Goal: Task Accomplishment & Management: Manage account settings

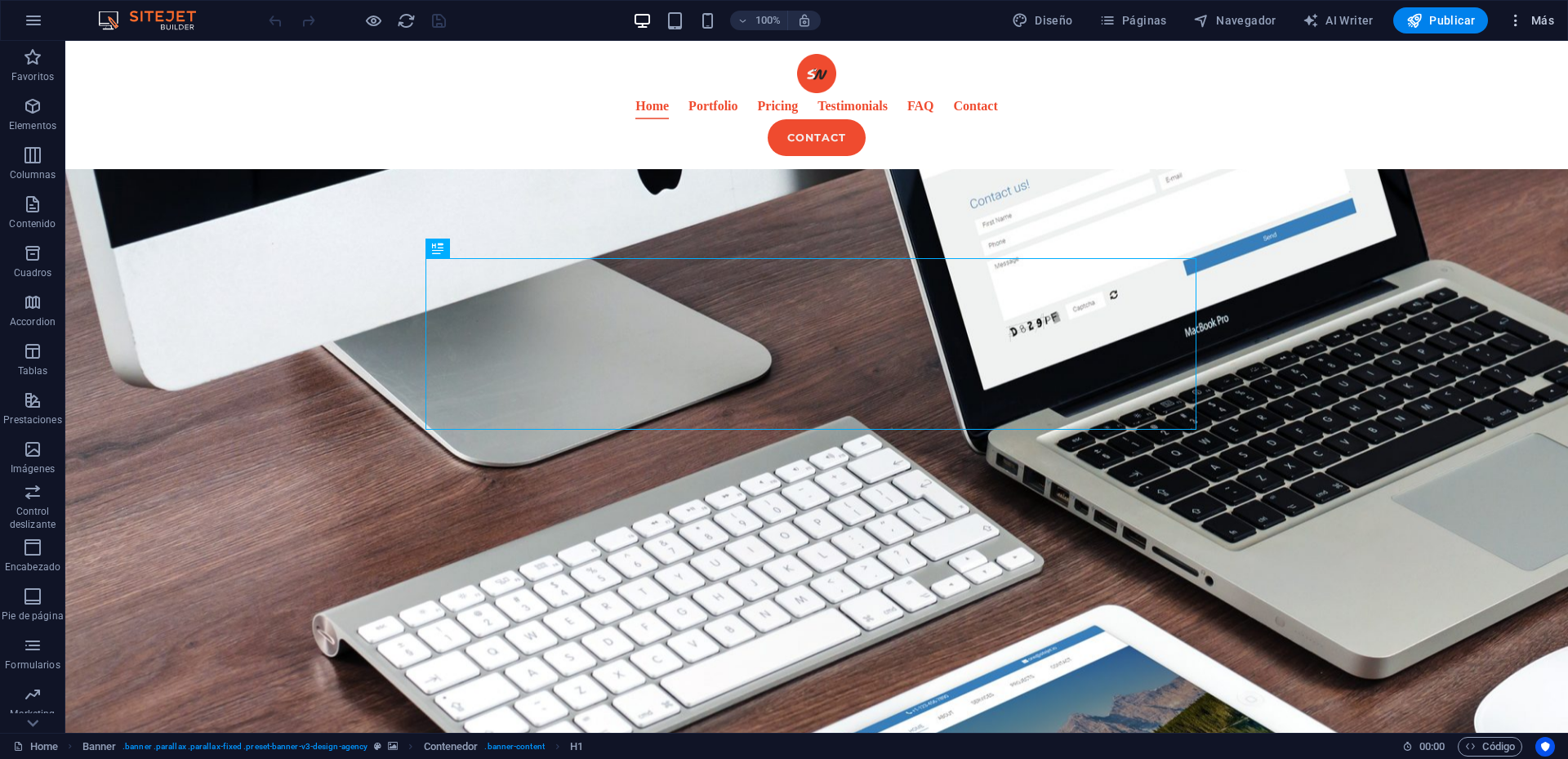
click at [1549, 25] on span "Más" at bounding box center [1530, 20] width 47 height 16
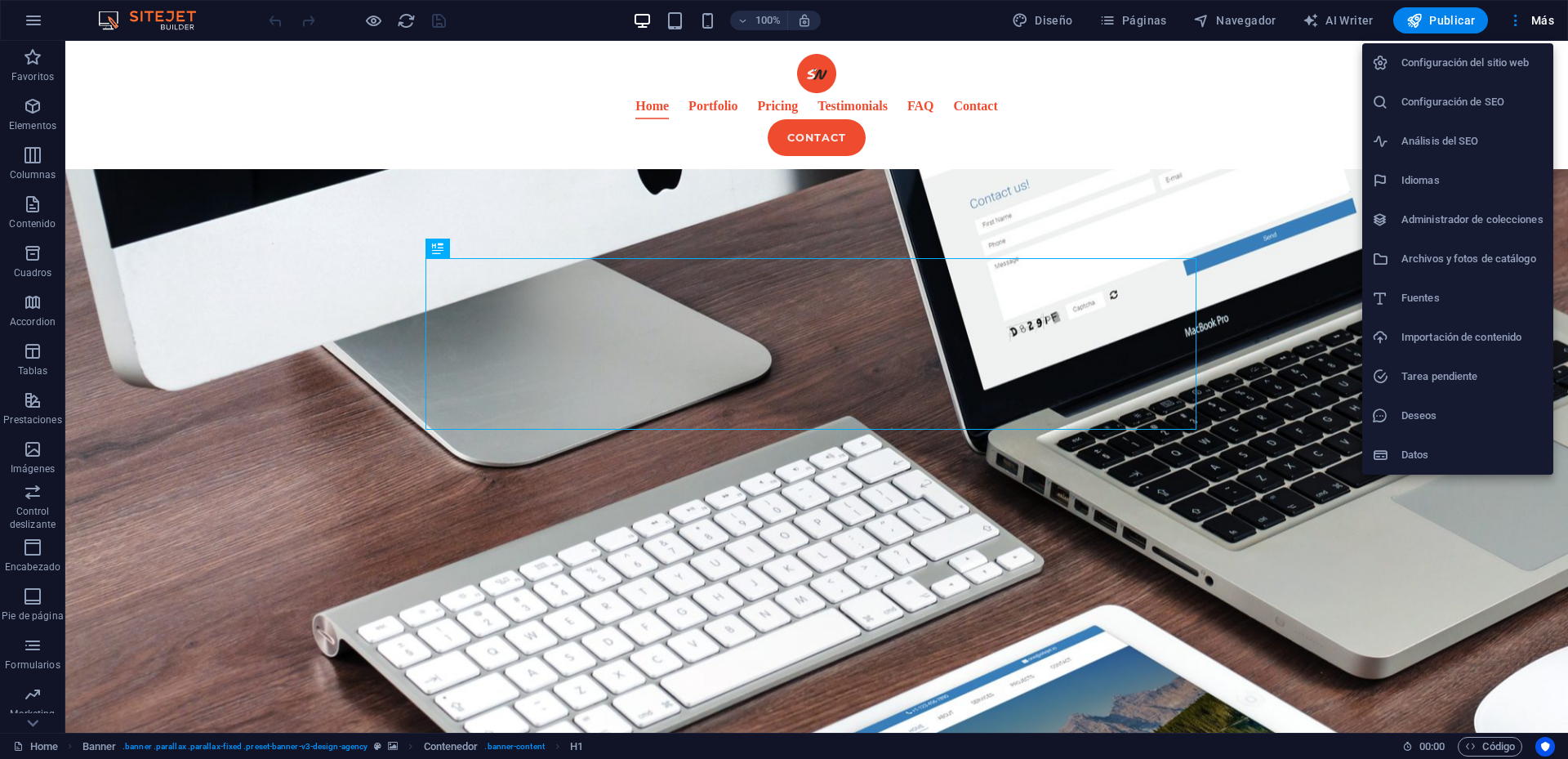
click at [1517, 26] on div at bounding box center [784, 379] width 1568 height 759
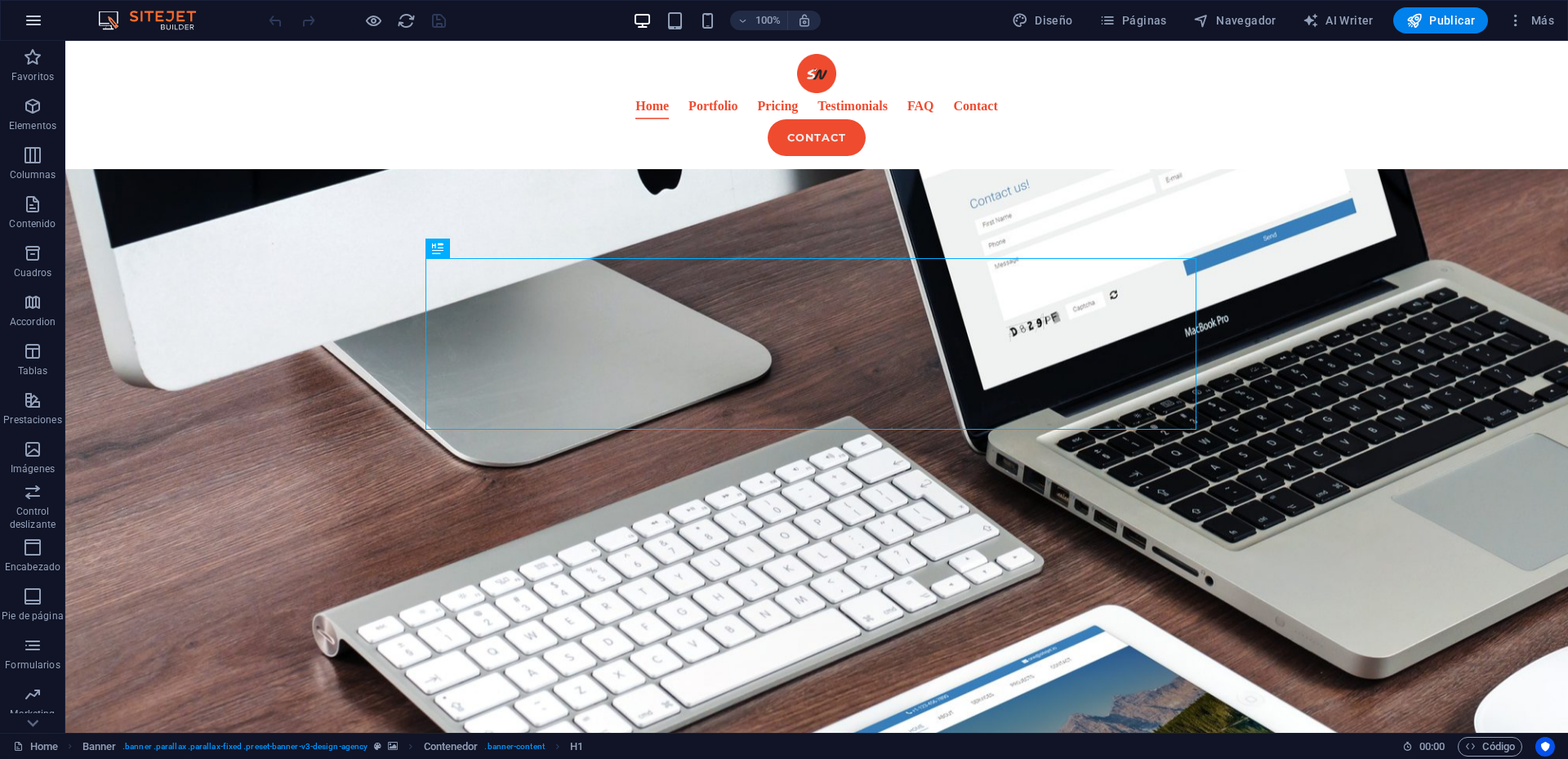
click at [36, 22] on icon "button" at bounding box center [34, 21] width 20 height 20
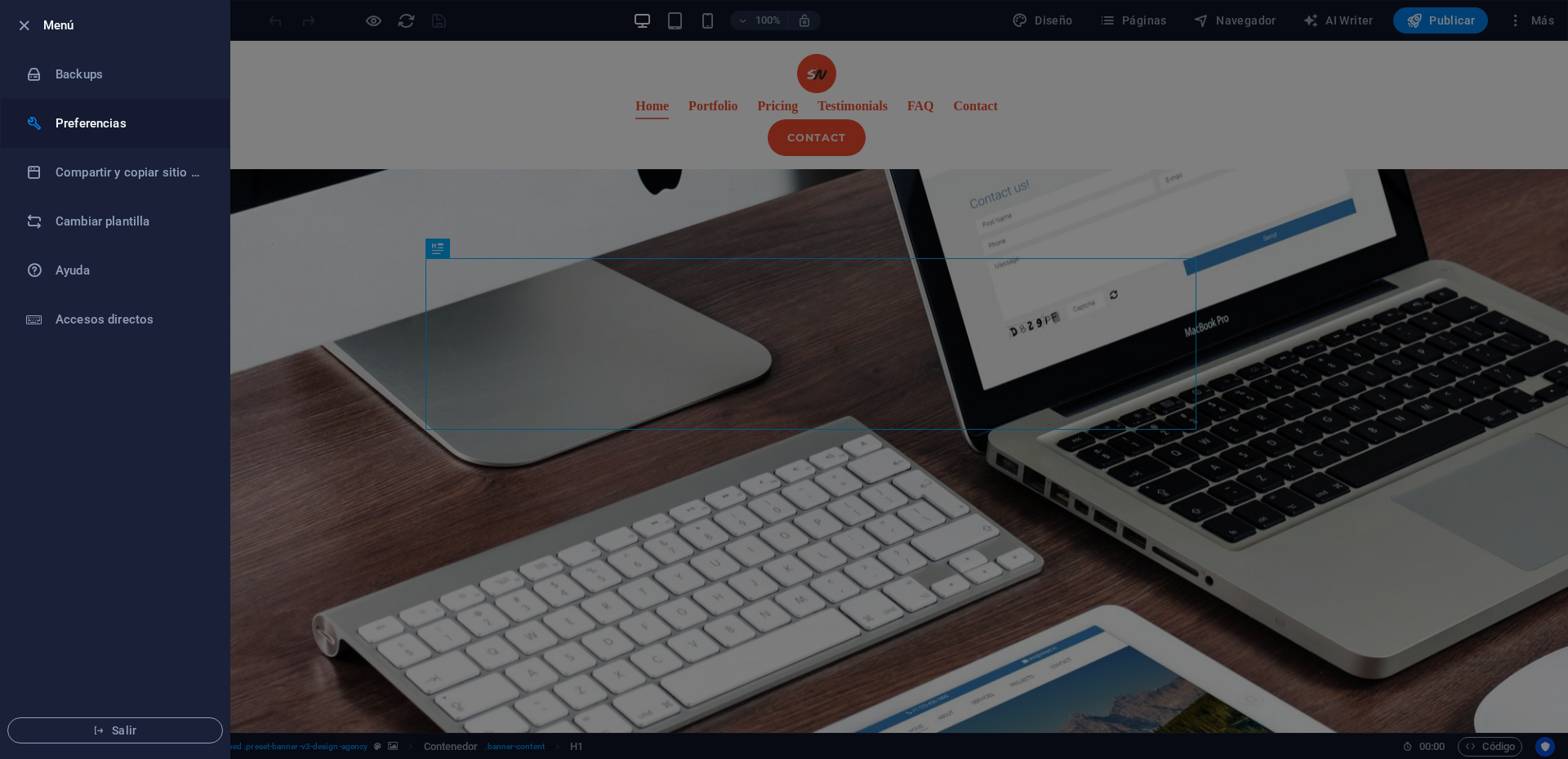
click at [102, 120] on h6 "Preferencias" at bounding box center [131, 124] width 151 height 20
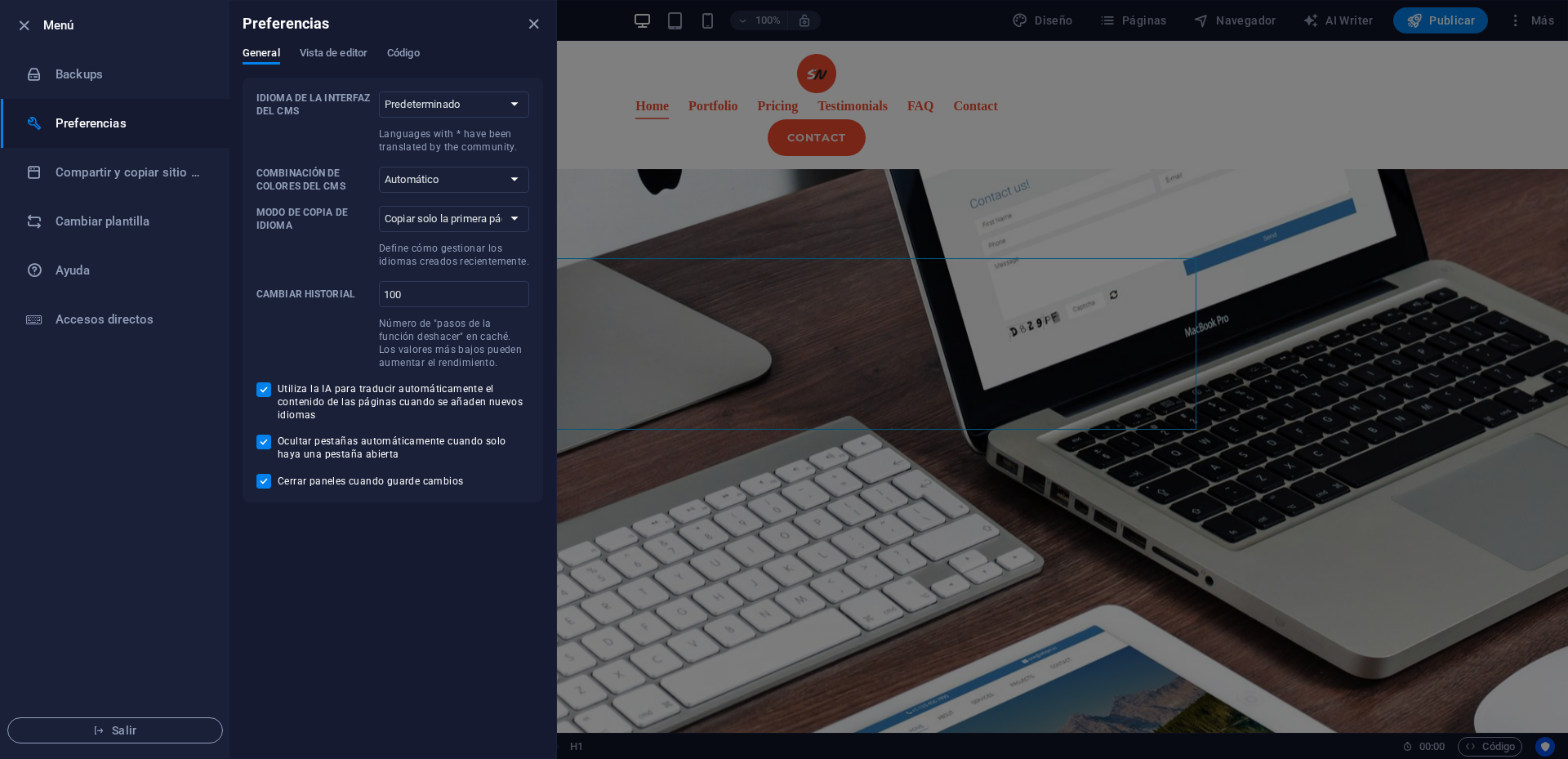
click at [102, 120] on h6 "Preferencias" at bounding box center [131, 124] width 151 height 20
click at [29, 31] on icon "button" at bounding box center [24, 25] width 19 height 19
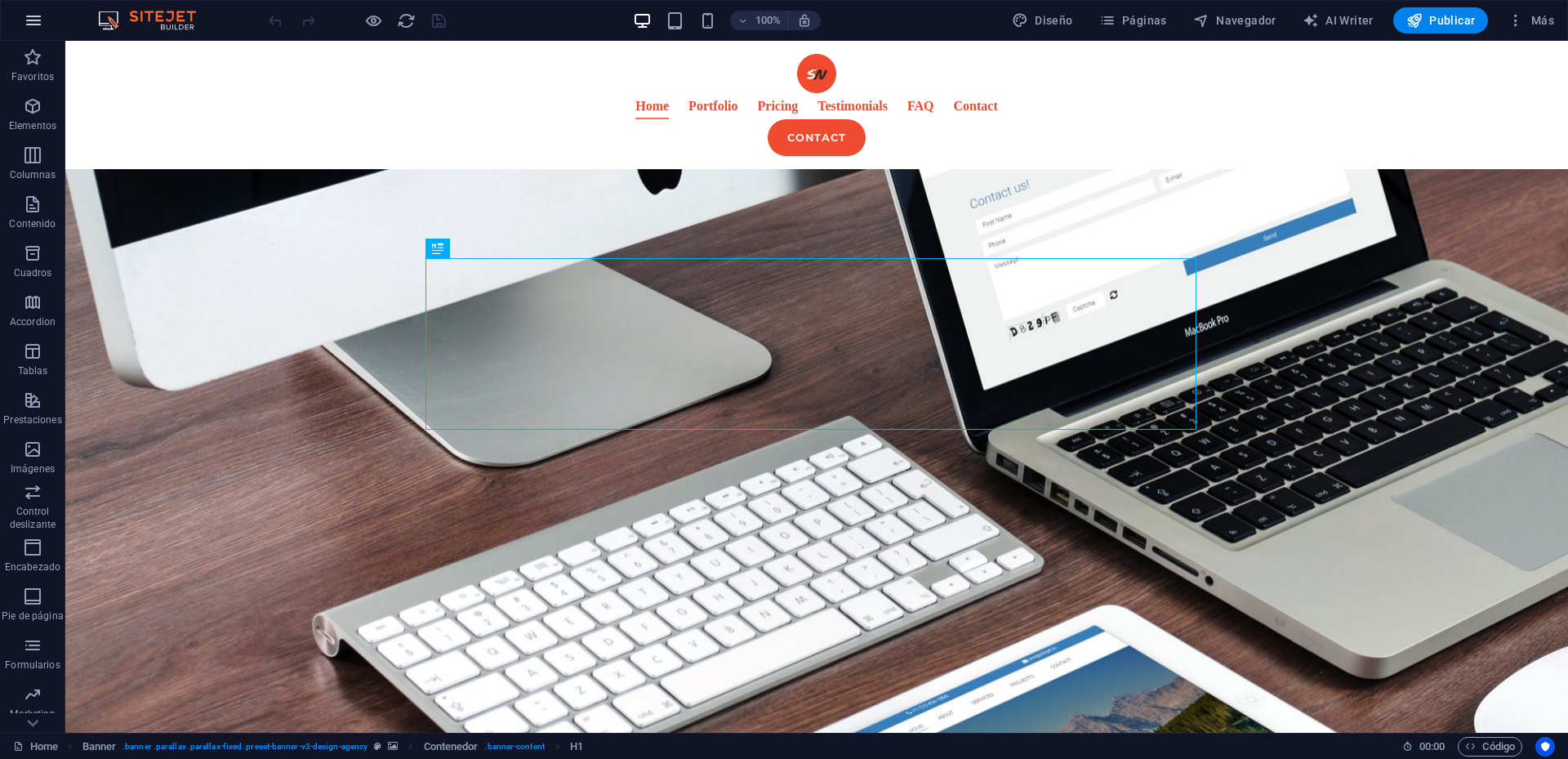
click at [40, 26] on icon "button" at bounding box center [34, 21] width 20 height 20
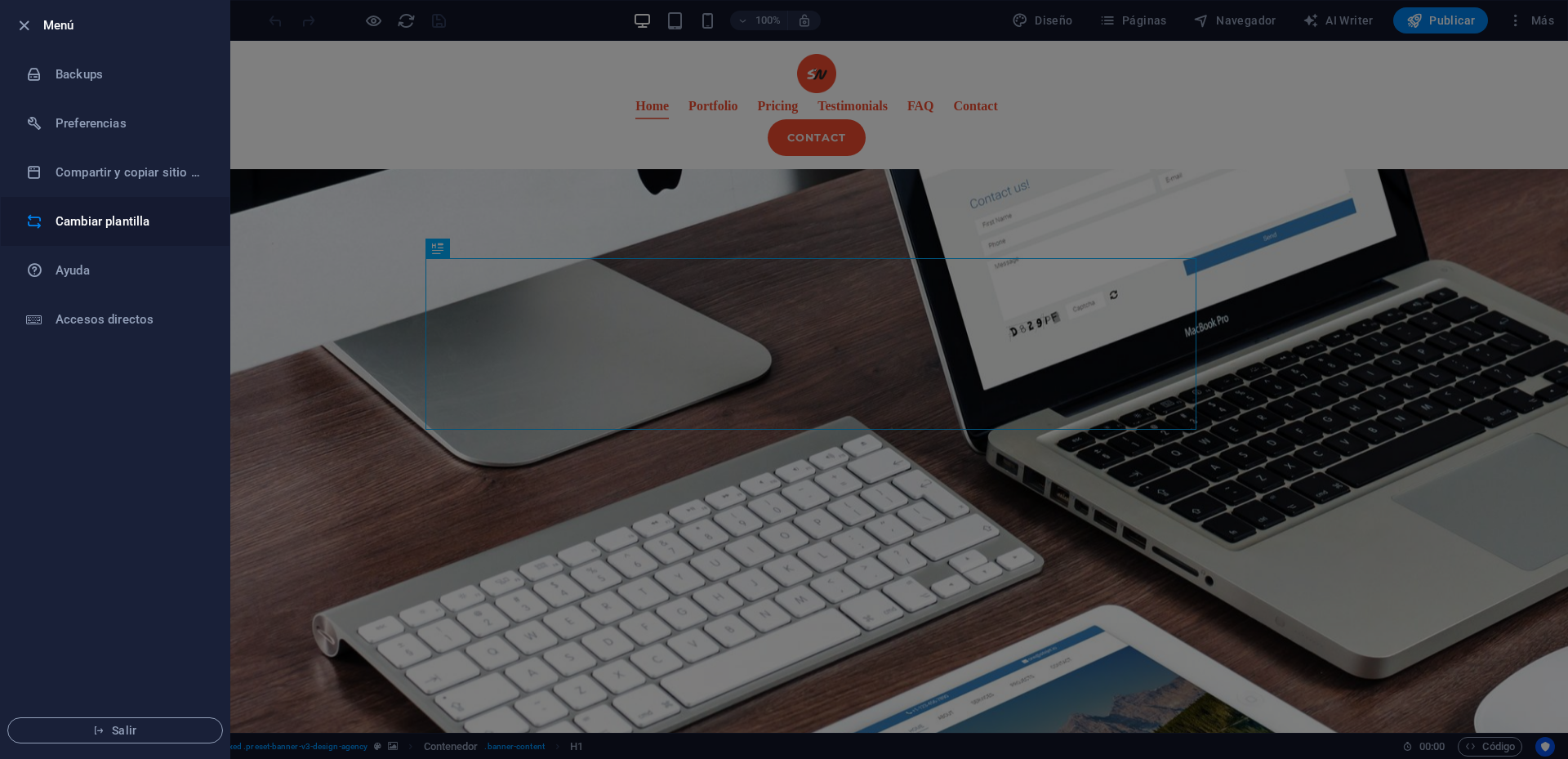
click at [104, 212] on h6 "Cambiar plantilla" at bounding box center [131, 221] width 151 height 20
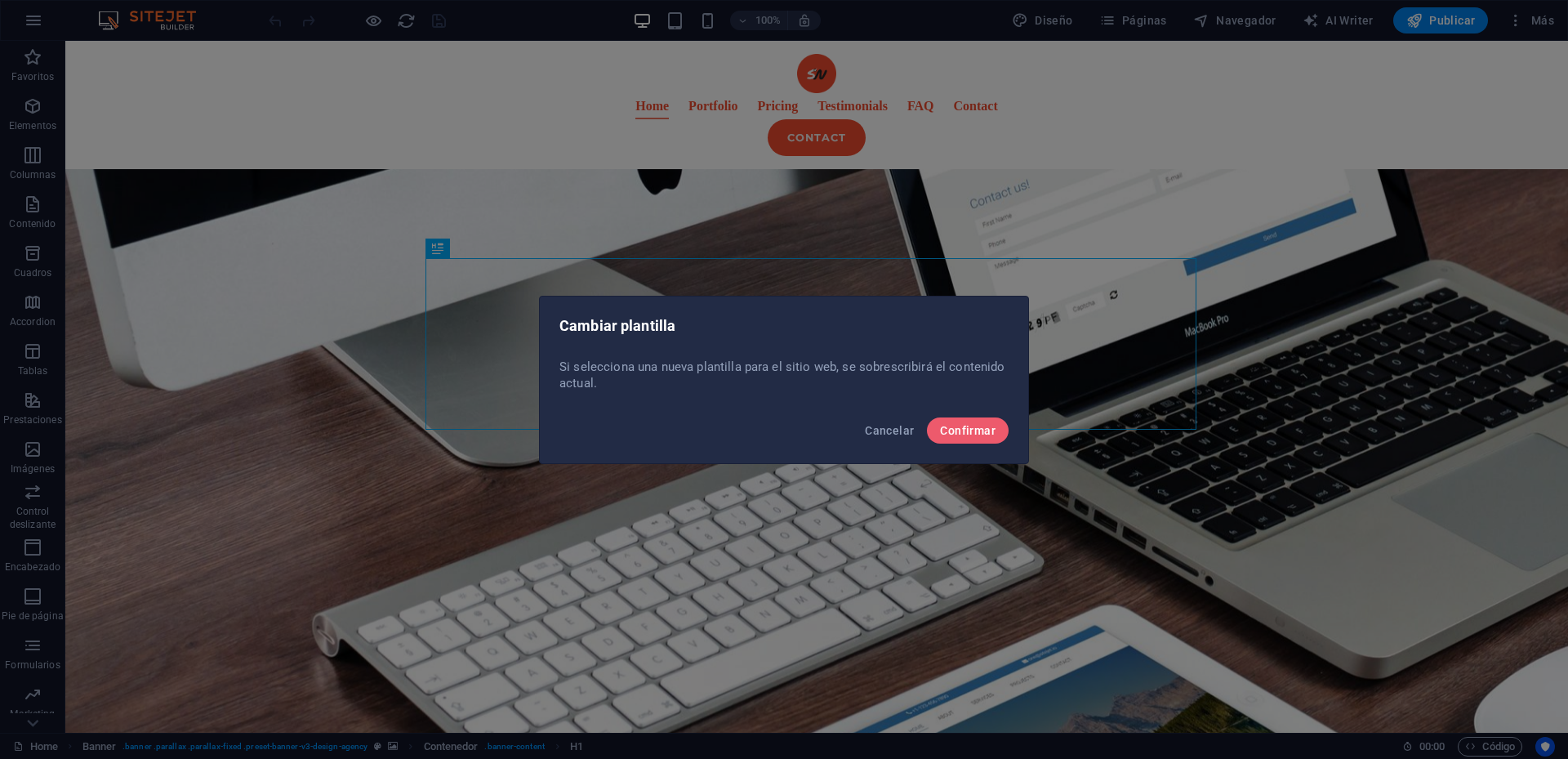
click at [1009, 432] on div "Cancelar Confirmar" at bounding box center [784, 435] width 489 height 56
click at [998, 432] on button "Confirmar" at bounding box center [968, 430] width 82 height 26
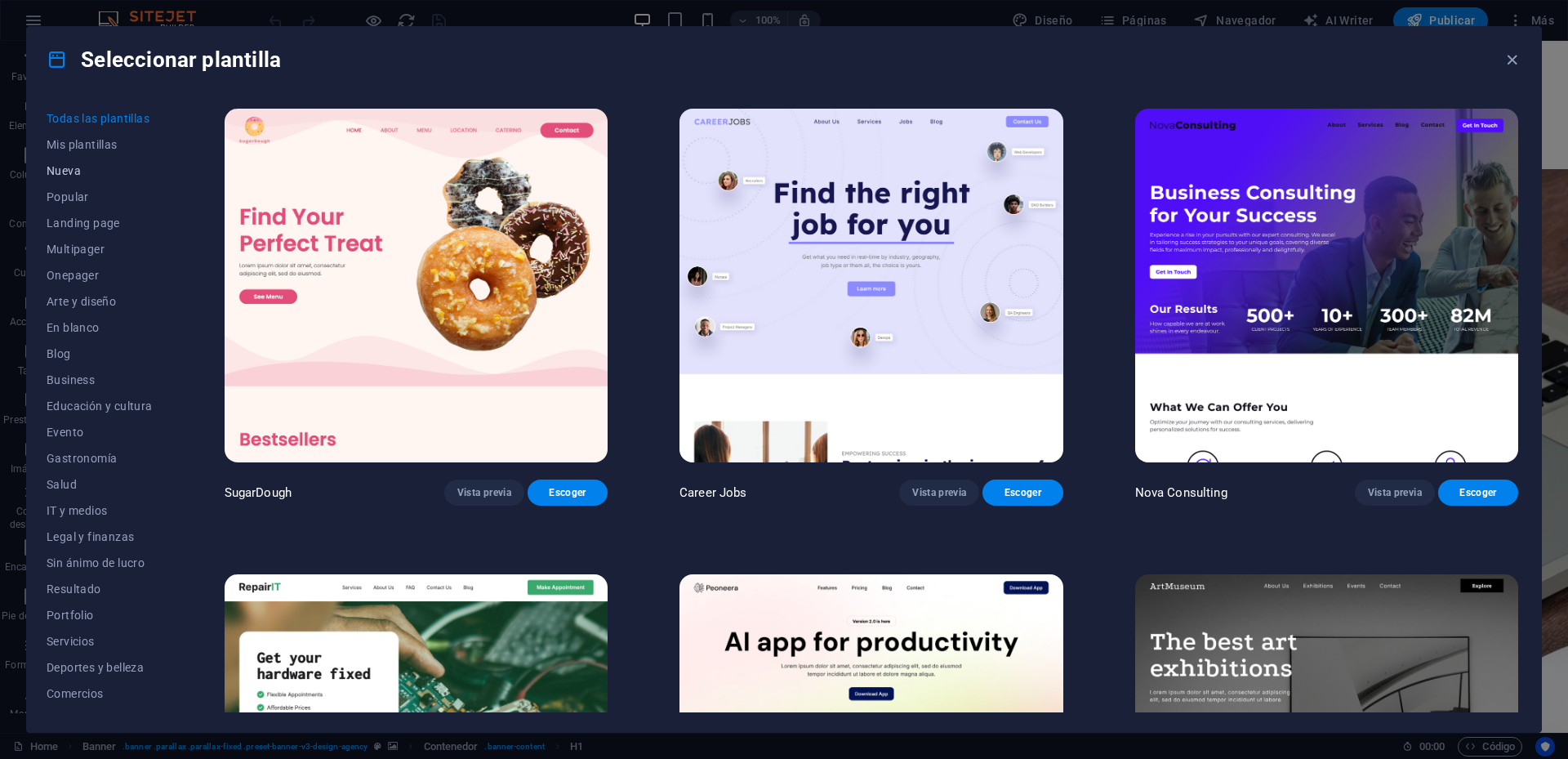
click at [50, 165] on span "Nueva" at bounding box center [100, 171] width 106 height 13
click at [79, 166] on span "Nueva" at bounding box center [100, 171] width 106 height 13
click at [115, 143] on span "Mis plantillas" at bounding box center [100, 144] width 106 height 13
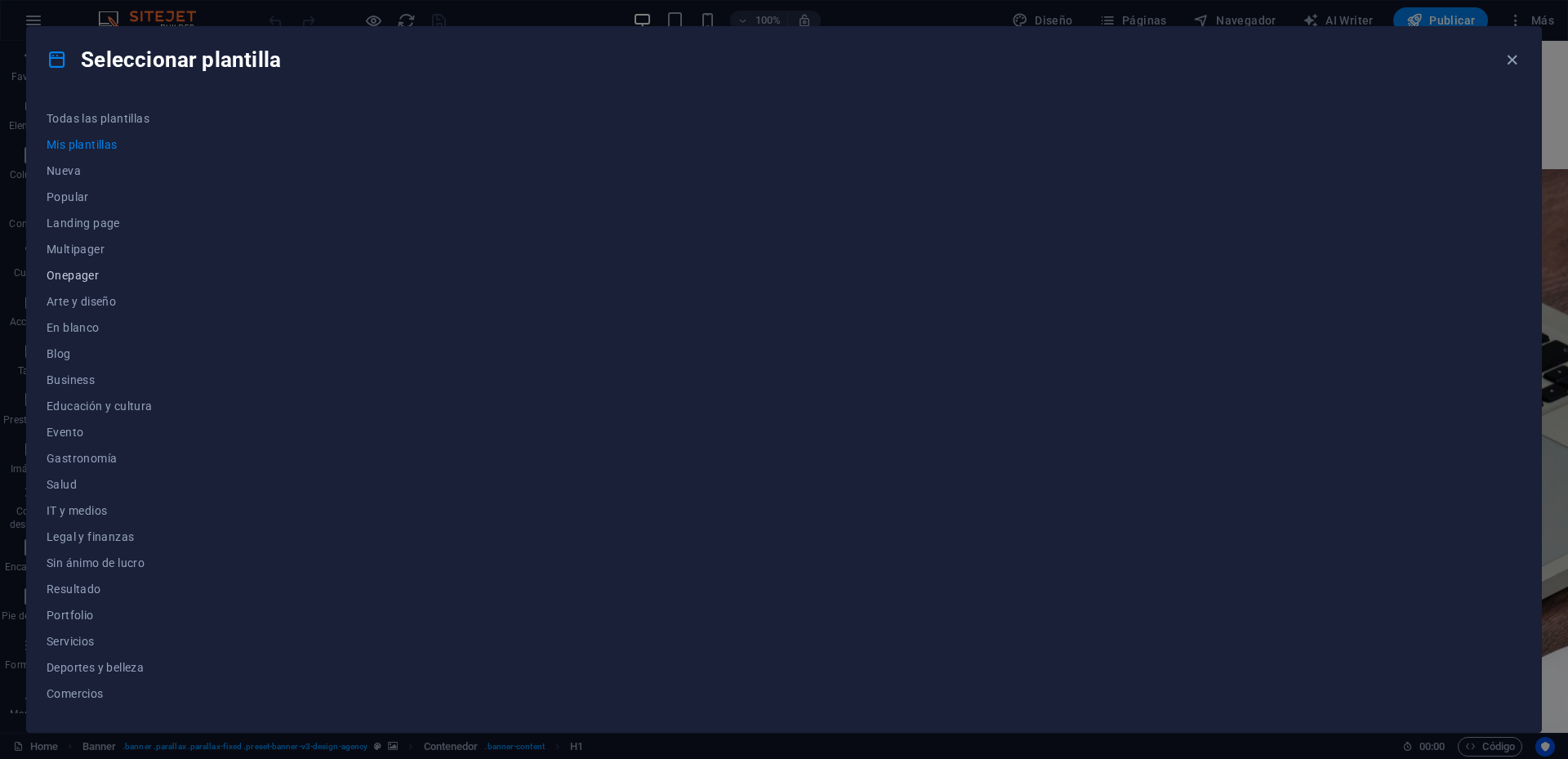
click at [84, 270] on span "Onepager" at bounding box center [100, 274] width 106 height 13
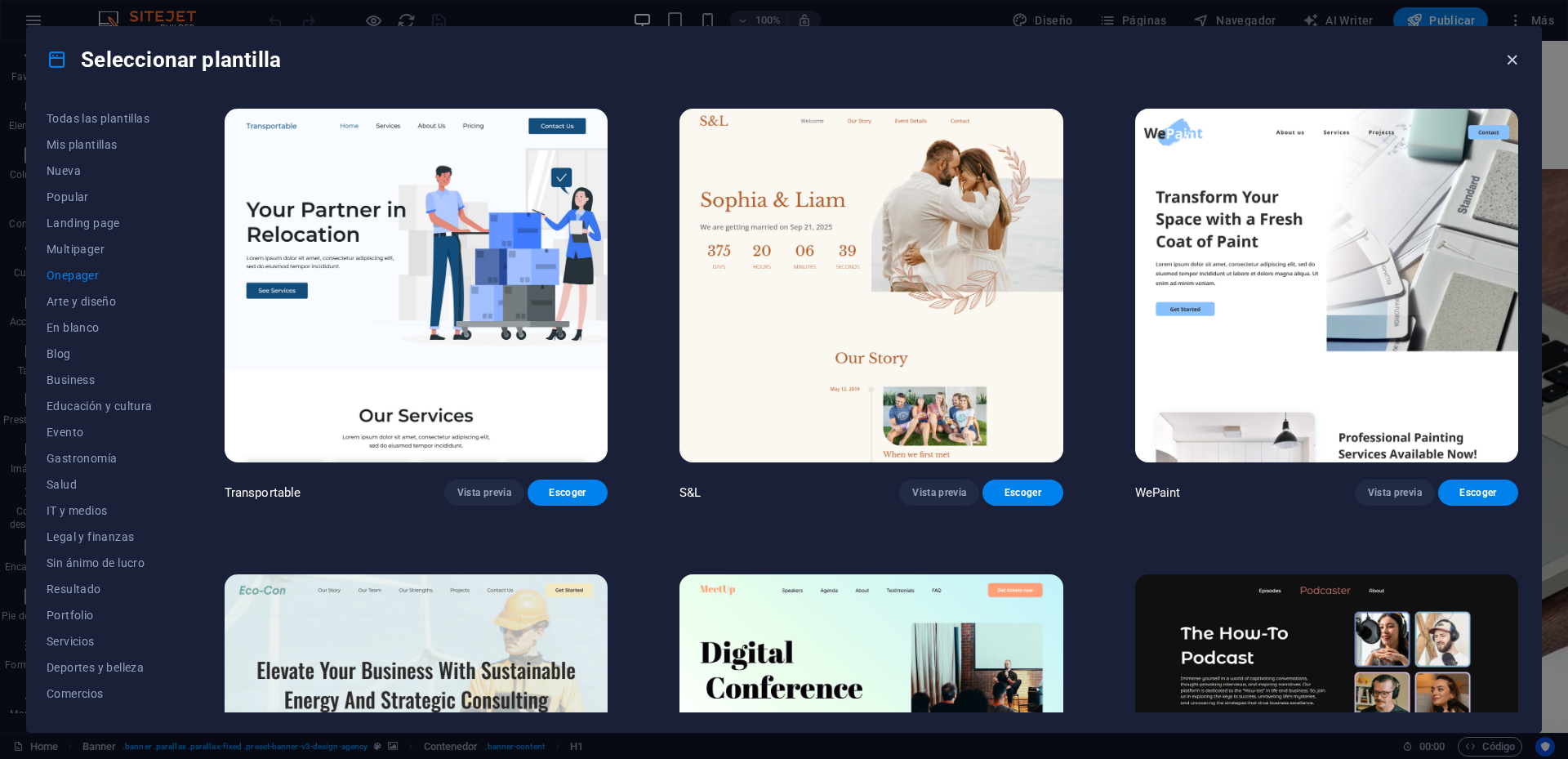
drag, startPoint x: 1507, startPoint y: 60, endPoint x: 1443, endPoint y: 19, distance: 76.0
click at [1507, 60] on icon "button" at bounding box center [1511, 60] width 19 height 19
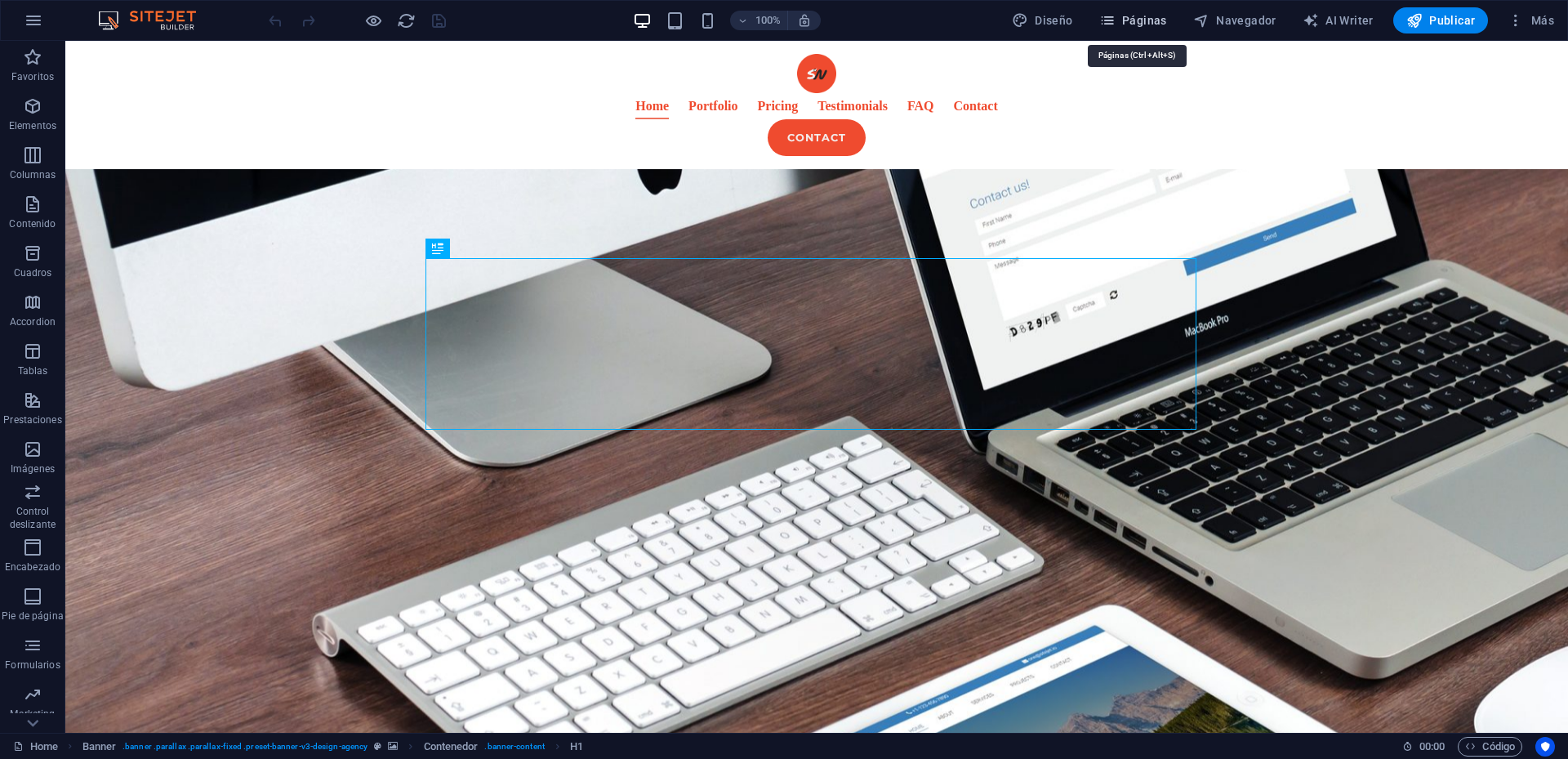
click at [1110, 21] on icon "button" at bounding box center [1107, 20] width 16 height 16
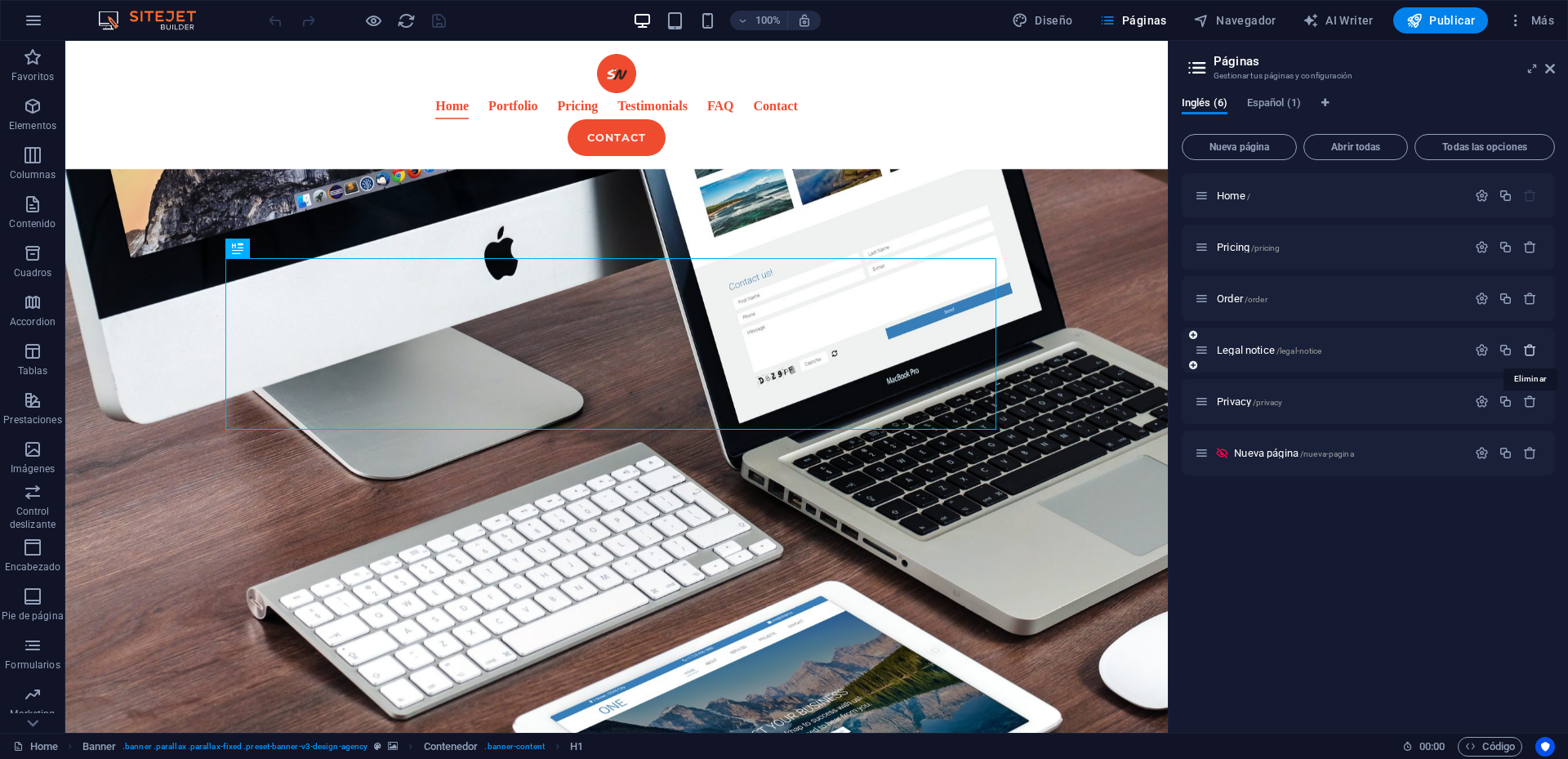
click at [1533, 353] on icon "button" at bounding box center [1530, 350] width 14 height 14
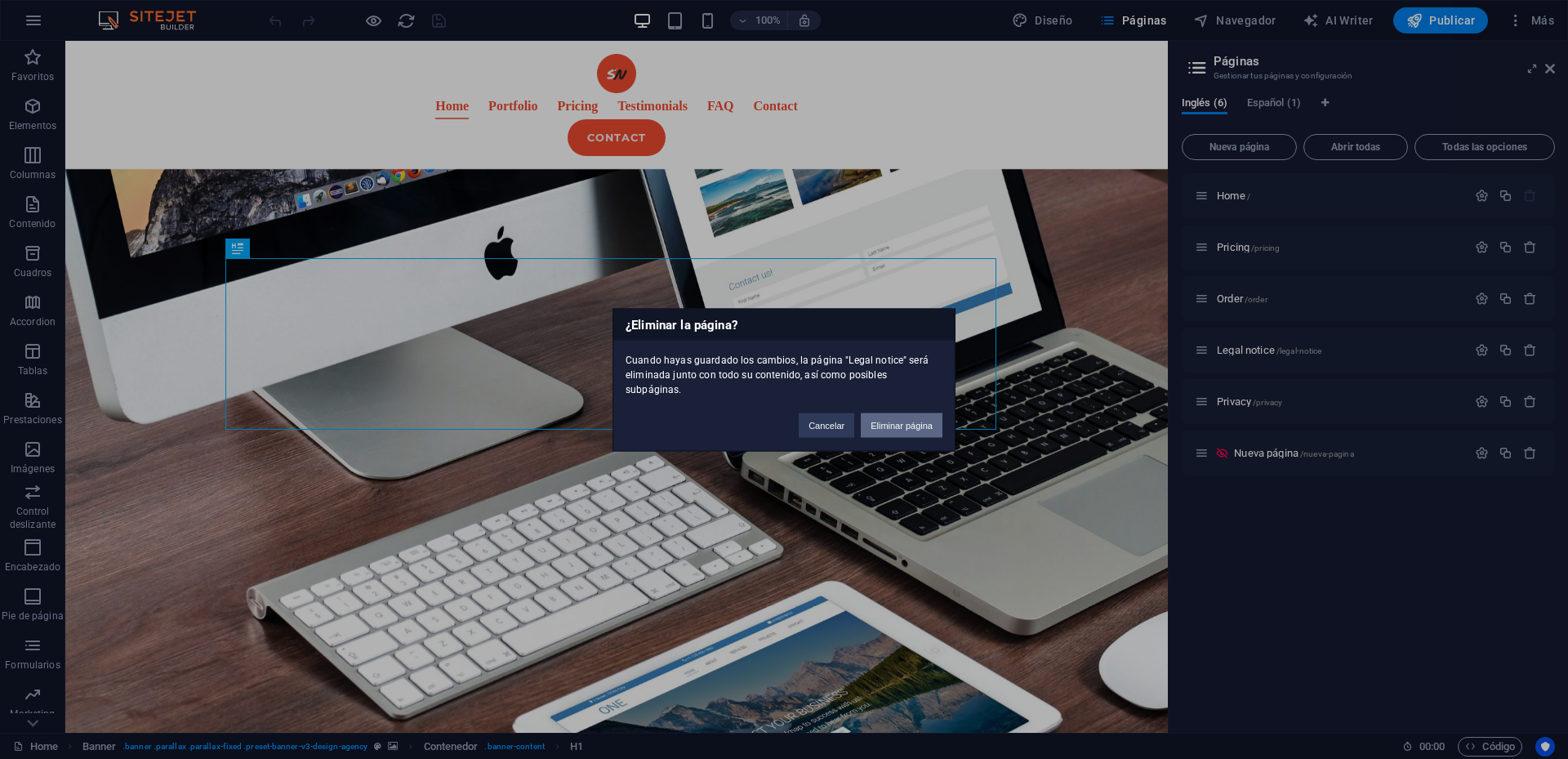
click at [887, 420] on button "Eliminar página" at bounding box center [902, 424] width 82 height 25
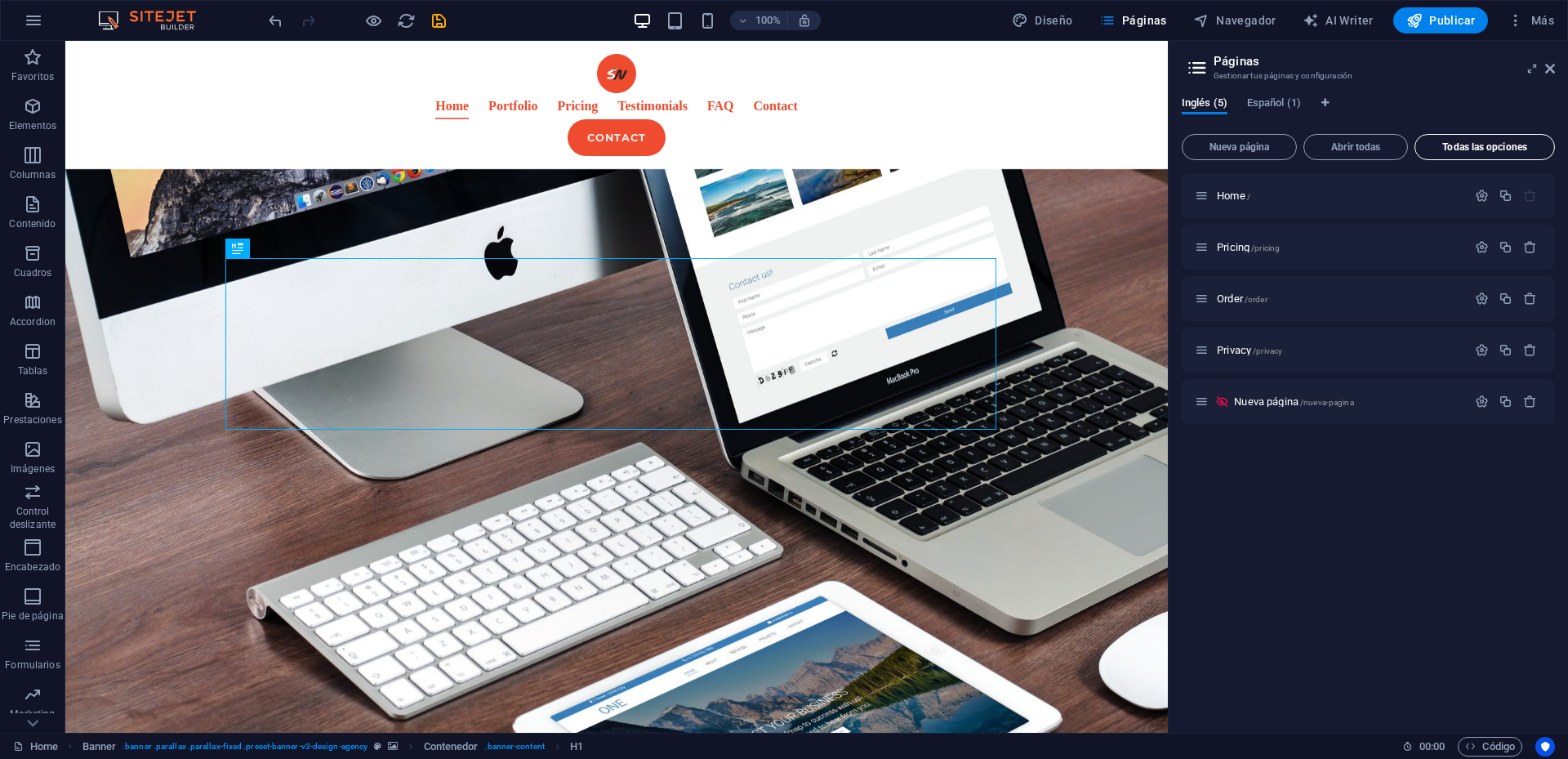
click at [1464, 148] on span "Todas las opciones" at bounding box center [1484, 147] width 126 height 10
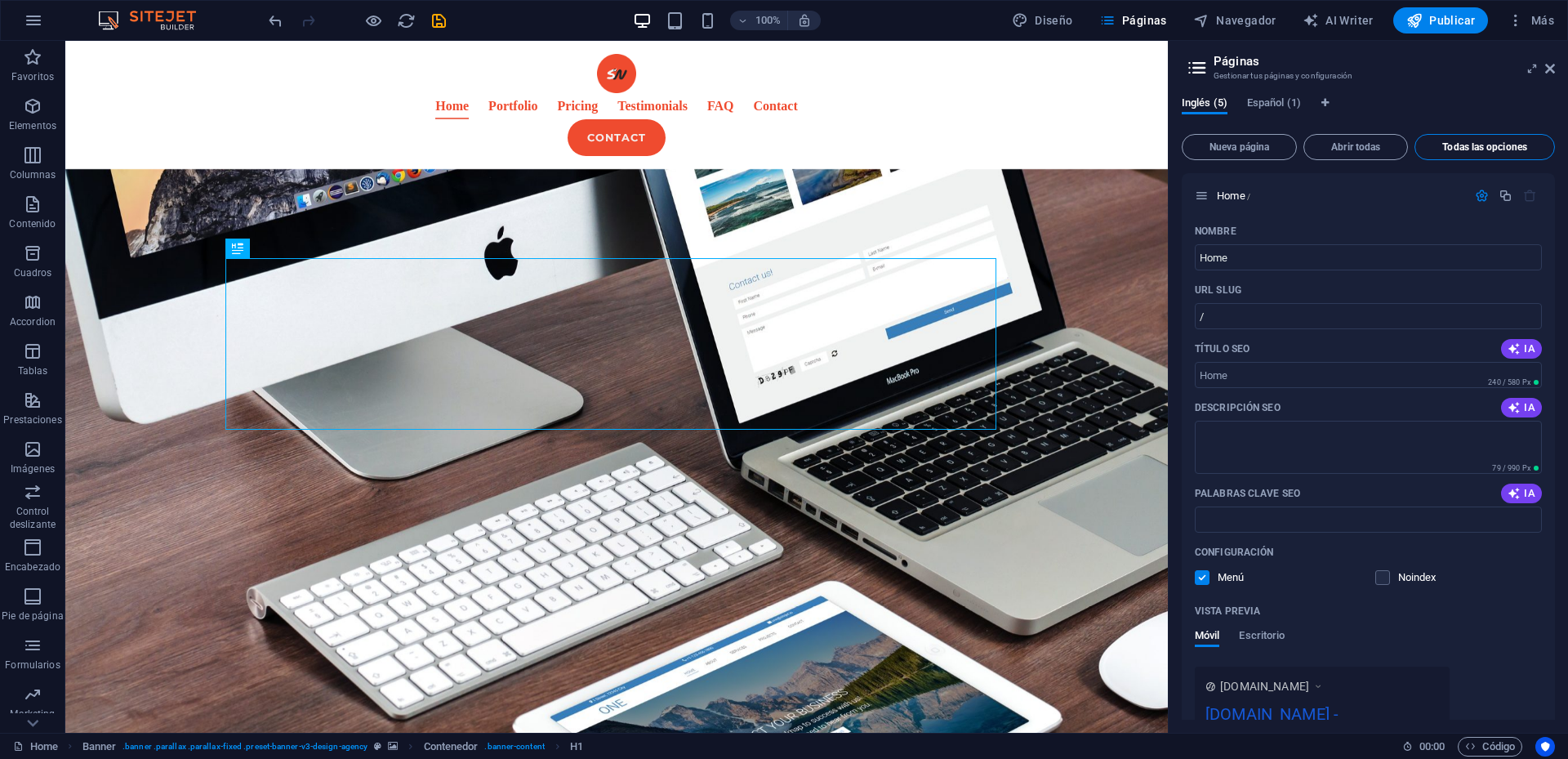
scroll to position [2452, 0]
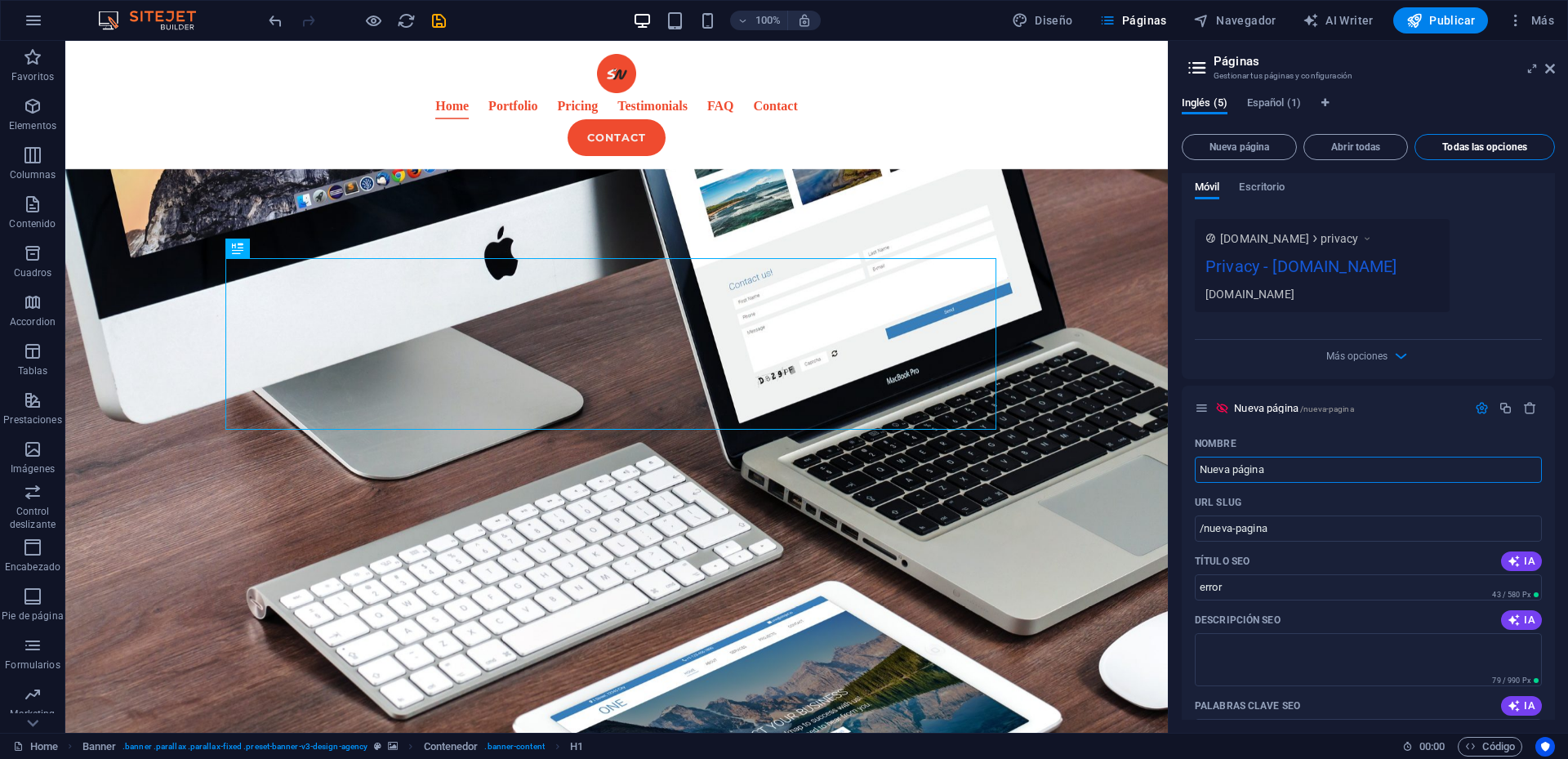
click at [1464, 148] on span "Todas las opciones" at bounding box center [1484, 147] width 126 height 10
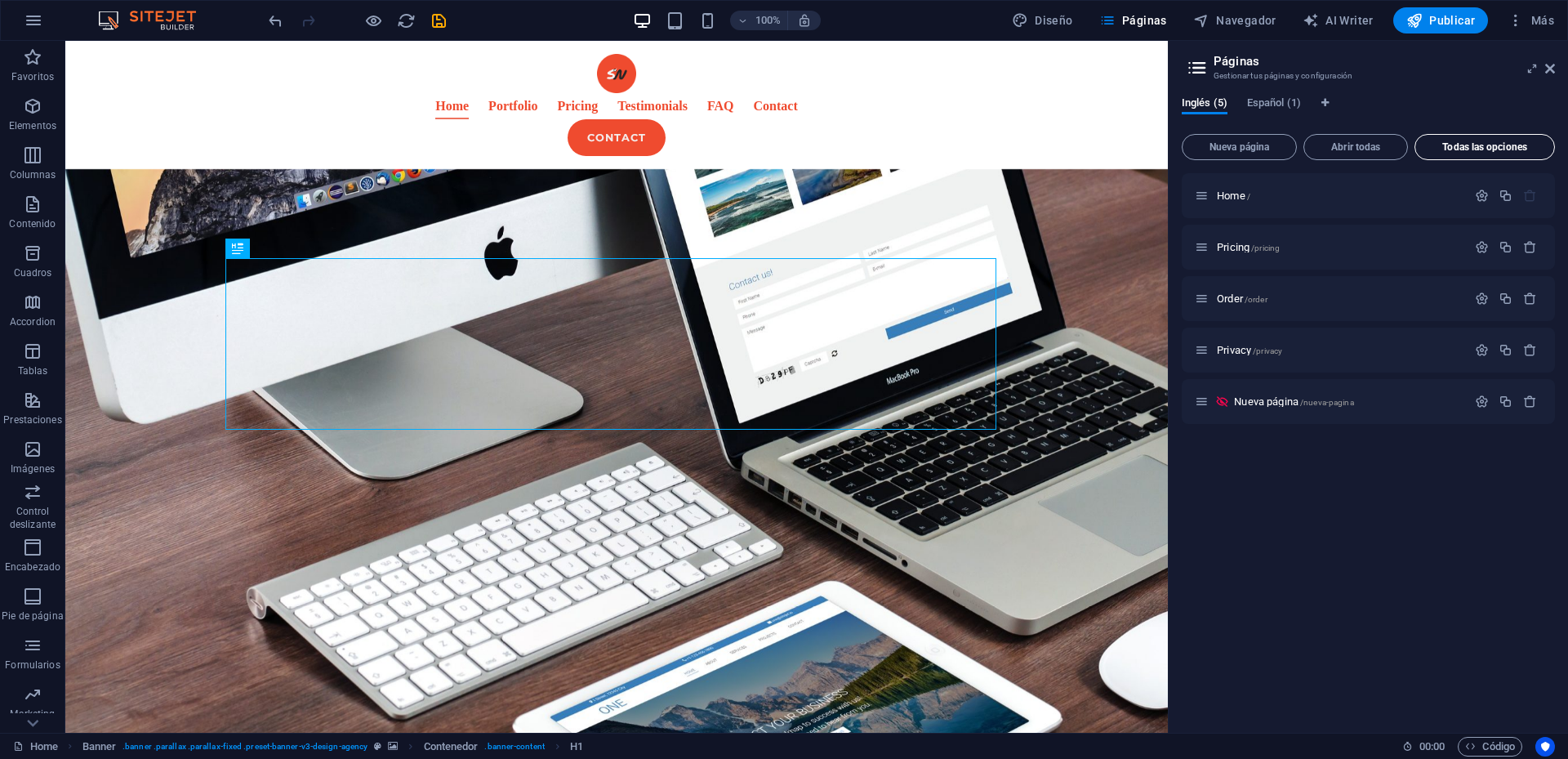
scroll to position [0, 0]
click at [1532, 255] on div at bounding box center [1506, 247] width 72 height 18
click at [1532, 250] on icon "button" at bounding box center [1530, 247] width 14 height 14
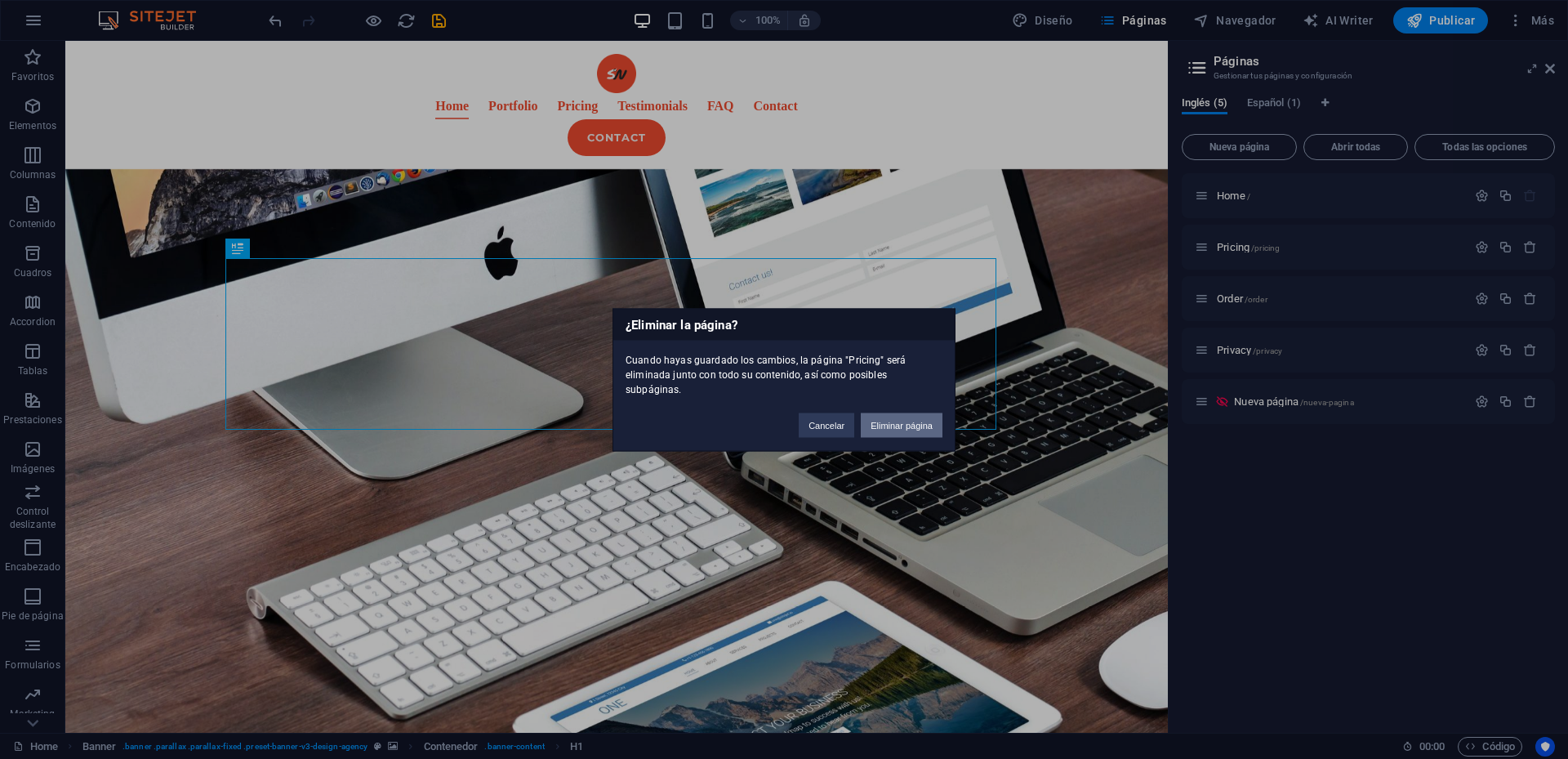
click at [889, 419] on button "Eliminar página" at bounding box center [902, 424] width 82 height 25
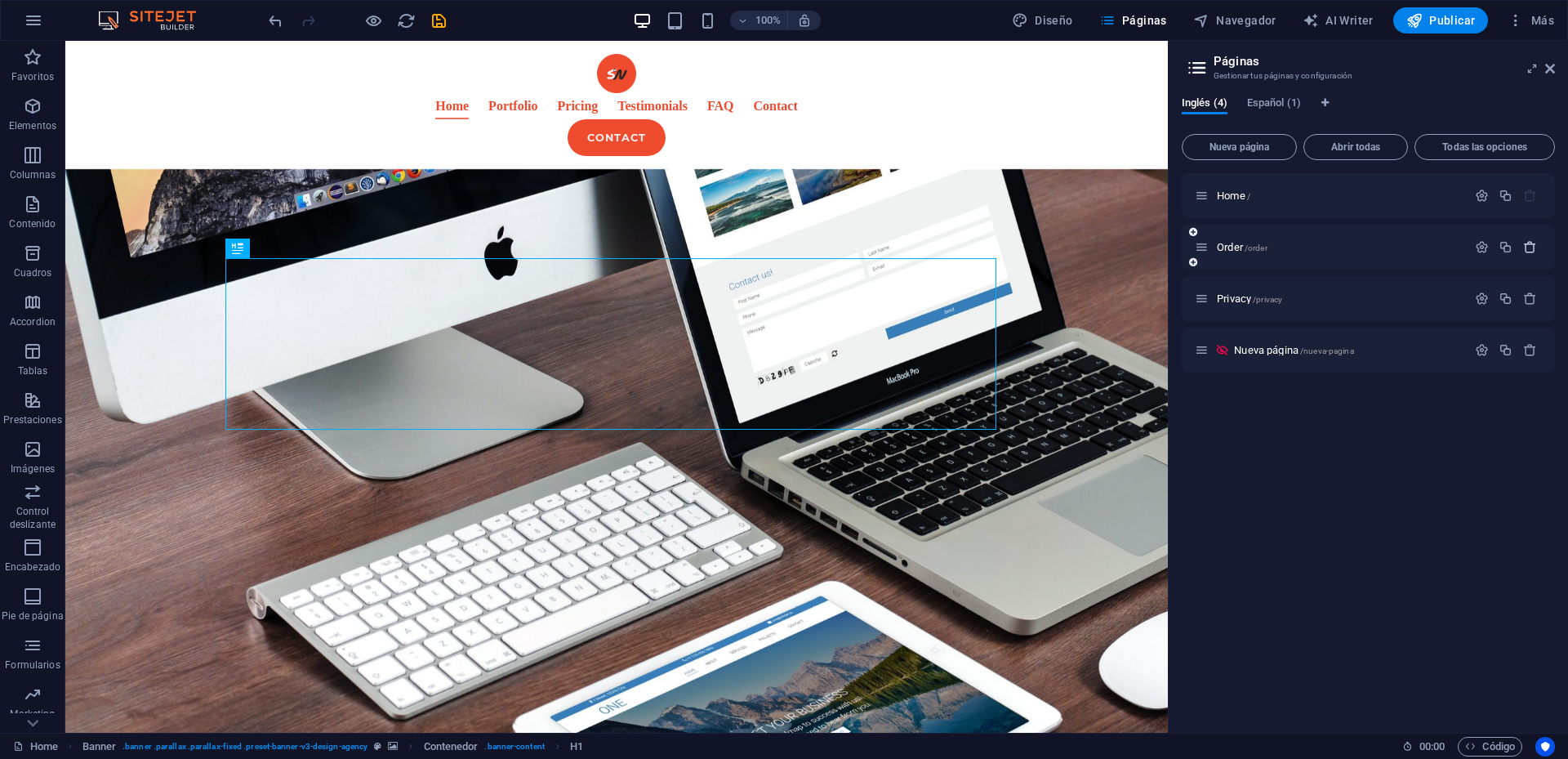
click at [1530, 247] on icon "button" at bounding box center [1530, 247] width 14 height 14
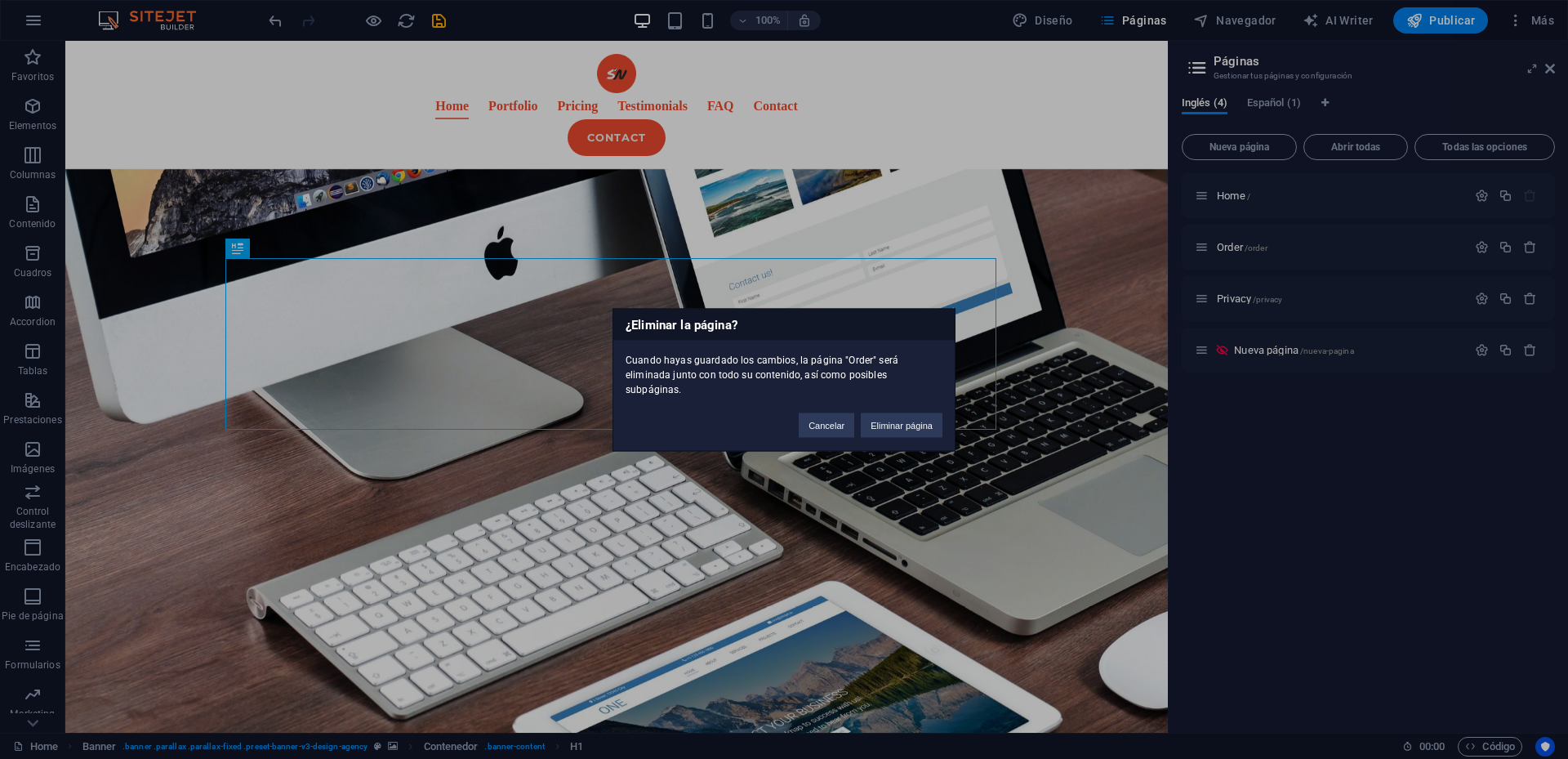
drag, startPoint x: 894, startPoint y: 420, endPoint x: 1565, endPoint y: 333, distance: 676.6
click at [894, 419] on button "Eliminar página" at bounding box center [902, 424] width 82 height 25
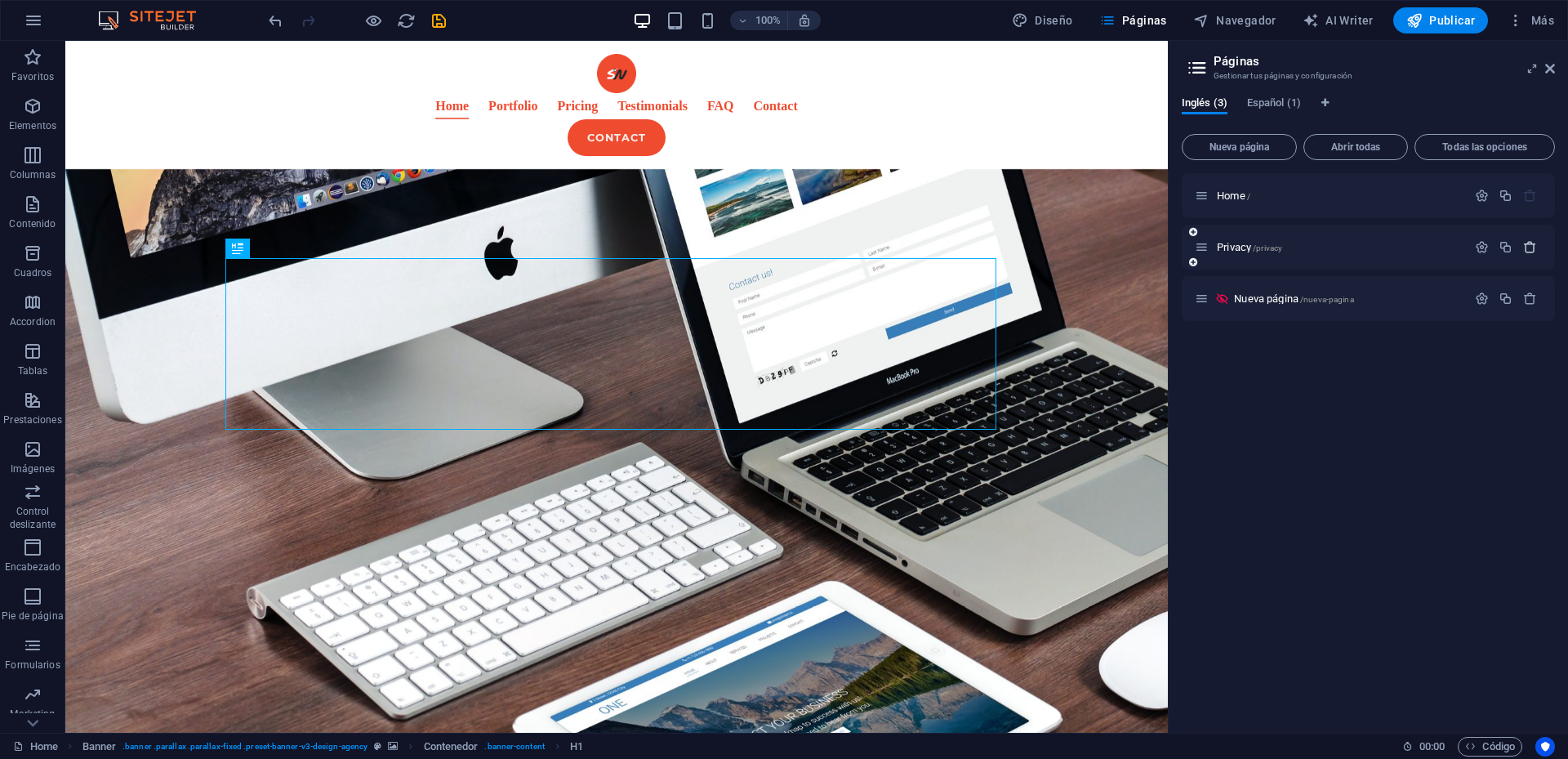
click at [1532, 243] on icon "button" at bounding box center [1530, 247] width 14 height 14
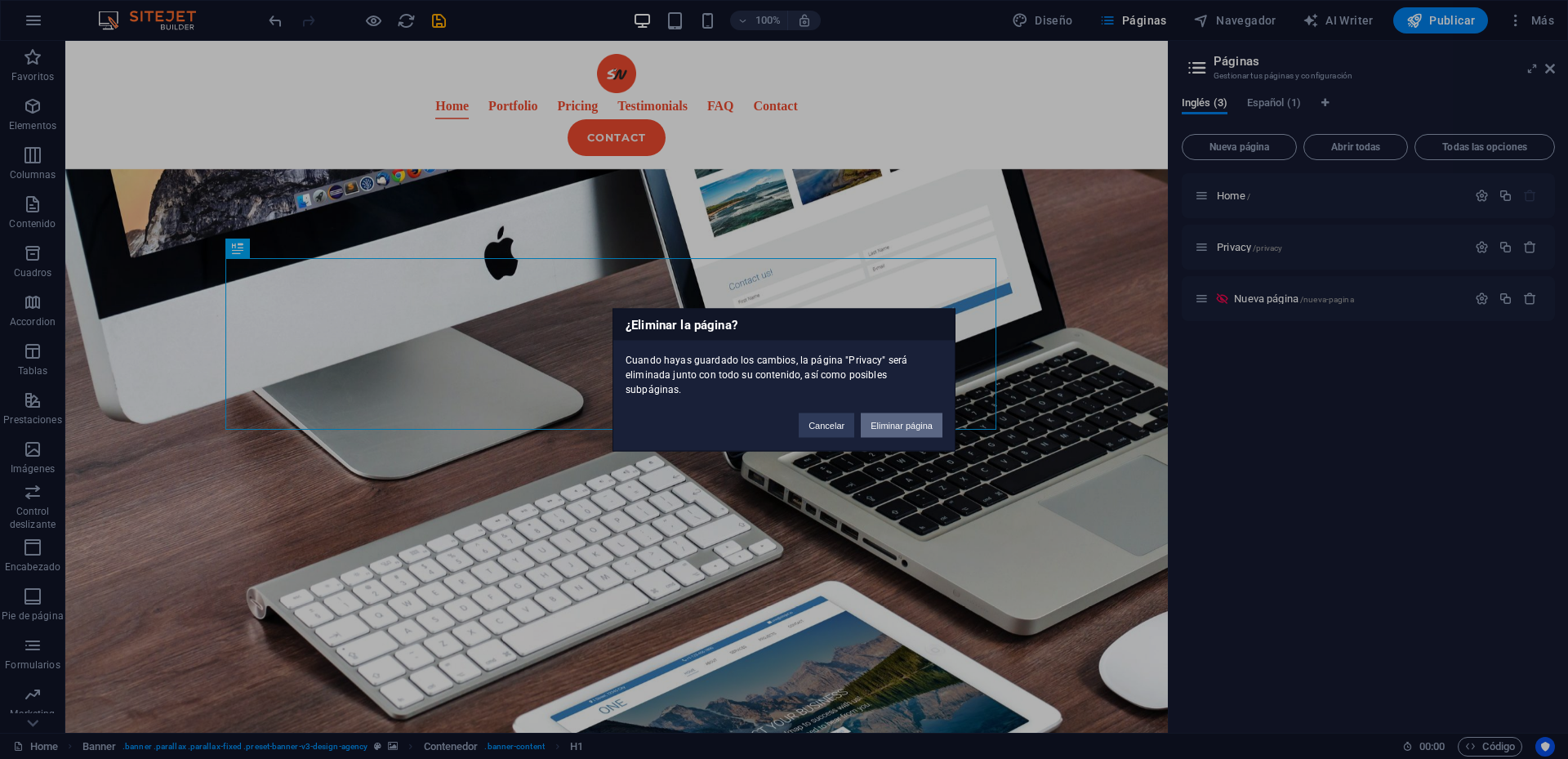
click at [892, 422] on button "Eliminar página" at bounding box center [902, 424] width 82 height 25
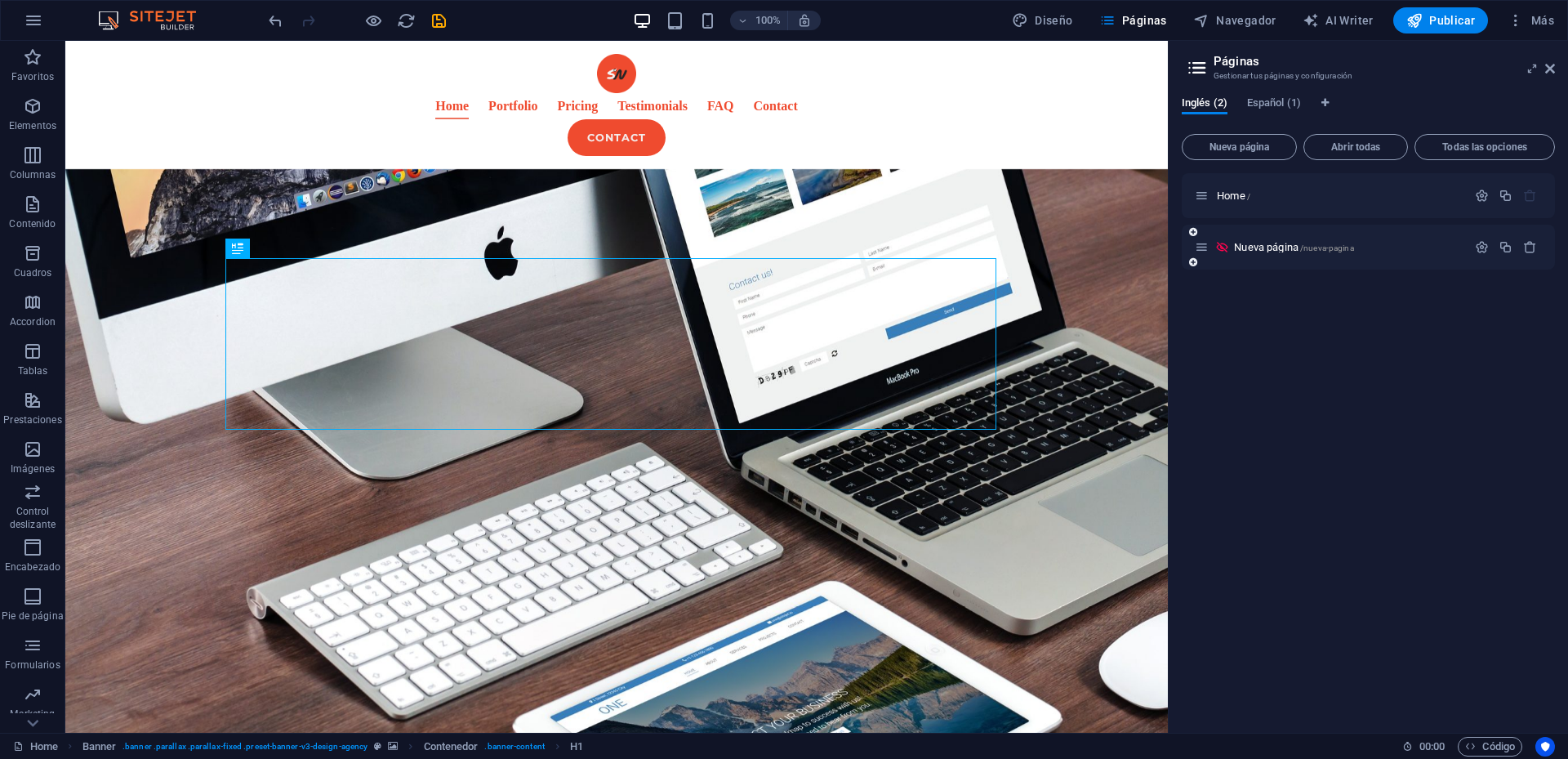
click at [1528, 236] on div "Nueva página /nueva-pagina" at bounding box center [1369, 246] width 373 height 45
click at [1528, 242] on icon "button" at bounding box center [1530, 247] width 14 height 14
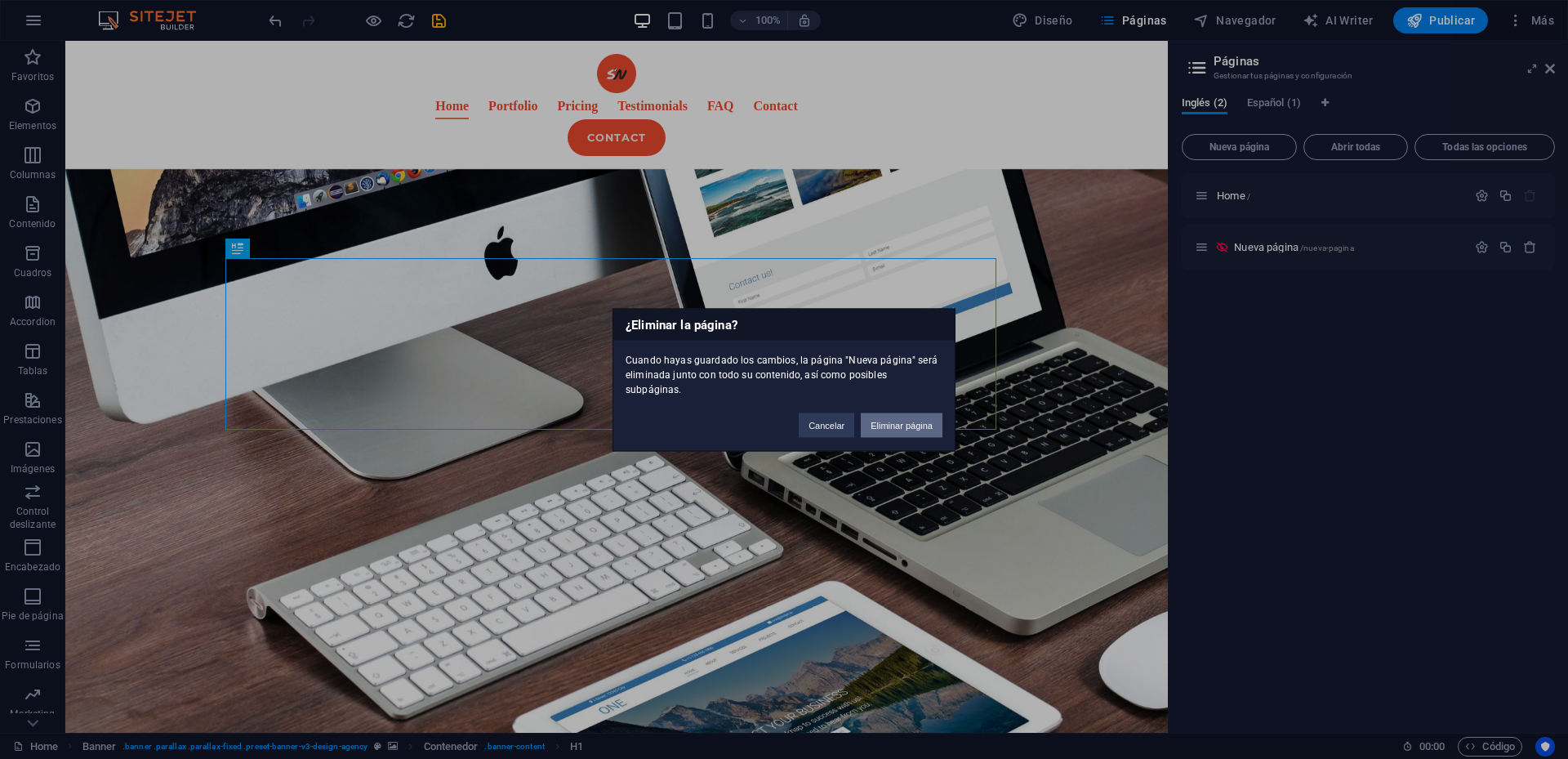
click at [893, 417] on button "Eliminar página" at bounding box center [902, 424] width 82 height 25
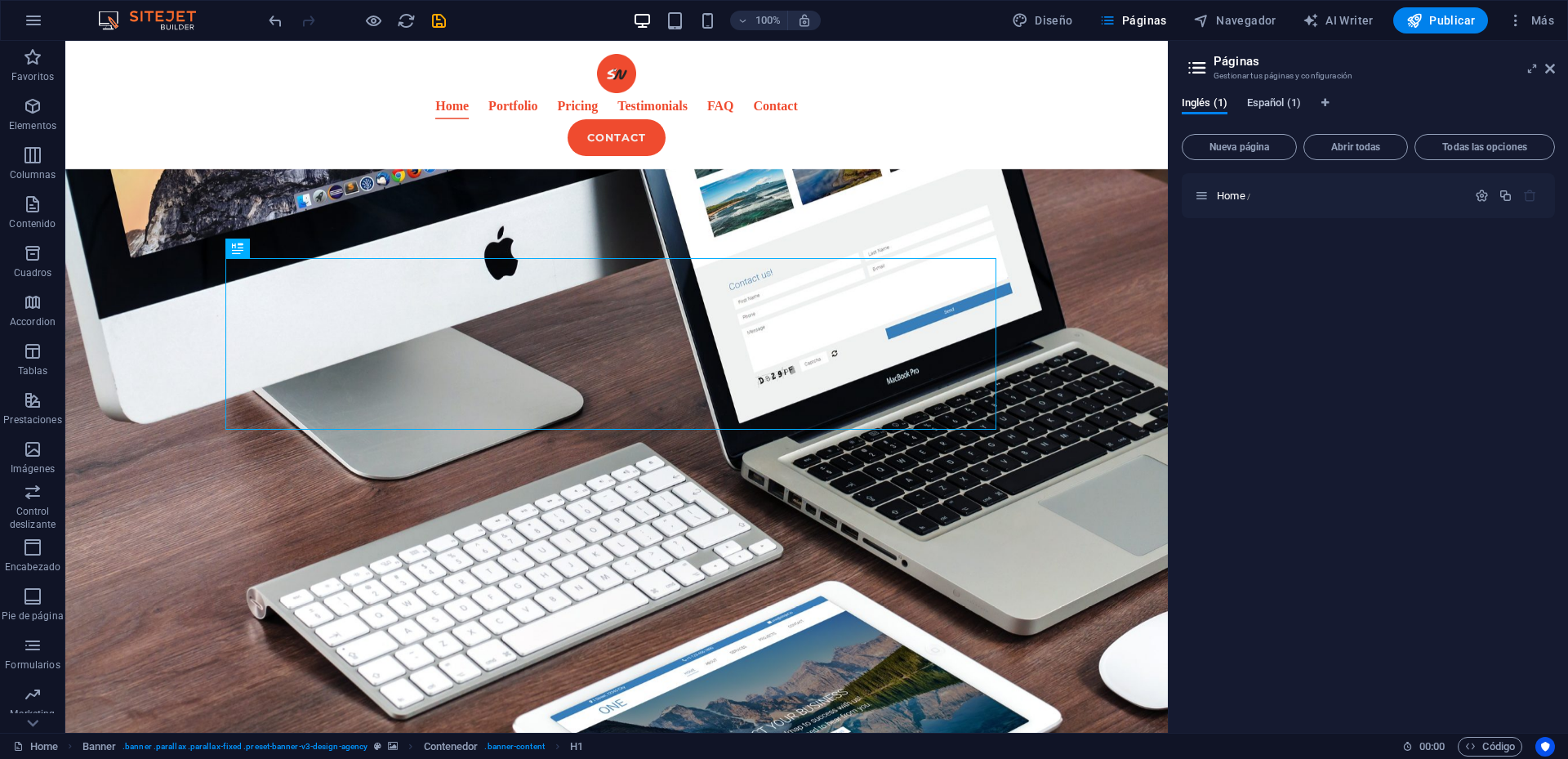
click at [1269, 102] on span "Español (1)" at bounding box center [1274, 104] width 54 height 23
click at [1236, 195] on span "Home /" at bounding box center [1234, 195] width 34 height 12
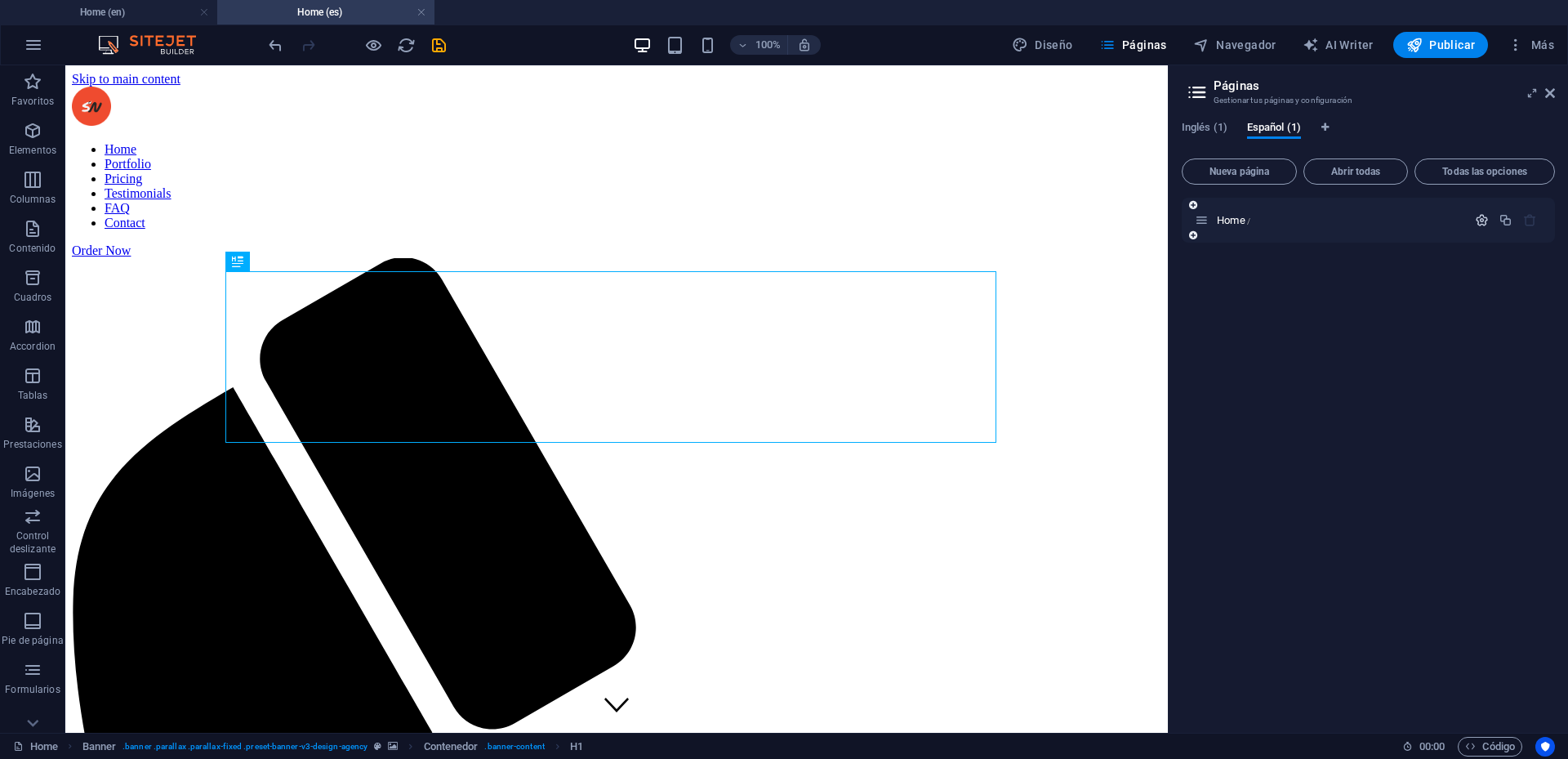
click at [1485, 220] on icon "button" at bounding box center [1481, 220] width 14 height 14
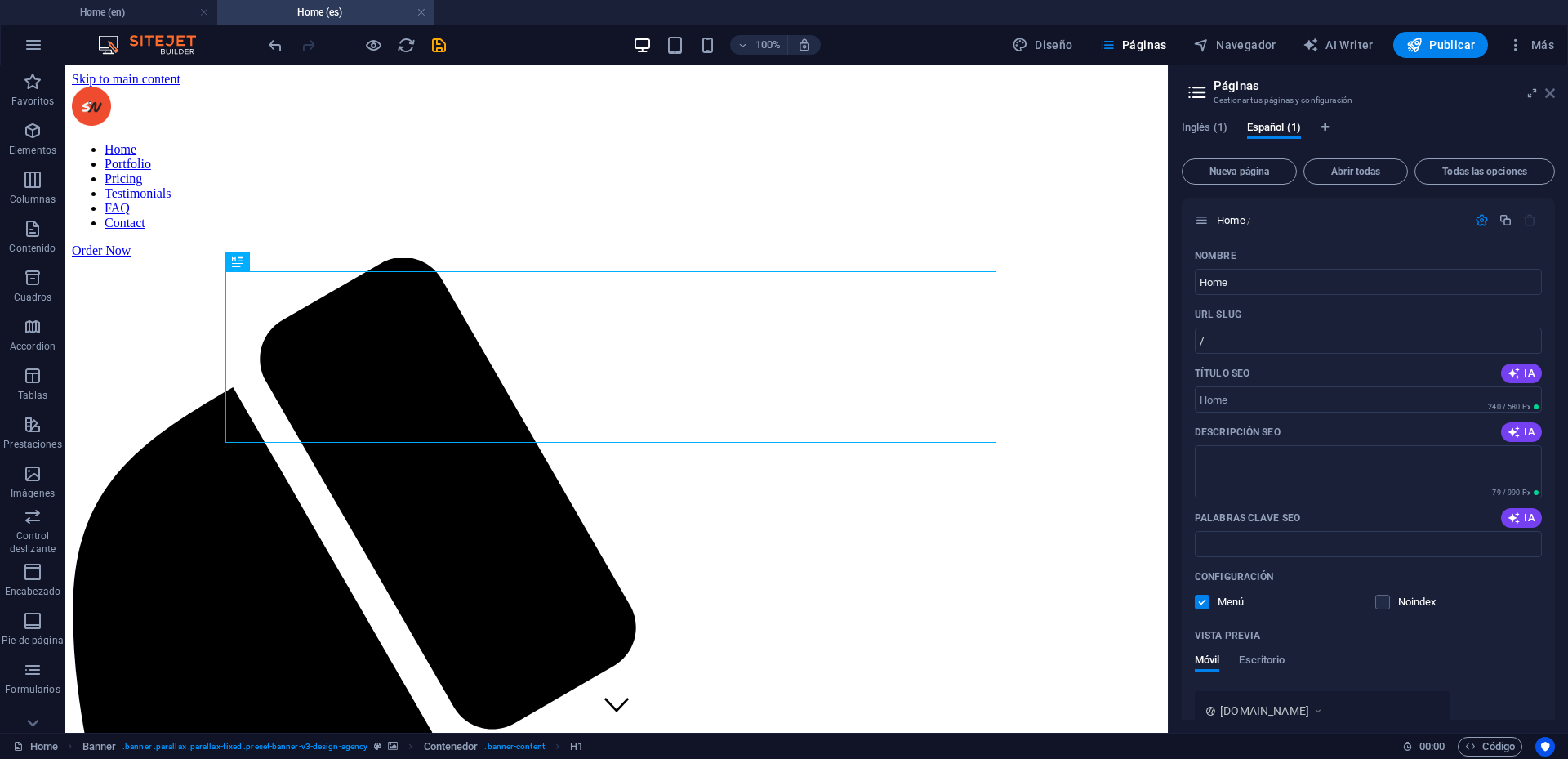
click at [1551, 95] on icon at bounding box center [1550, 93] width 10 height 13
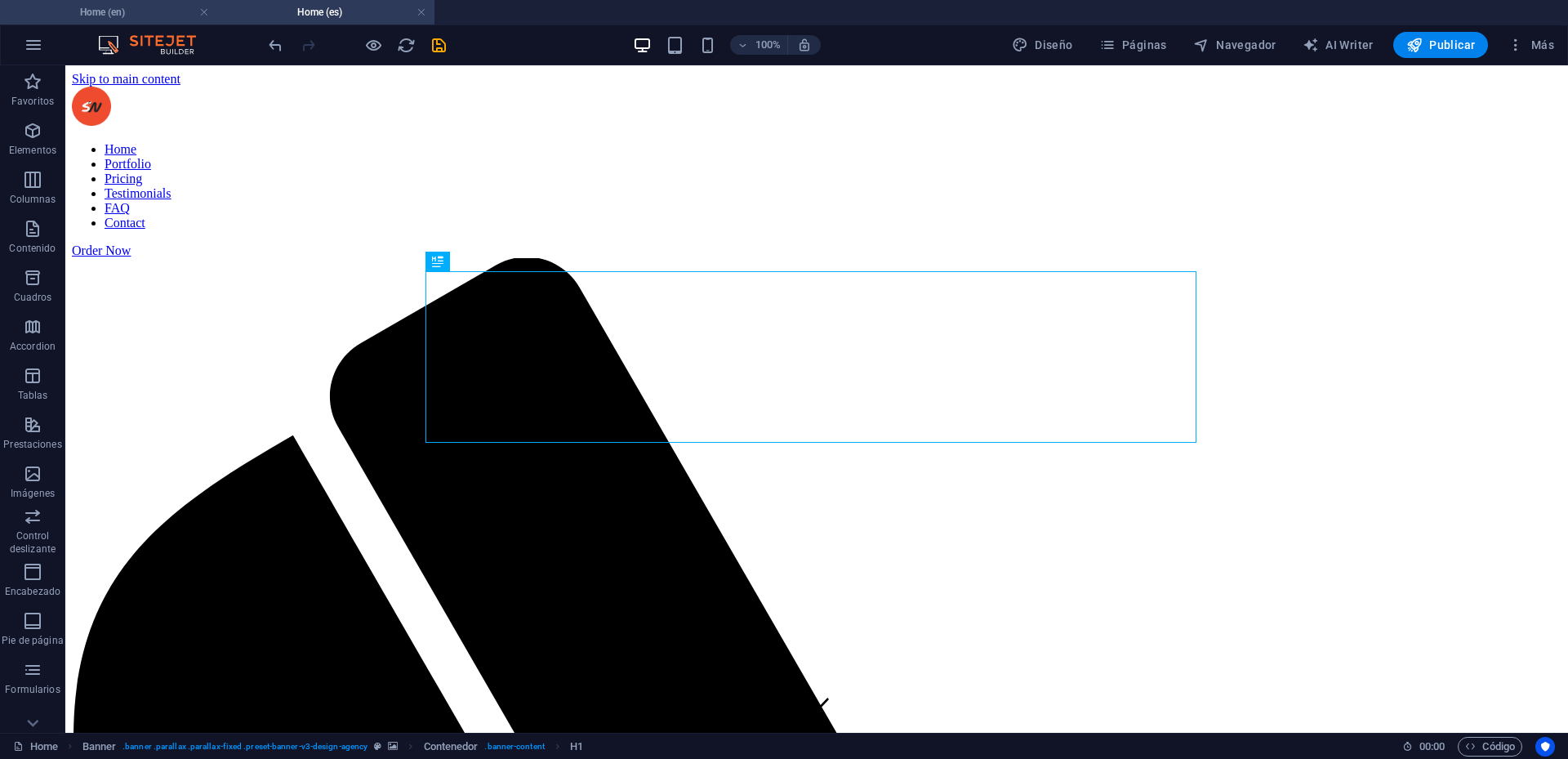
click at [151, 16] on h4 "Home (en)" at bounding box center [109, 12] width 217 height 18
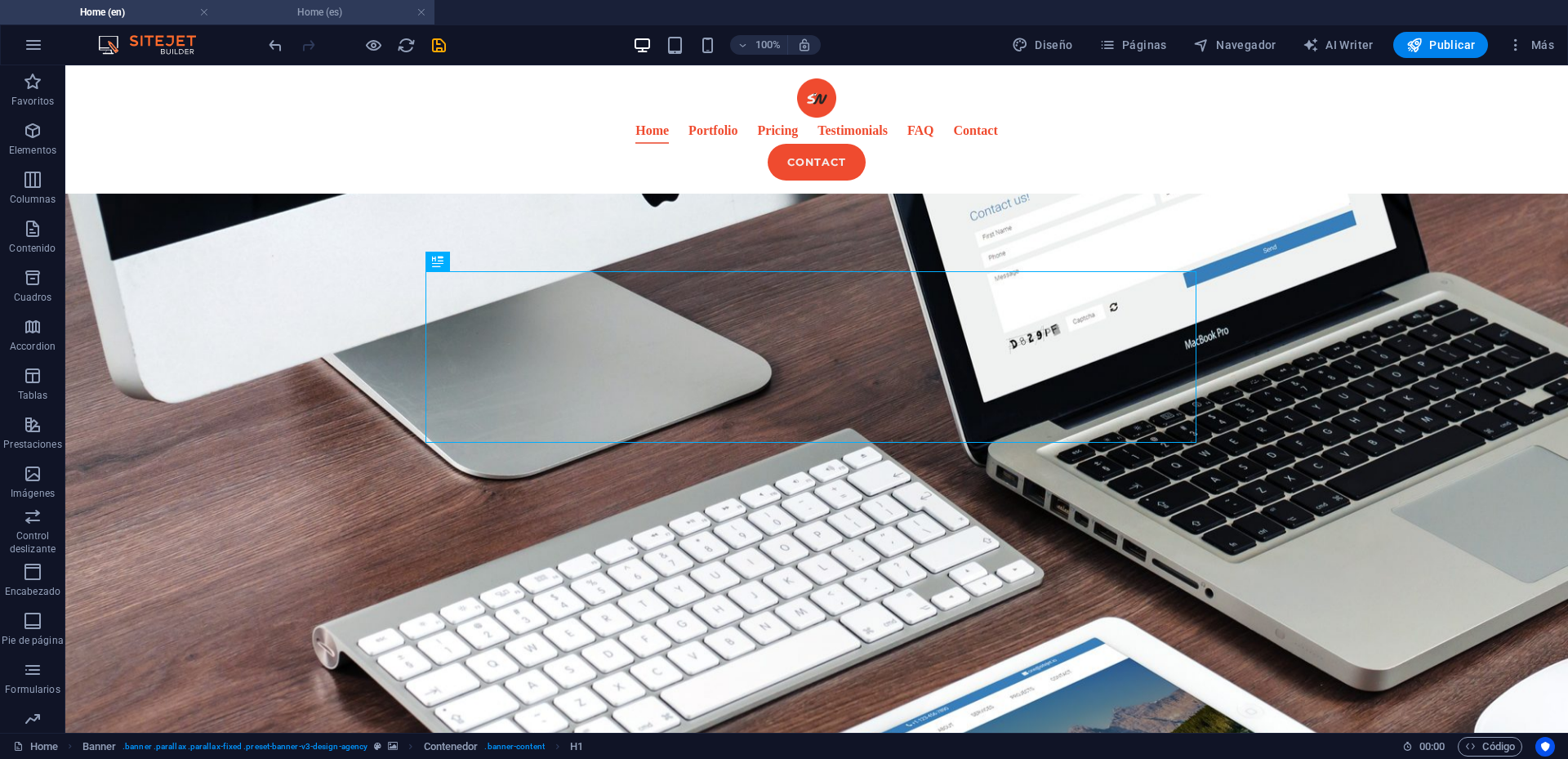
click at [371, 7] on h4 "Home (es)" at bounding box center [326, 12] width 217 height 18
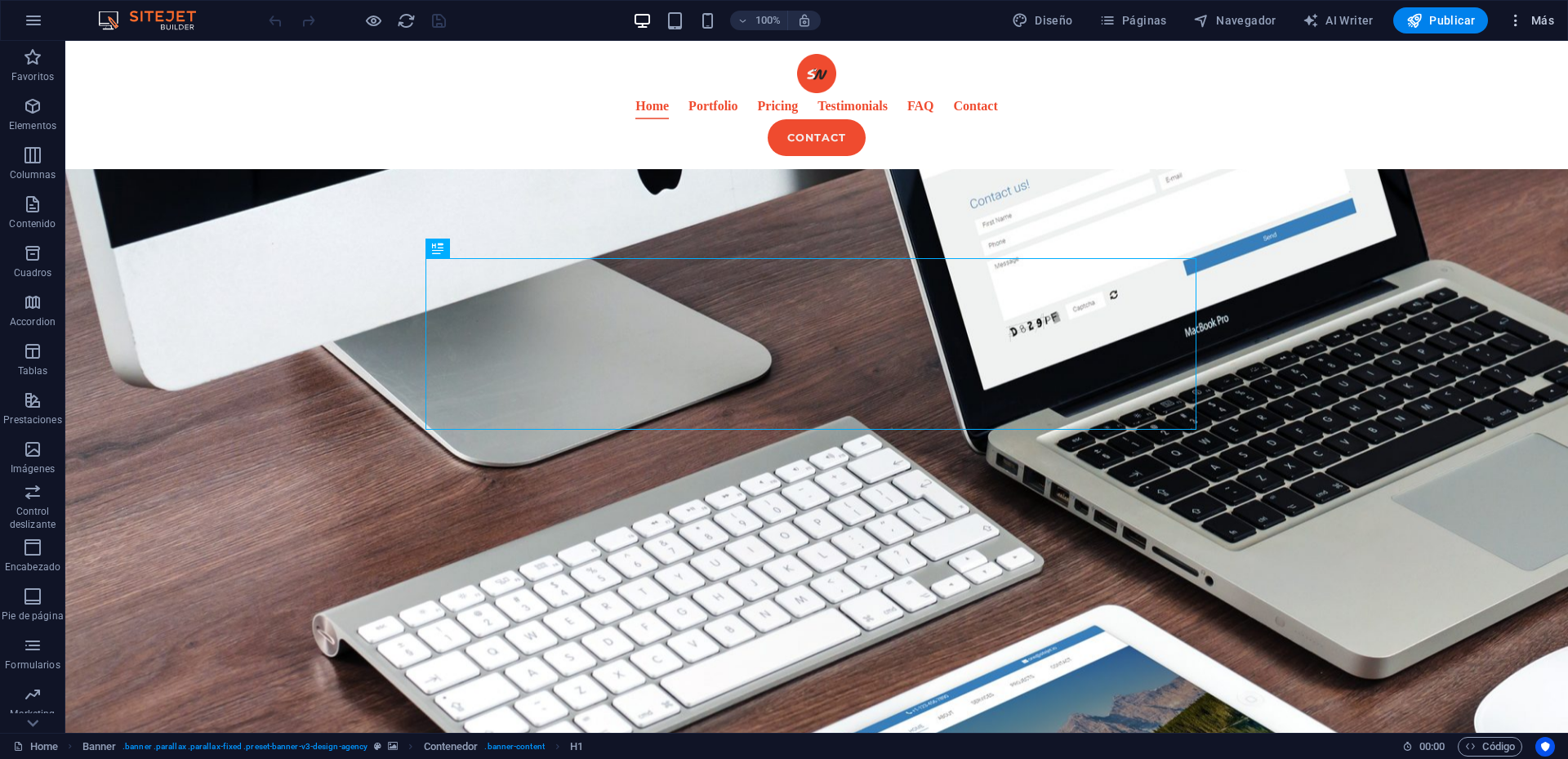
click at [1538, 22] on span "Más" at bounding box center [1530, 20] width 47 height 16
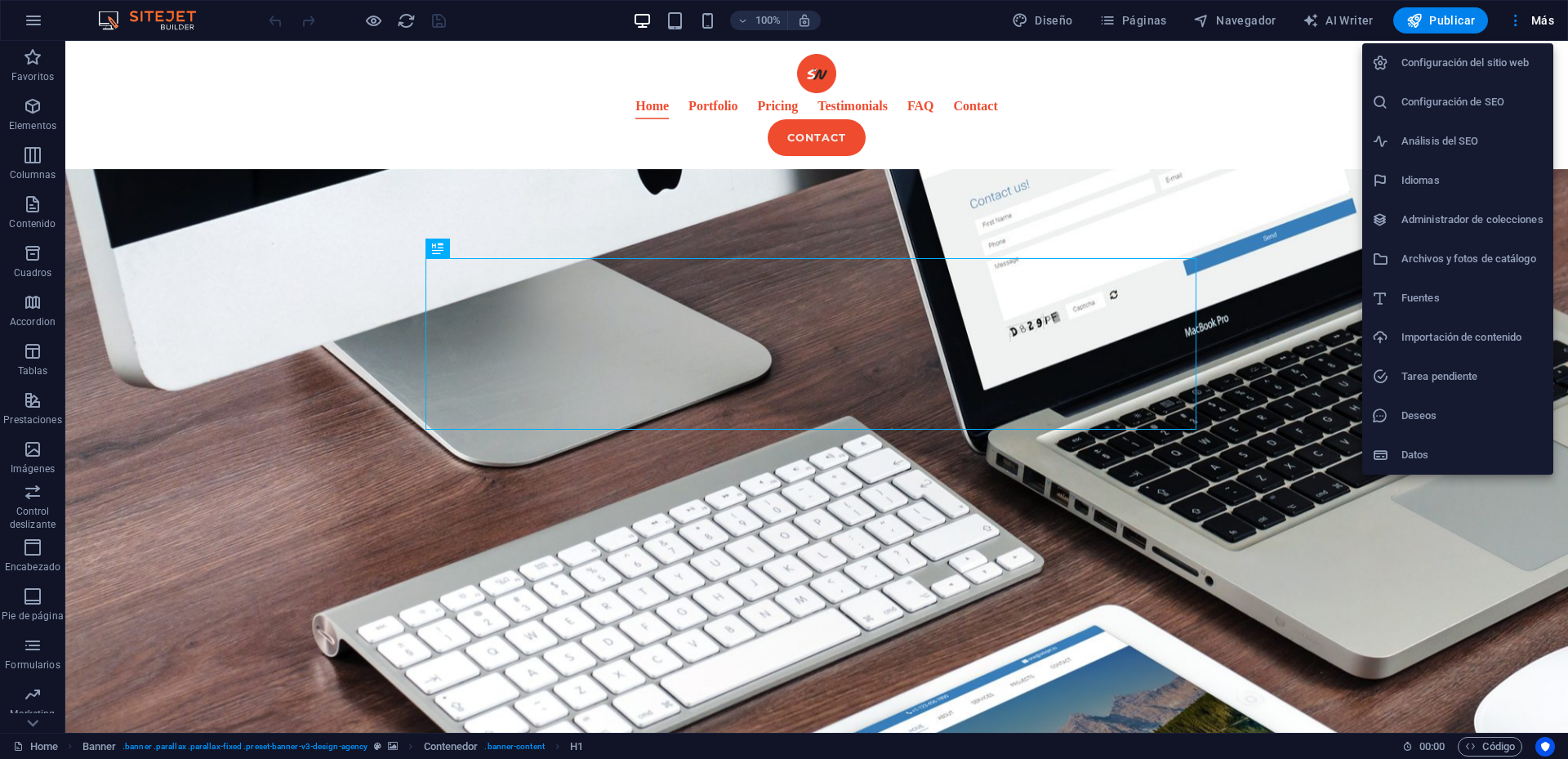
click at [1441, 180] on h6 "Idiomas" at bounding box center [1472, 181] width 142 height 20
select select "73"
select select "44"
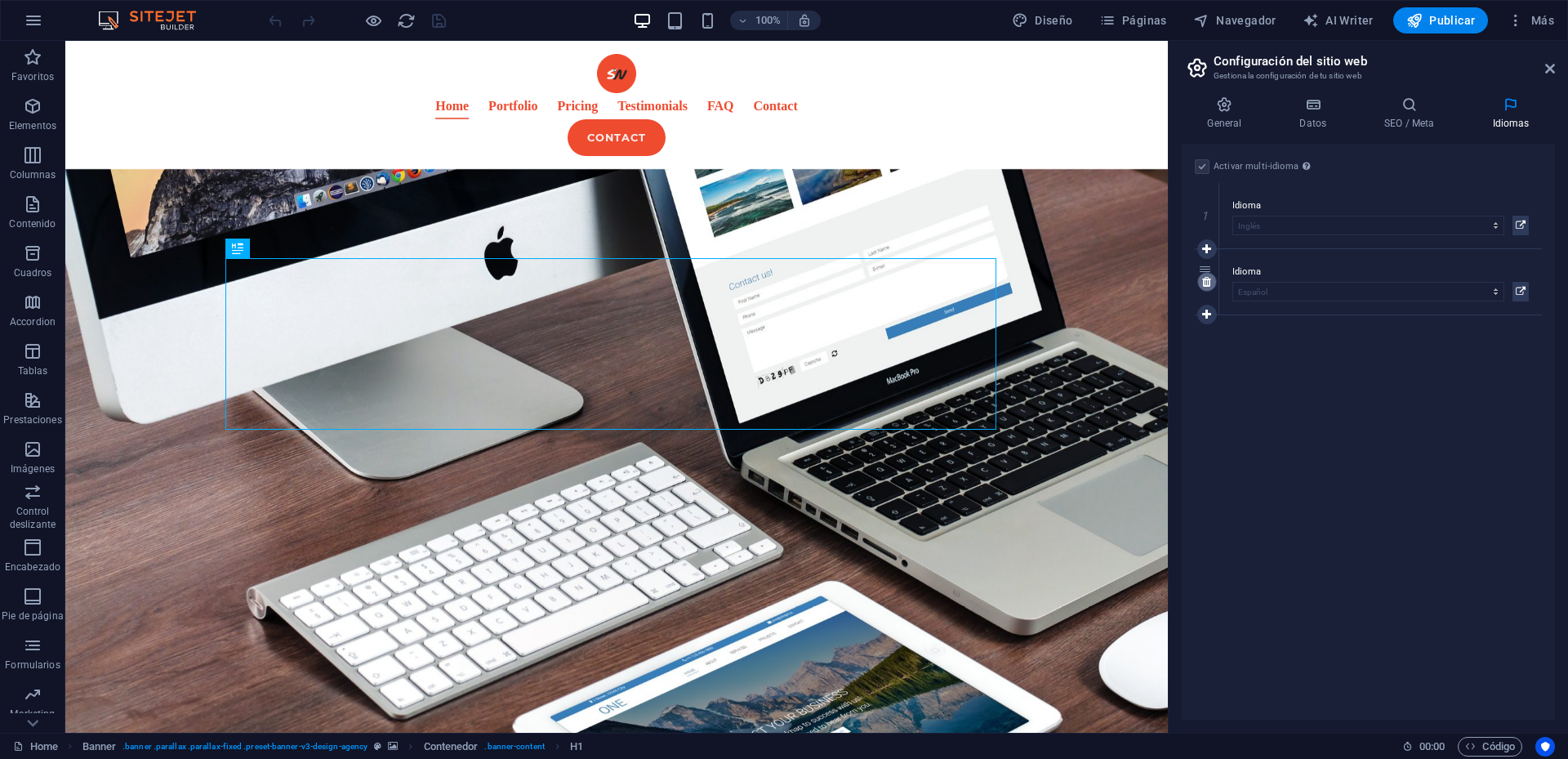
click at [1206, 284] on icon at bounding box center [1206, 281] width 9 height 11
click at [1436, 124] on h4 "SEO / Meta" at bounding box center [1412, 114] width 108 height 34
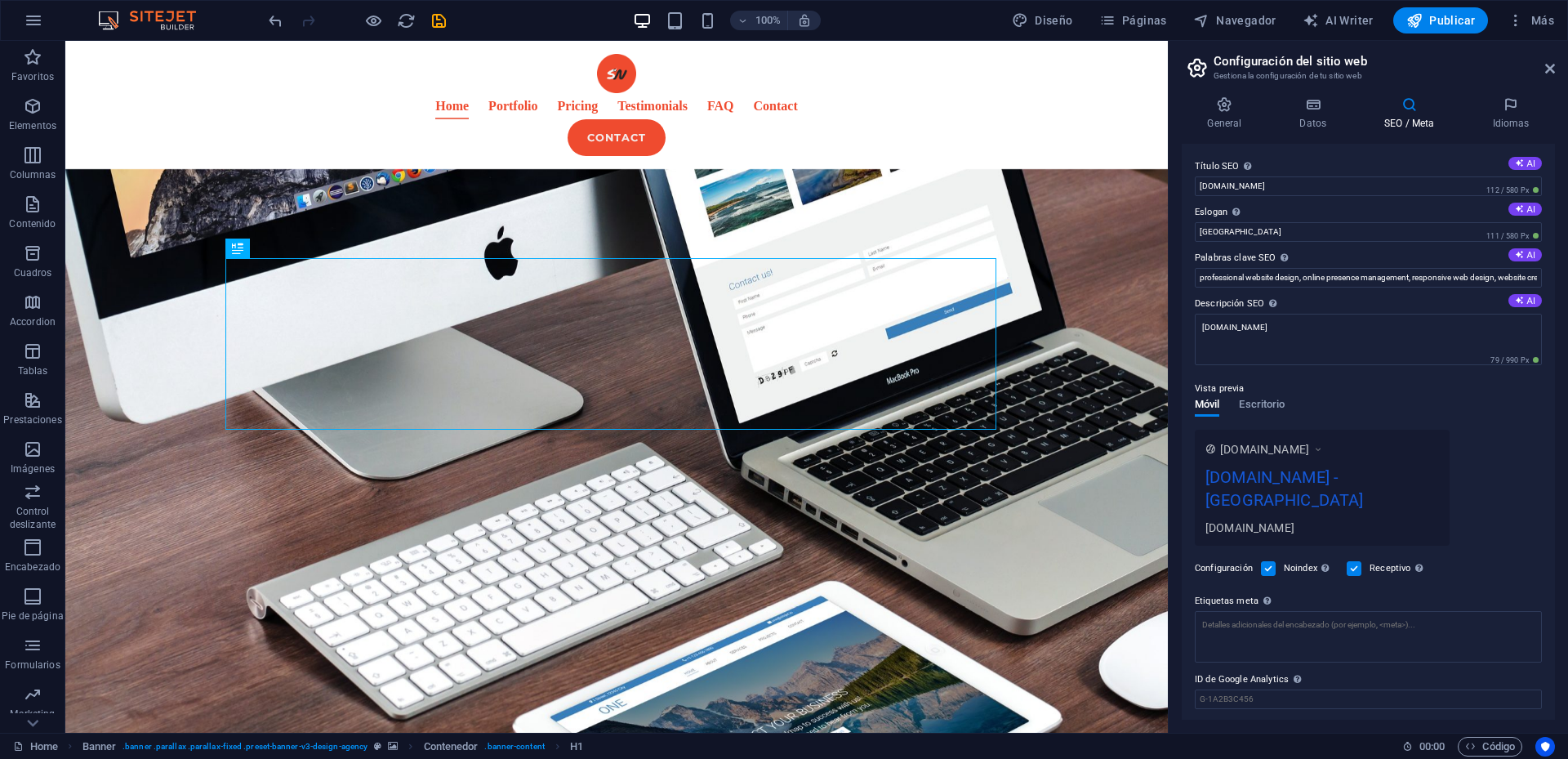
click at [1542, 73] on header "Configuración del sitio web Gestiona la configuración de tu sitio web" at bounding box center [1370, 62] width 370 height 43
click at [1551, 70] on icon at bounding box center [1550, 68] width 10 height 13
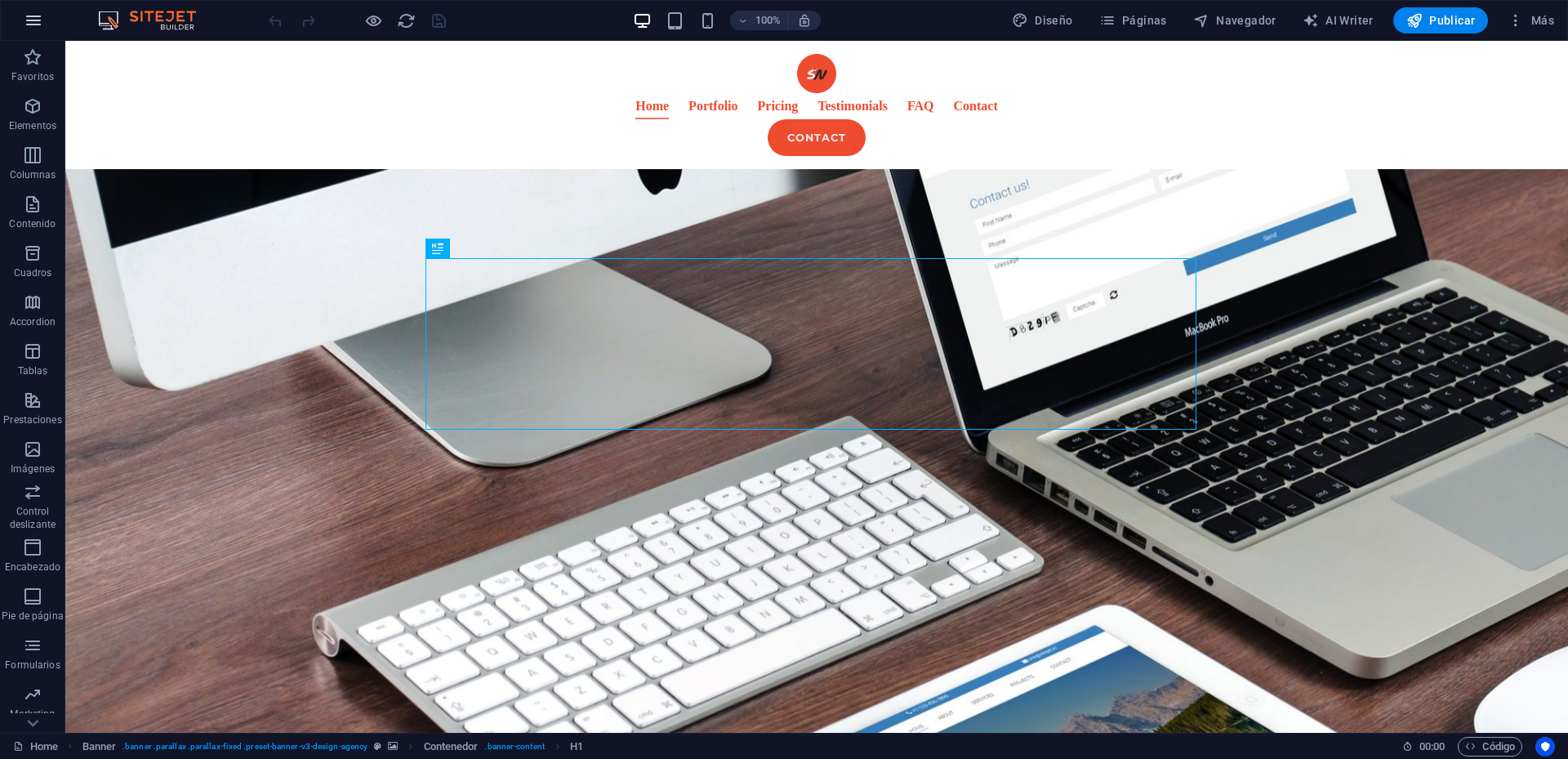
click at [41, 18] on icon "button" at bounding box center [34, 21] width 20 height 20
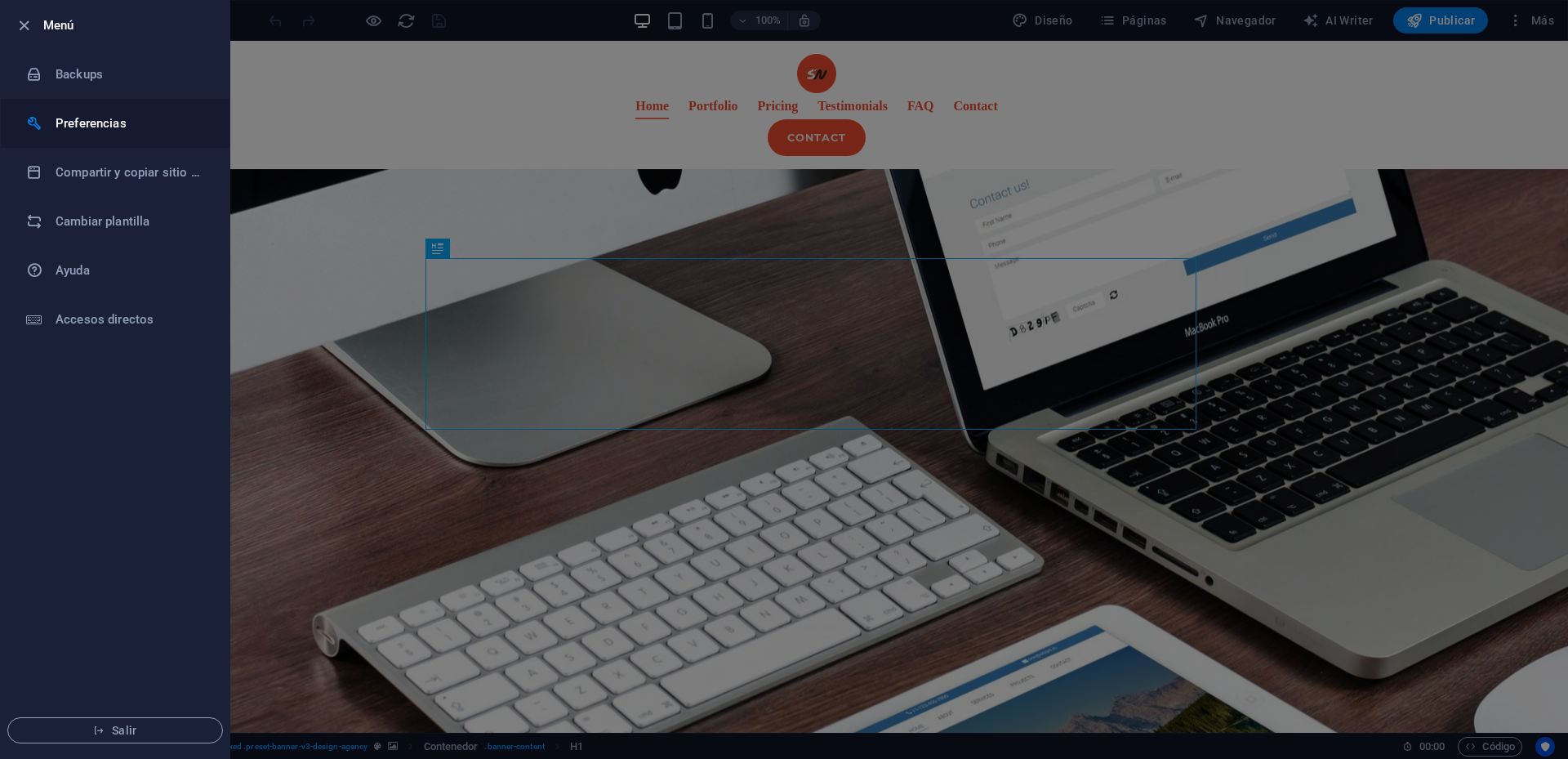
click at [142, 125] on h6 "Preferencias" at bounding box center [131, 124] width 151 height 20
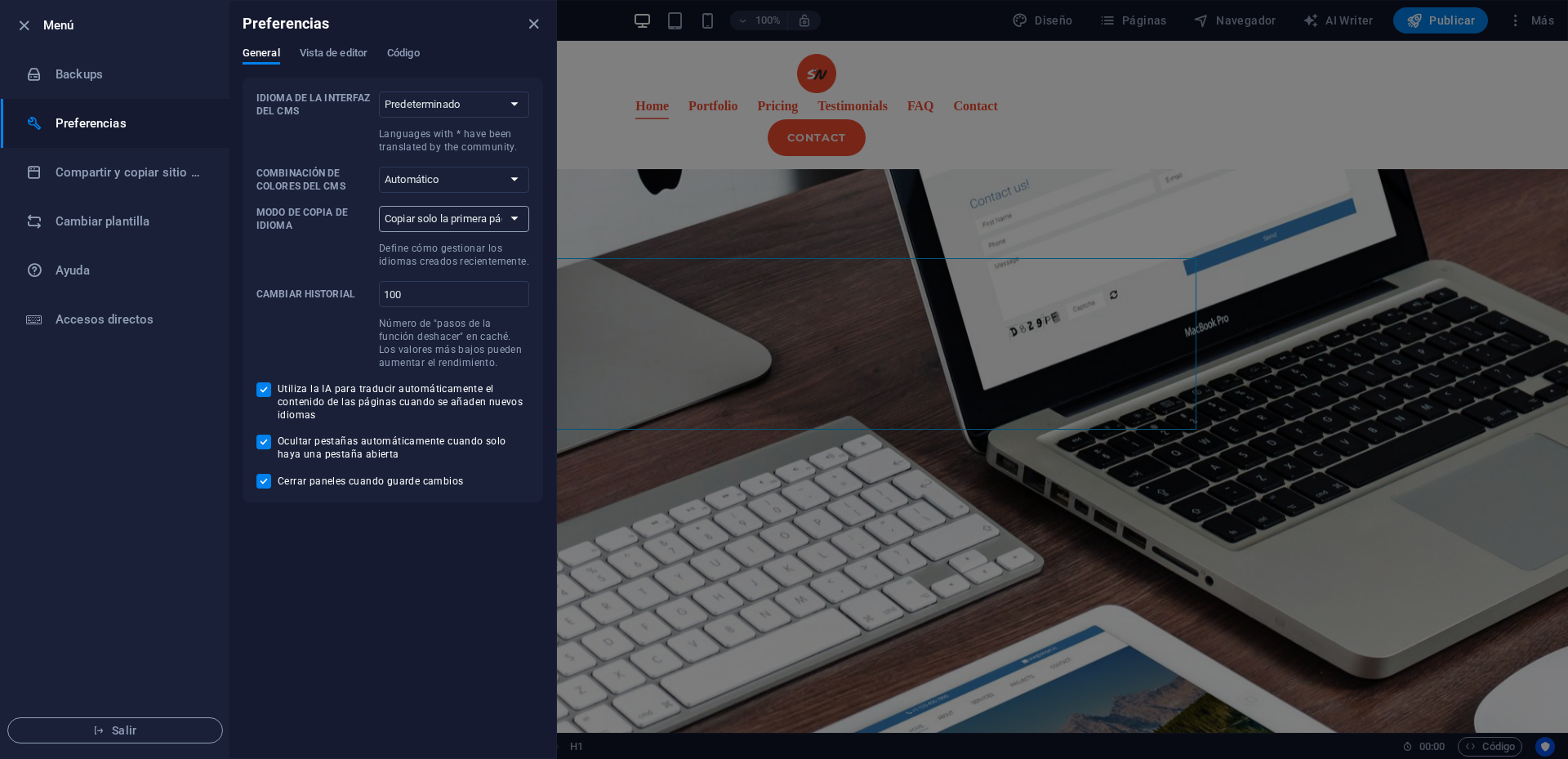
click at [520, 220] on select "Copiar solo la primera página Copiar todas las páginas" at bounding box center [454, 218] width 151 height 26
click at [512, 176] on select "Automático Oscuro Claro" at bounding box center [454, 180] width 151 height 26
click at [511, 105] on select "Predeterminado Deutsch English Español Suomi* Français Magyar Italiano Nederlan…" at bounding box center [454, 105] width 151 height 26
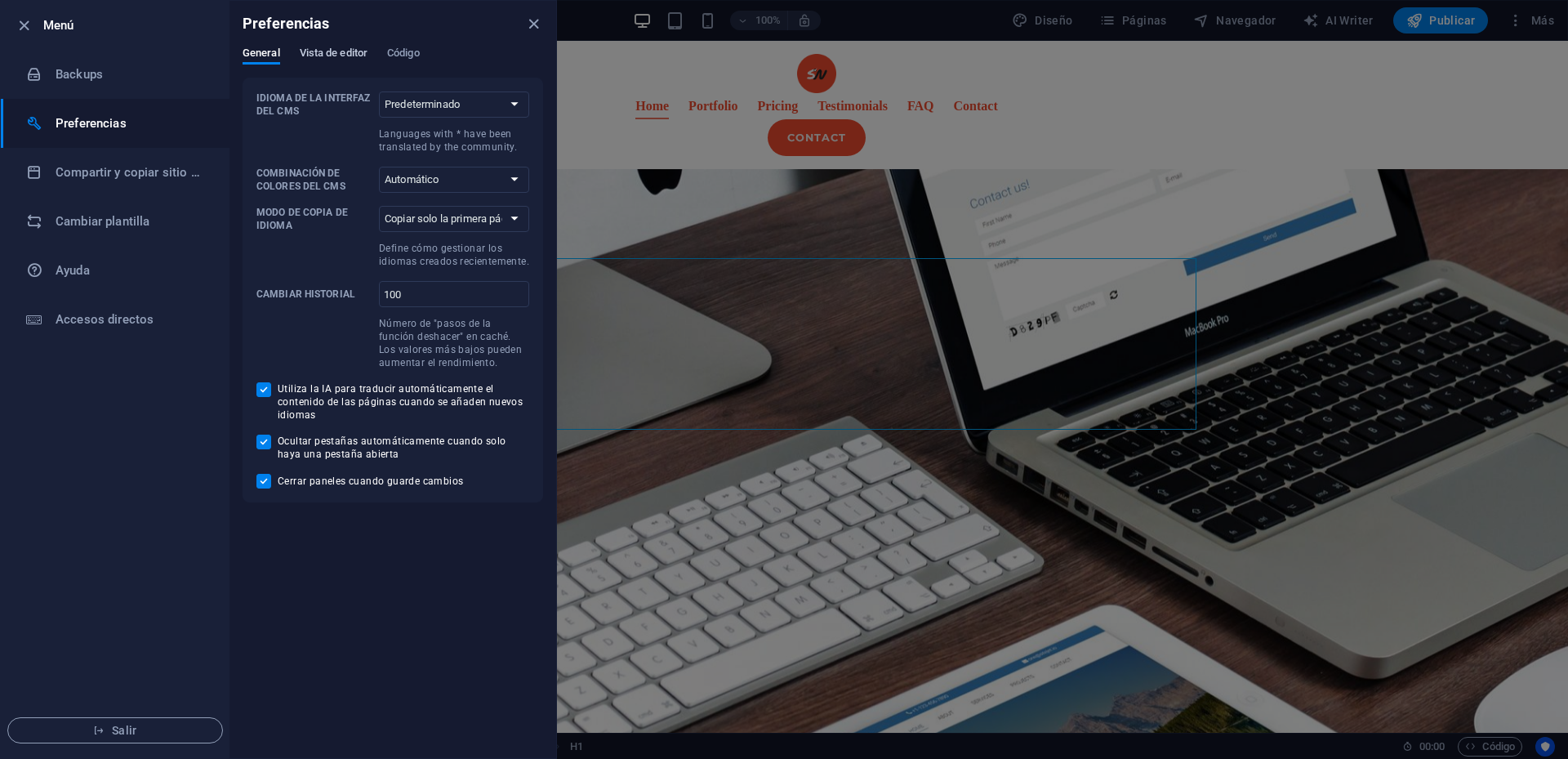
click at [354, 57] on span "Vista de editor" at bounding box center [333, 54] width 68 height 23
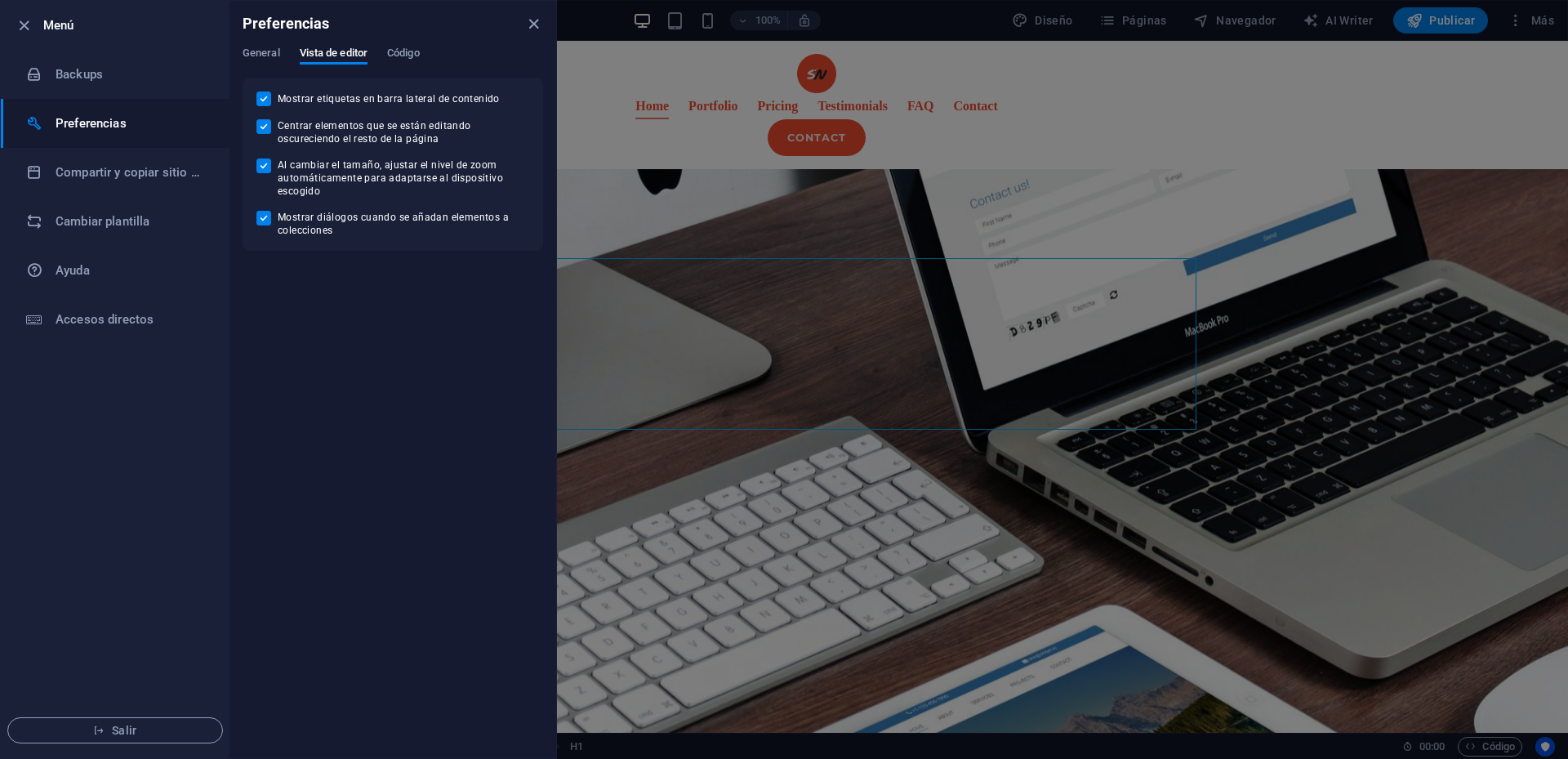
click at [426, 56] on div "General Vista de editor Código" at bounding box center [392, 62] width 300 height 31
click at [411, 56] on span "Código" at bounding box center [403, 54] width 33 height 23
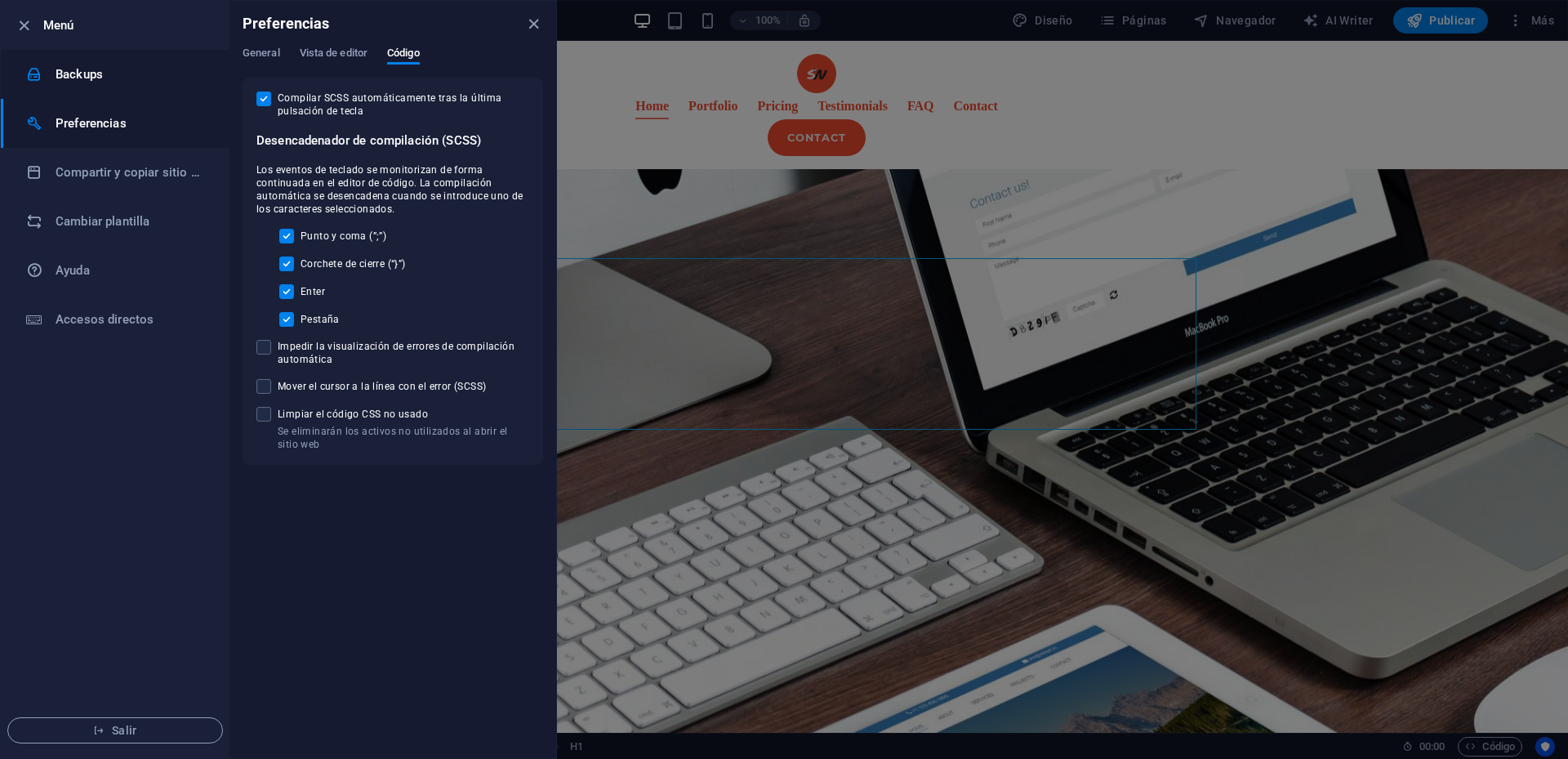
click at [121, 68] on h6 "Backups" at bounding box center [131, 75] width 151 height 20
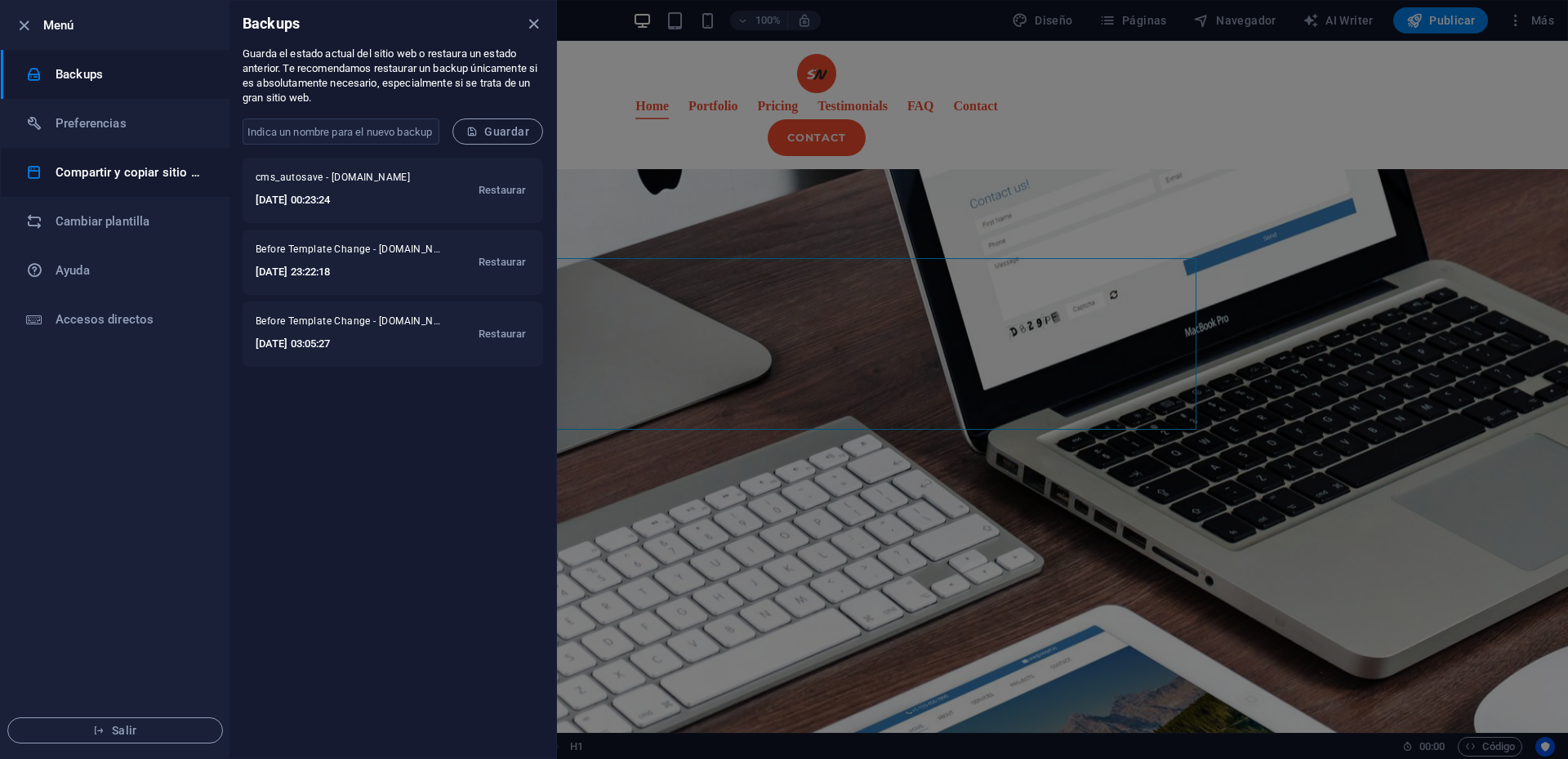
click at [137, 182] on h6 "Compartir y copiar sitio web" at bounding box center [131, 173] width 151 height 20
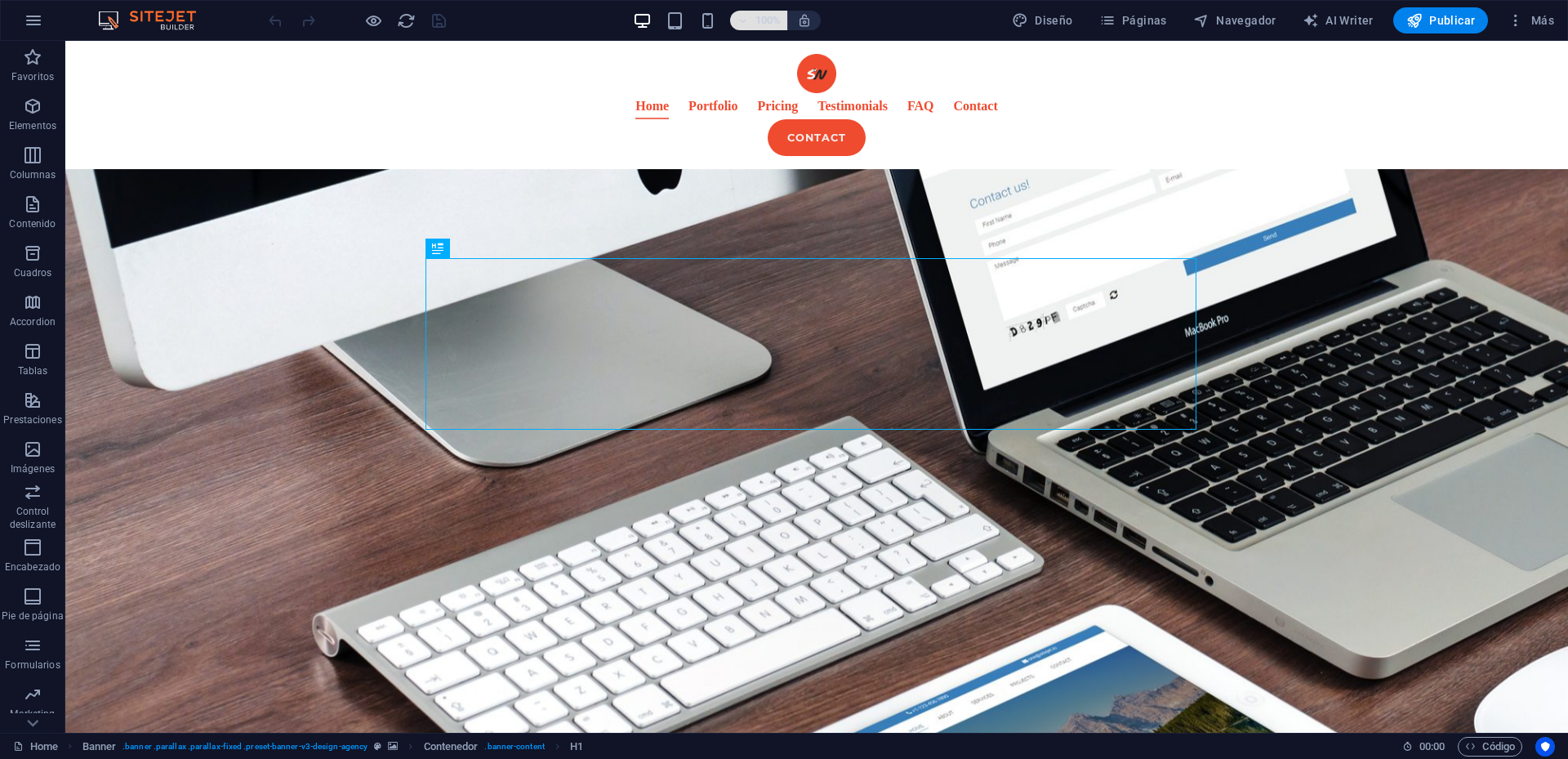
click at [743, 22] on icon "button" at bounding box center [741, 21] width 11 height 11
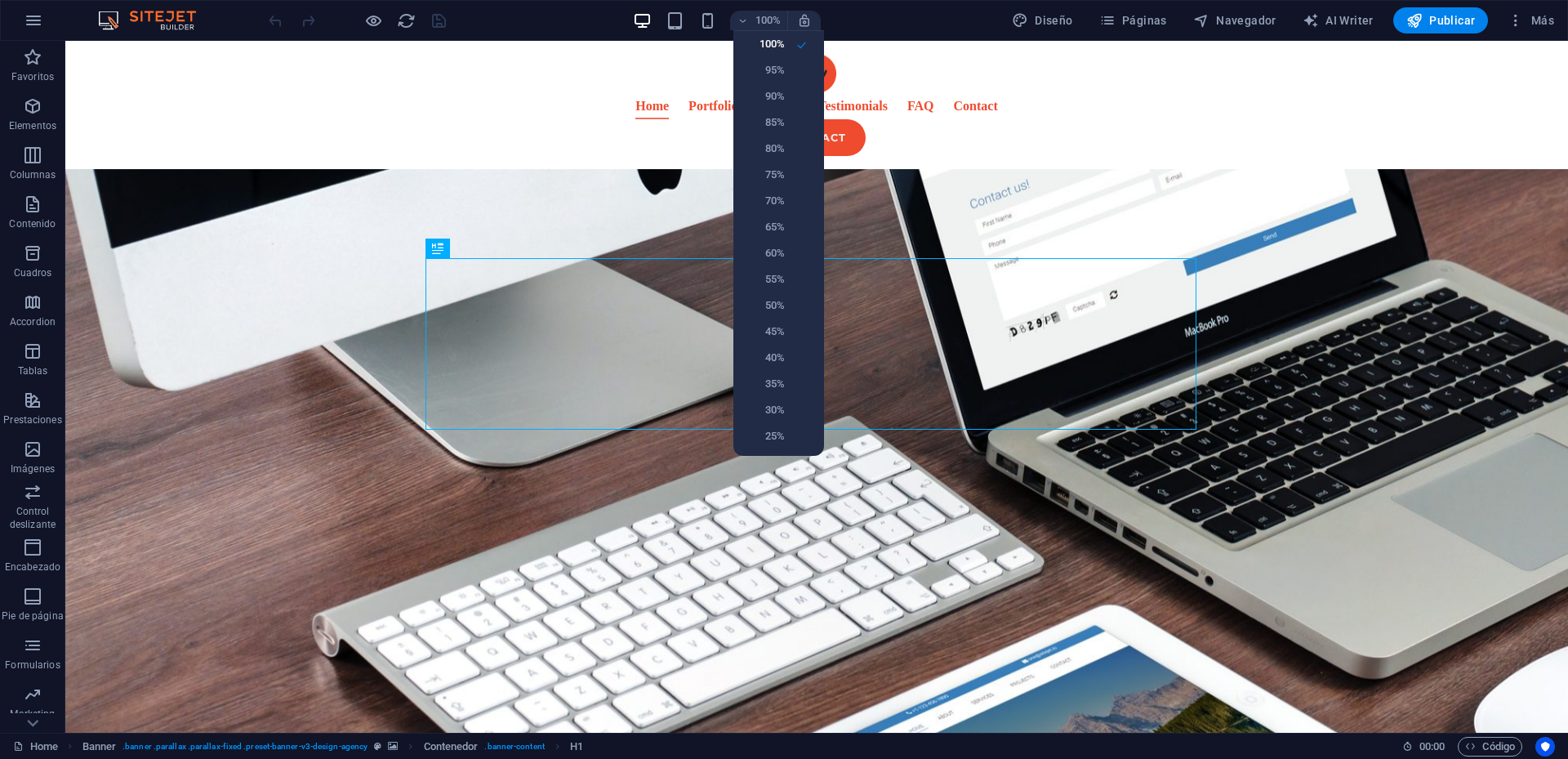
click at [1091, 29] on div at bounding box center [784, 379] width 1568 height 759
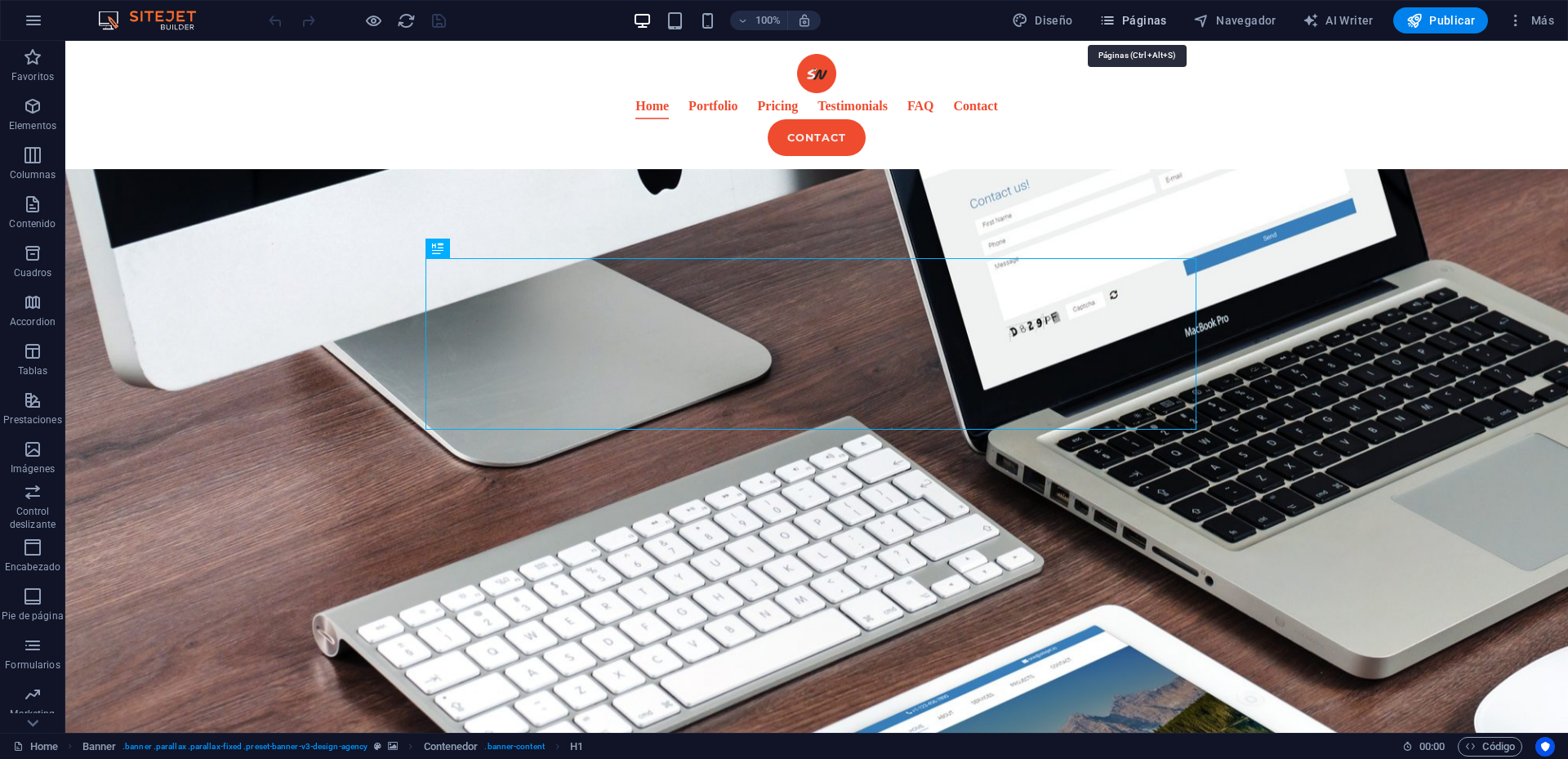
click at [1109, 21] on icon "button" at bounding box center [1107, 20] width 16 height 16
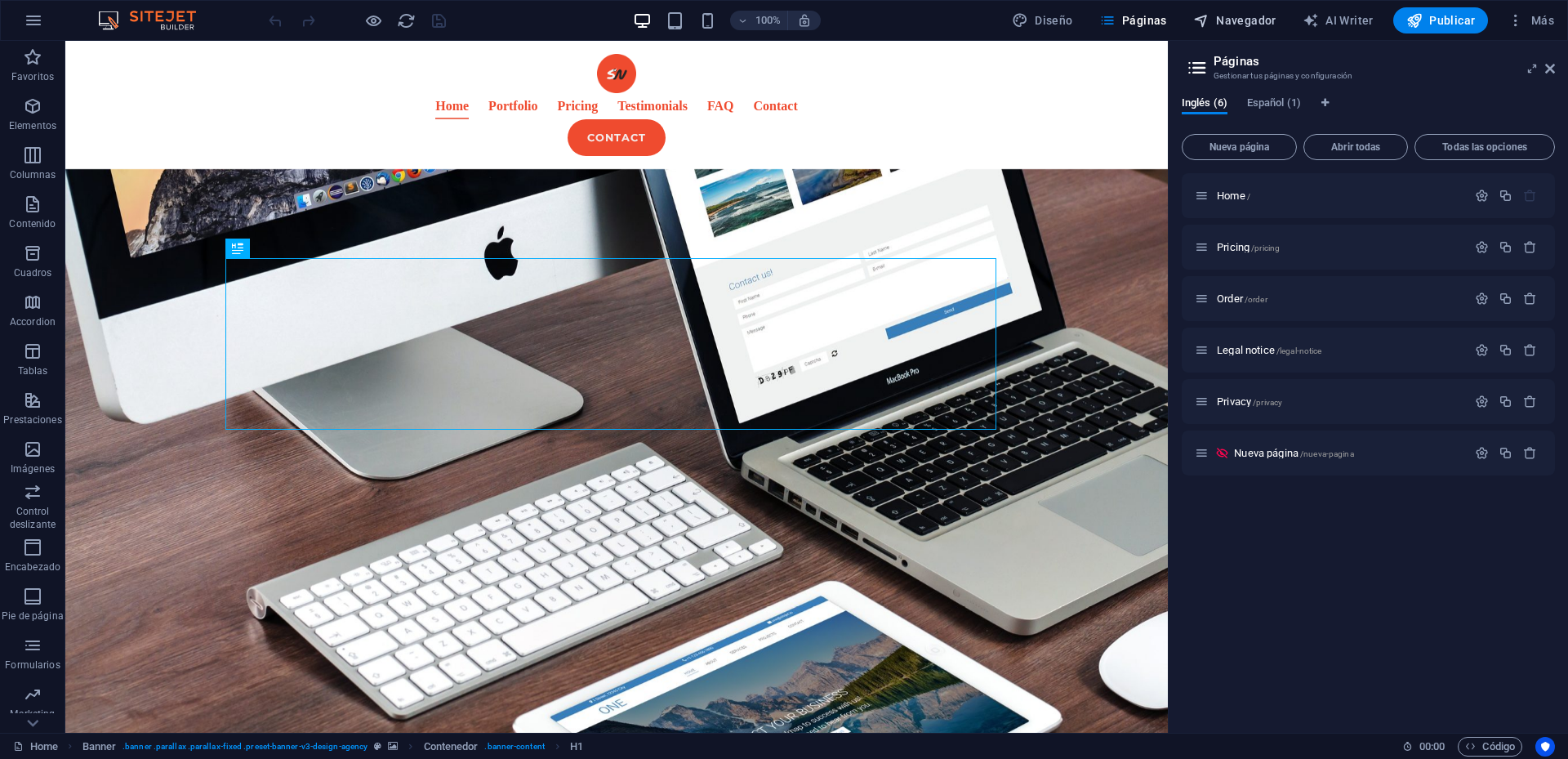
click at [1222, 25] on span "Navegador" at bounding box center [1235, 20] width 84 height 16
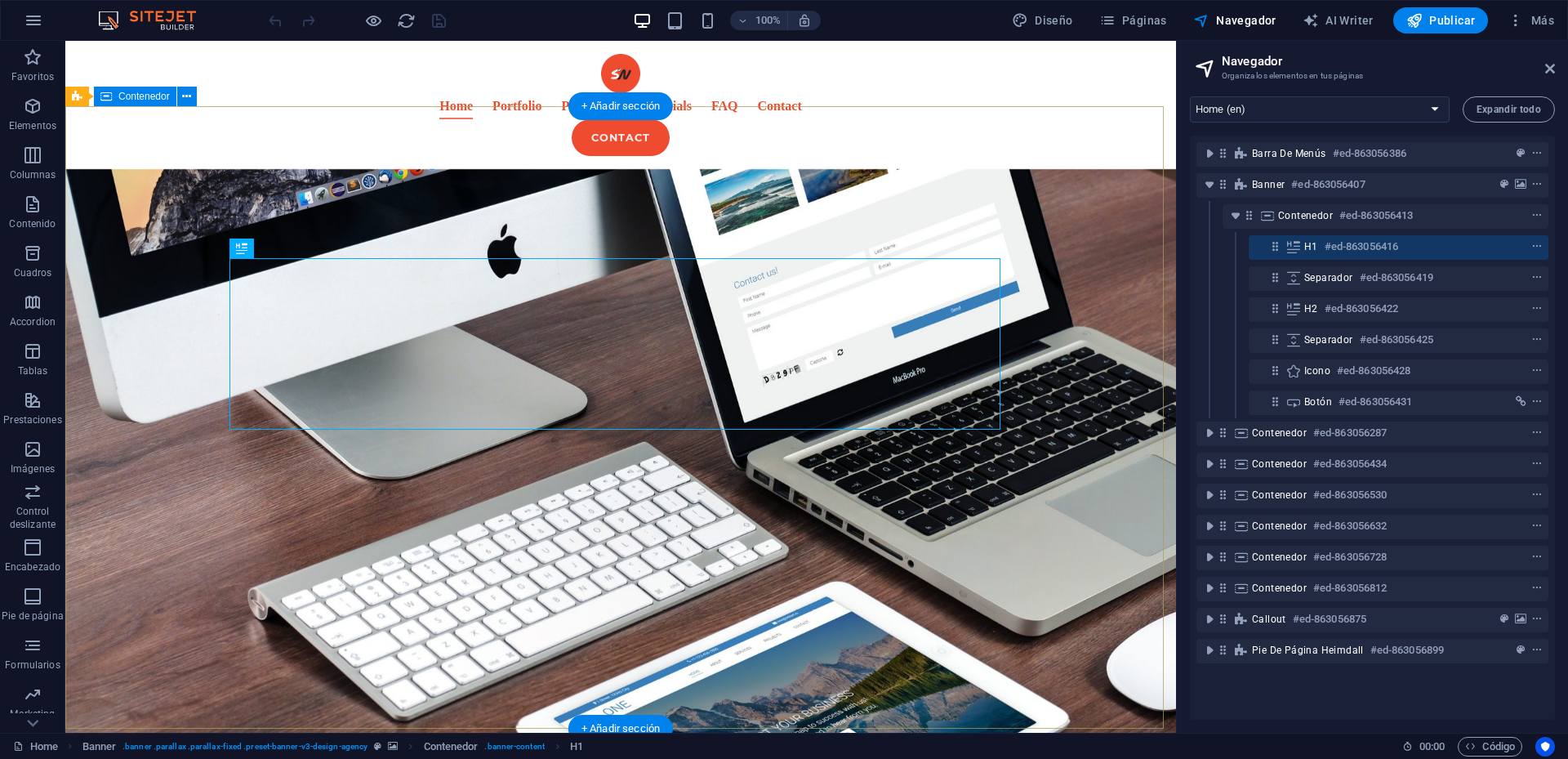
drag, startPoint x: 1237, startPoint y: 213, endPoint x: 1221, endPoint y: 199, distance: 21.3
click at [1236, 213] on icon "toggle-expand" at bounding box center [1235, 215] width 16 height 16
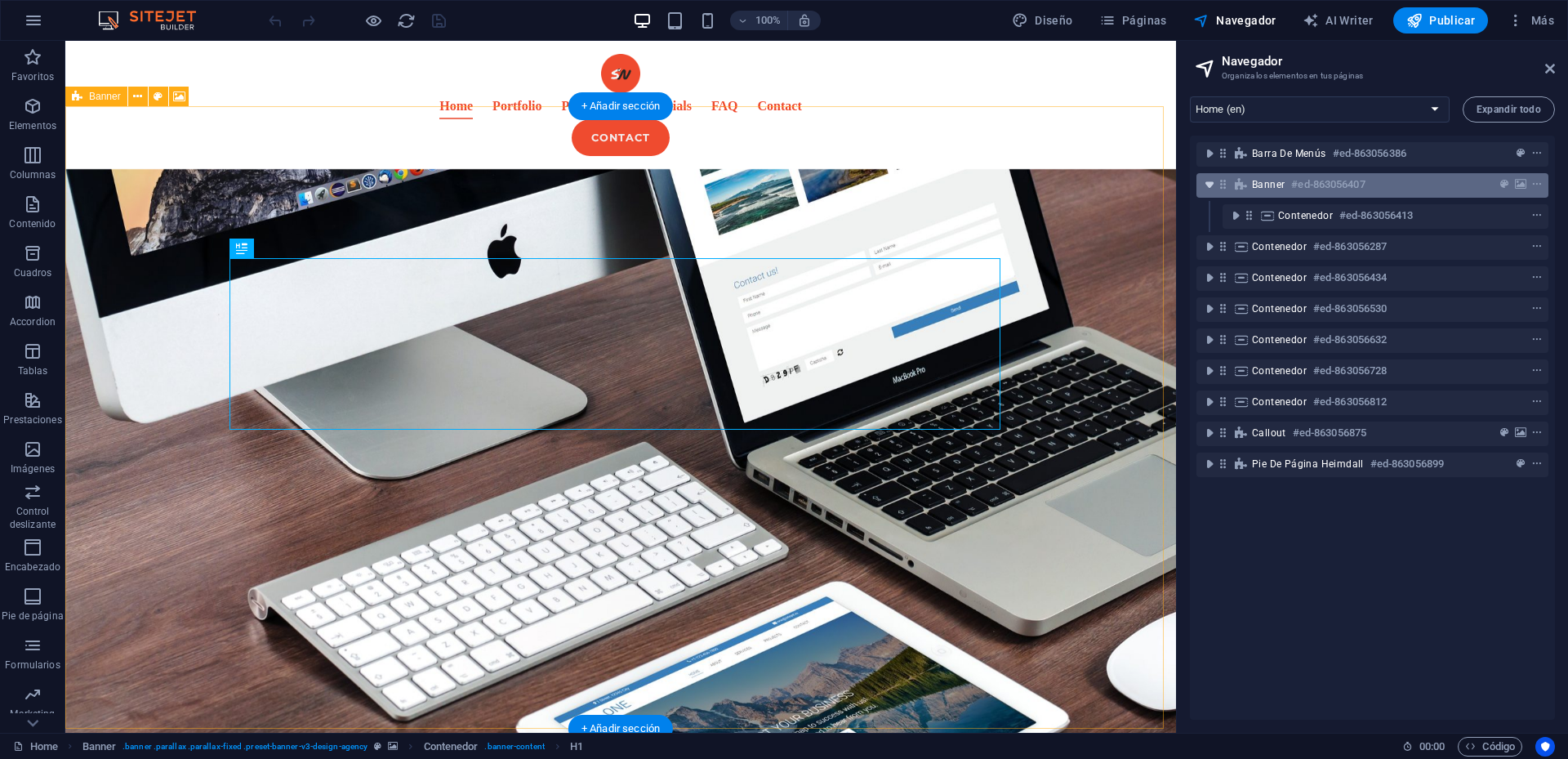
click at [1213, 182] on icon "toggle-expand" at bounding box center [1209, 185] width 16 height 16
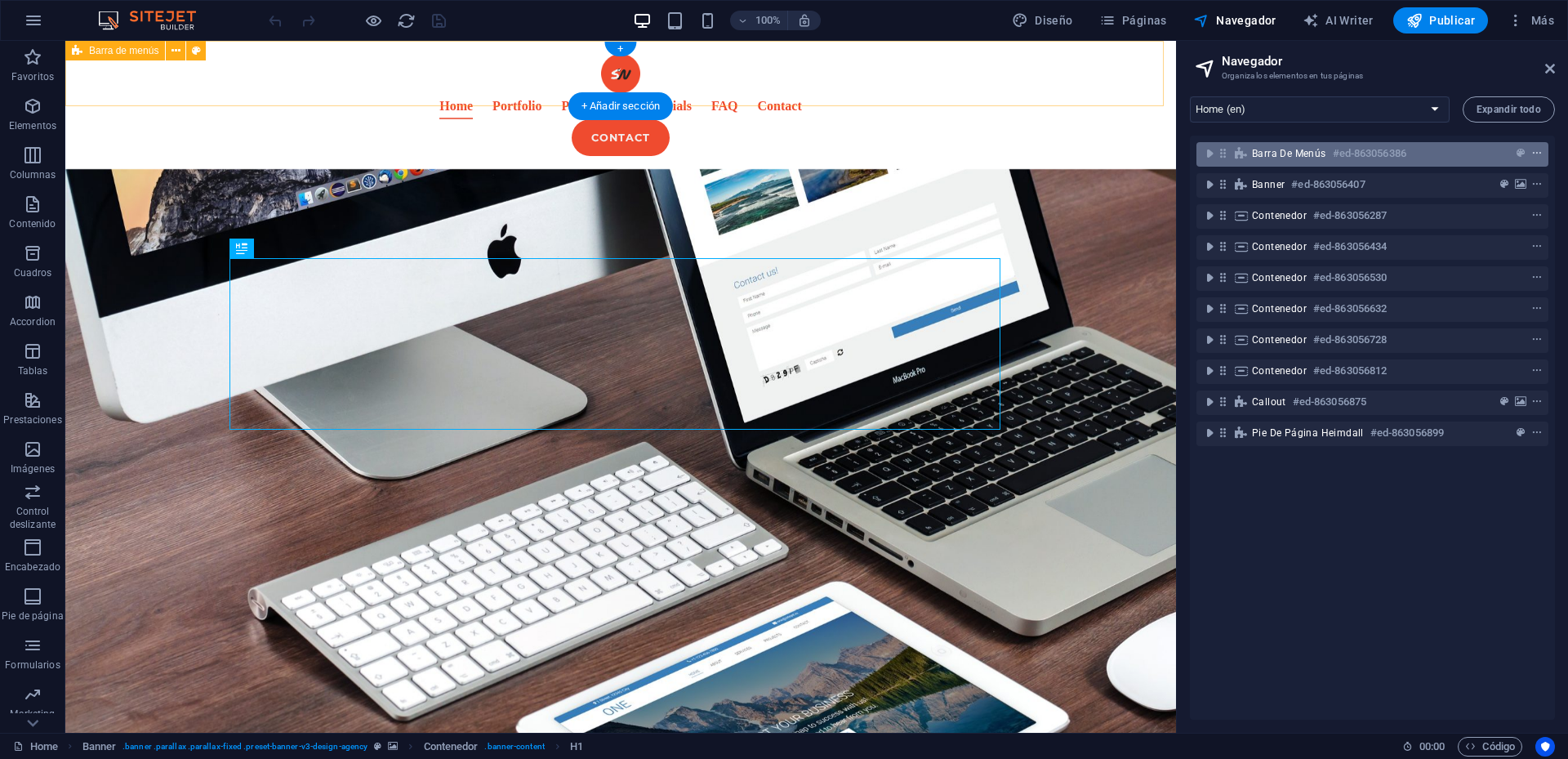
click at [1533, 149] on icon "context-menu" at bounding box center [1536, 153] width 11 height 11
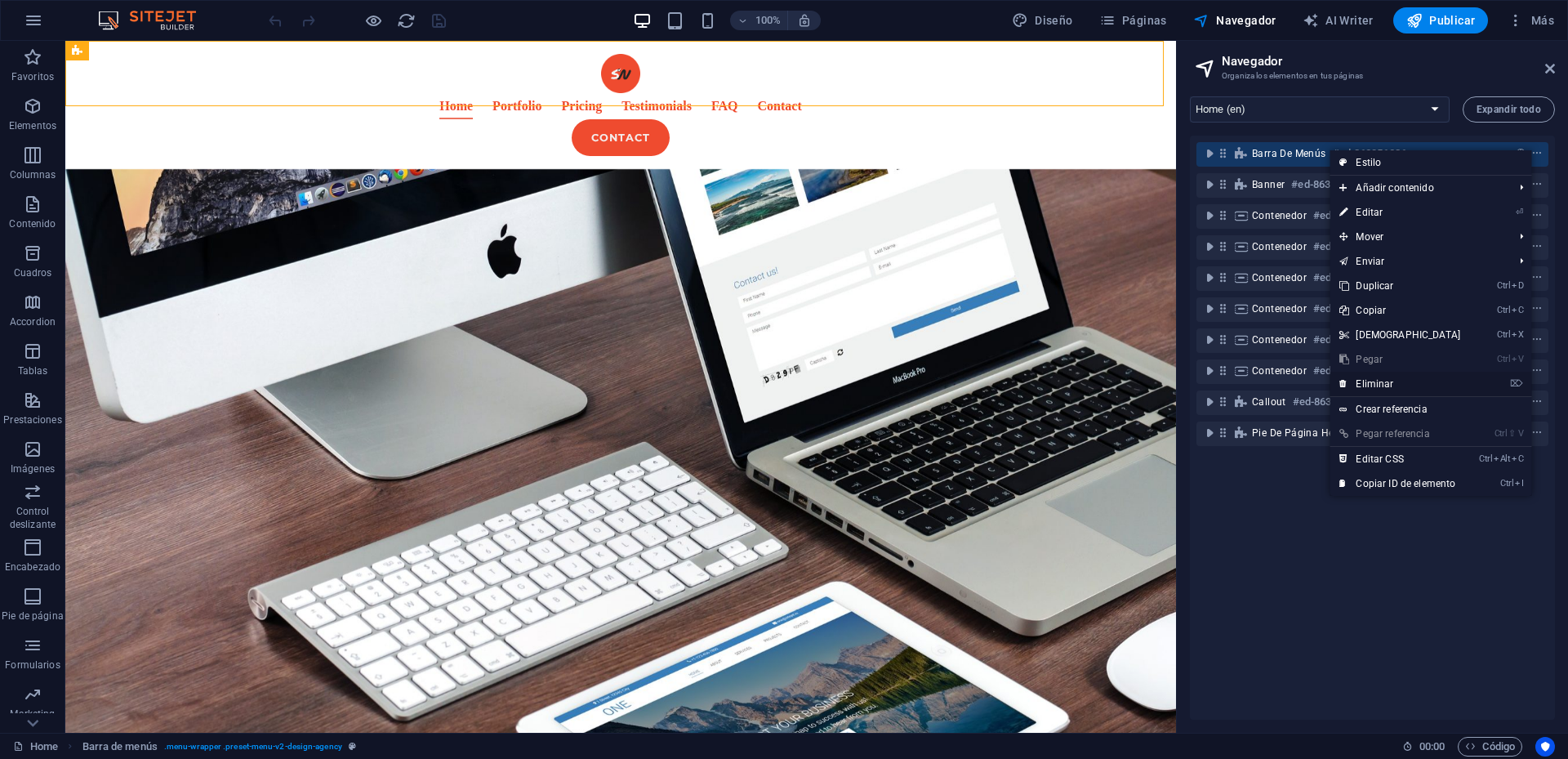
click at [1420, 385] on link "⌦ Eliminar" at bounding box center [1399, 383] width 141 height 25
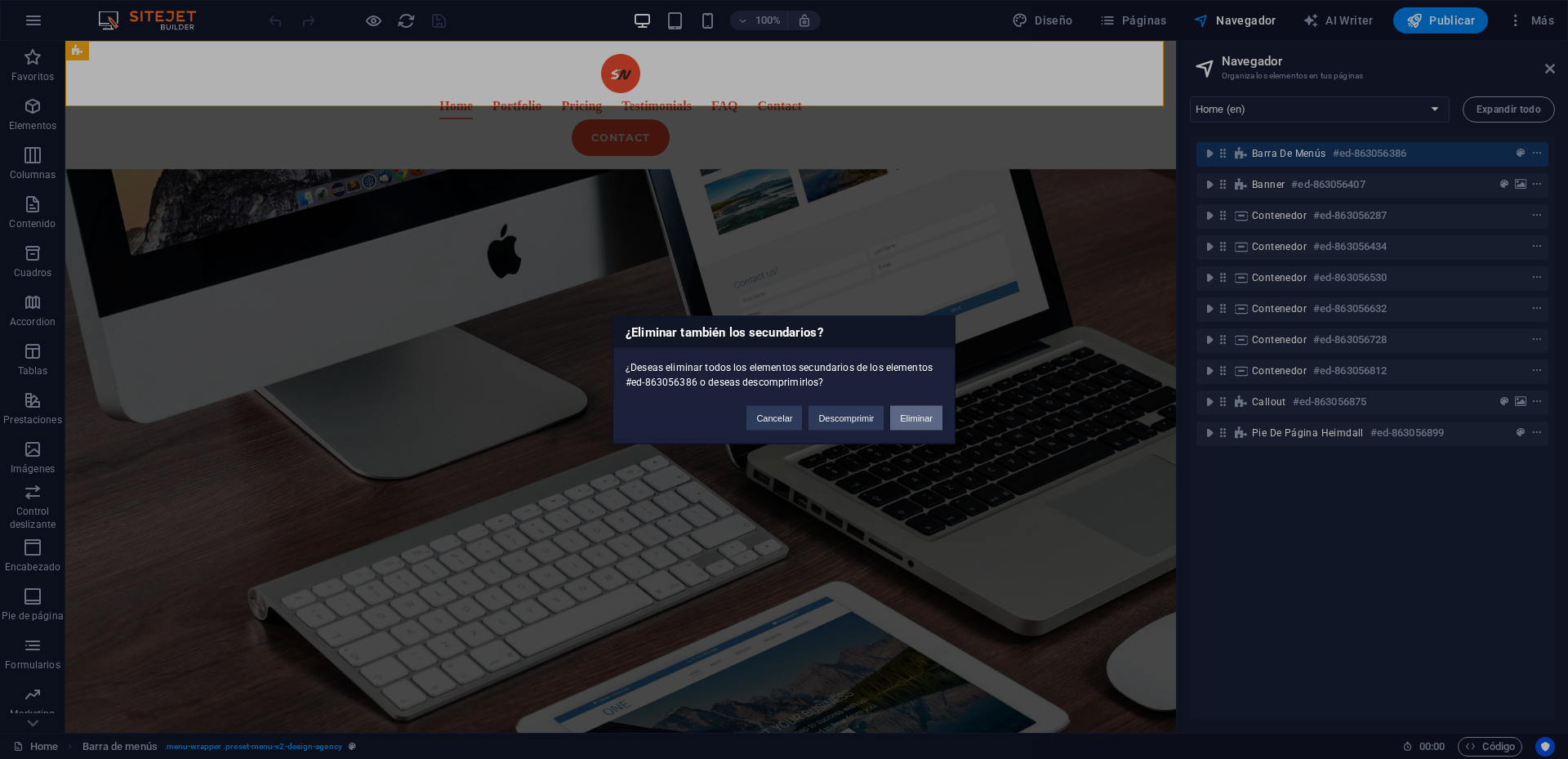
click at [913, 417] on button "Eliminar" at bounding box center [916, 417] width 52 height 25
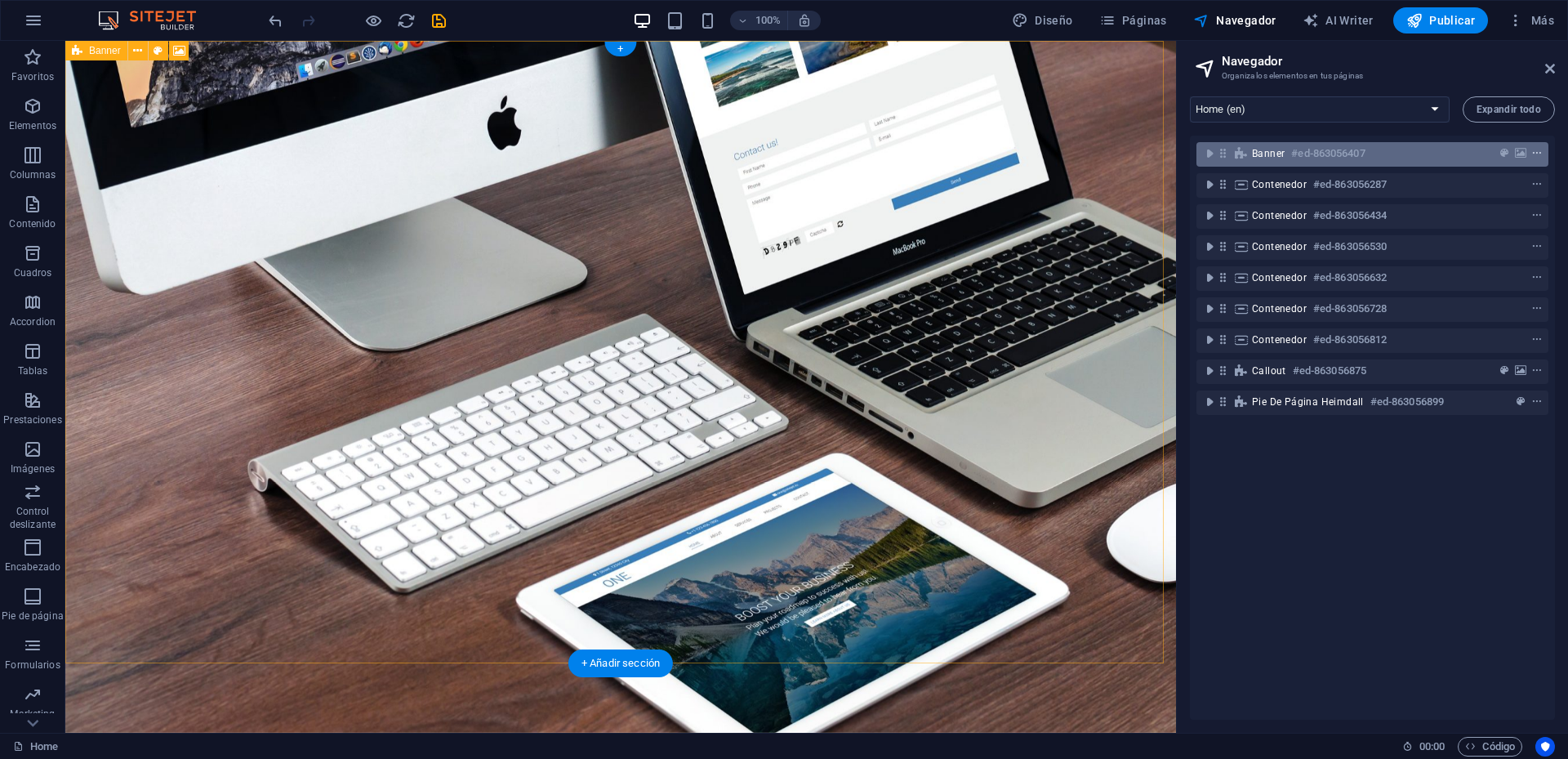
click at [1538, 151] on icon "context-menu" at bounding box center [1536, 153] width 11 height 11
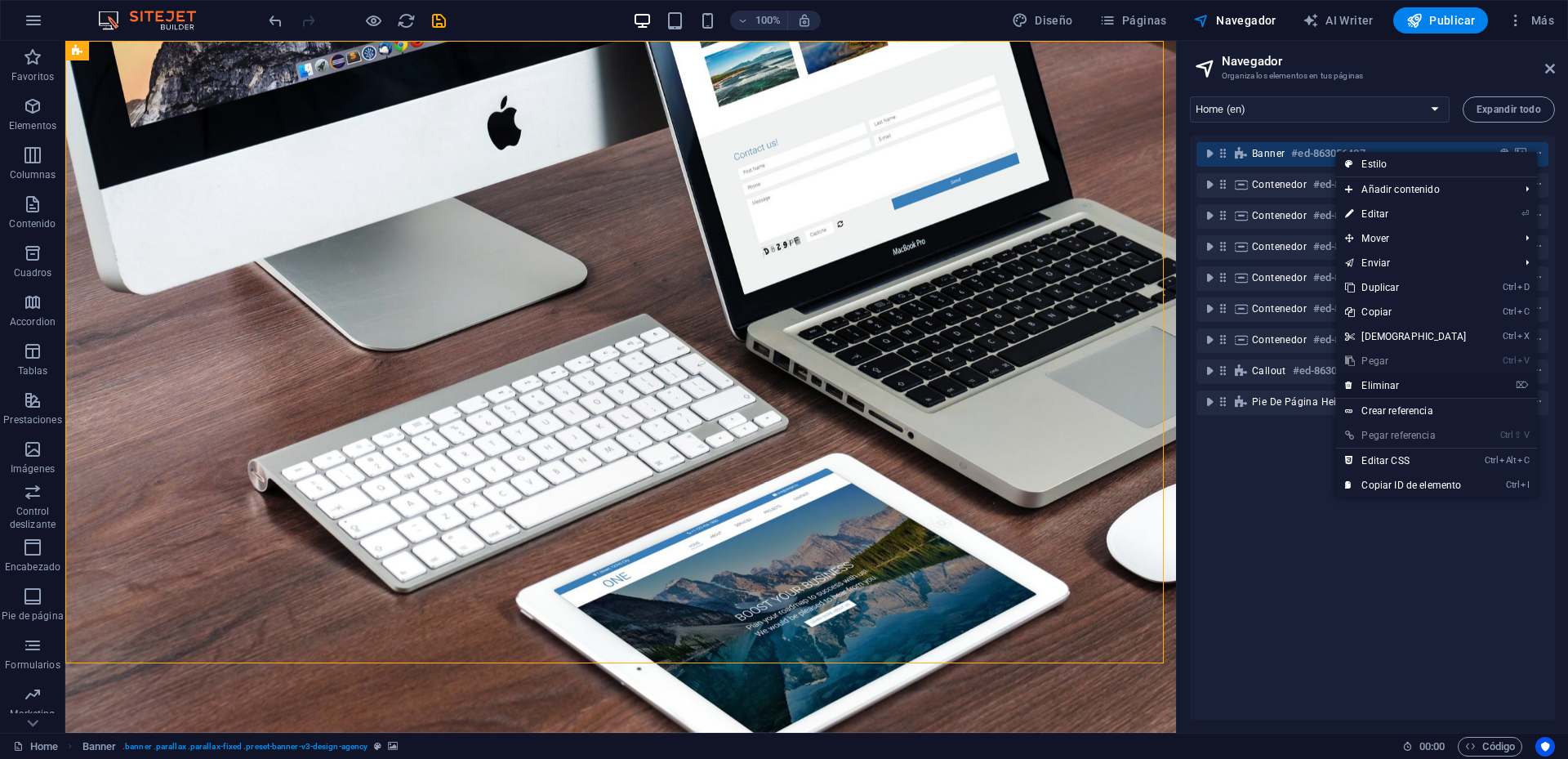
click at [1403, 390] on link "⌦ Eliminar" at bounding box center [1404, 385] width 141 height 25
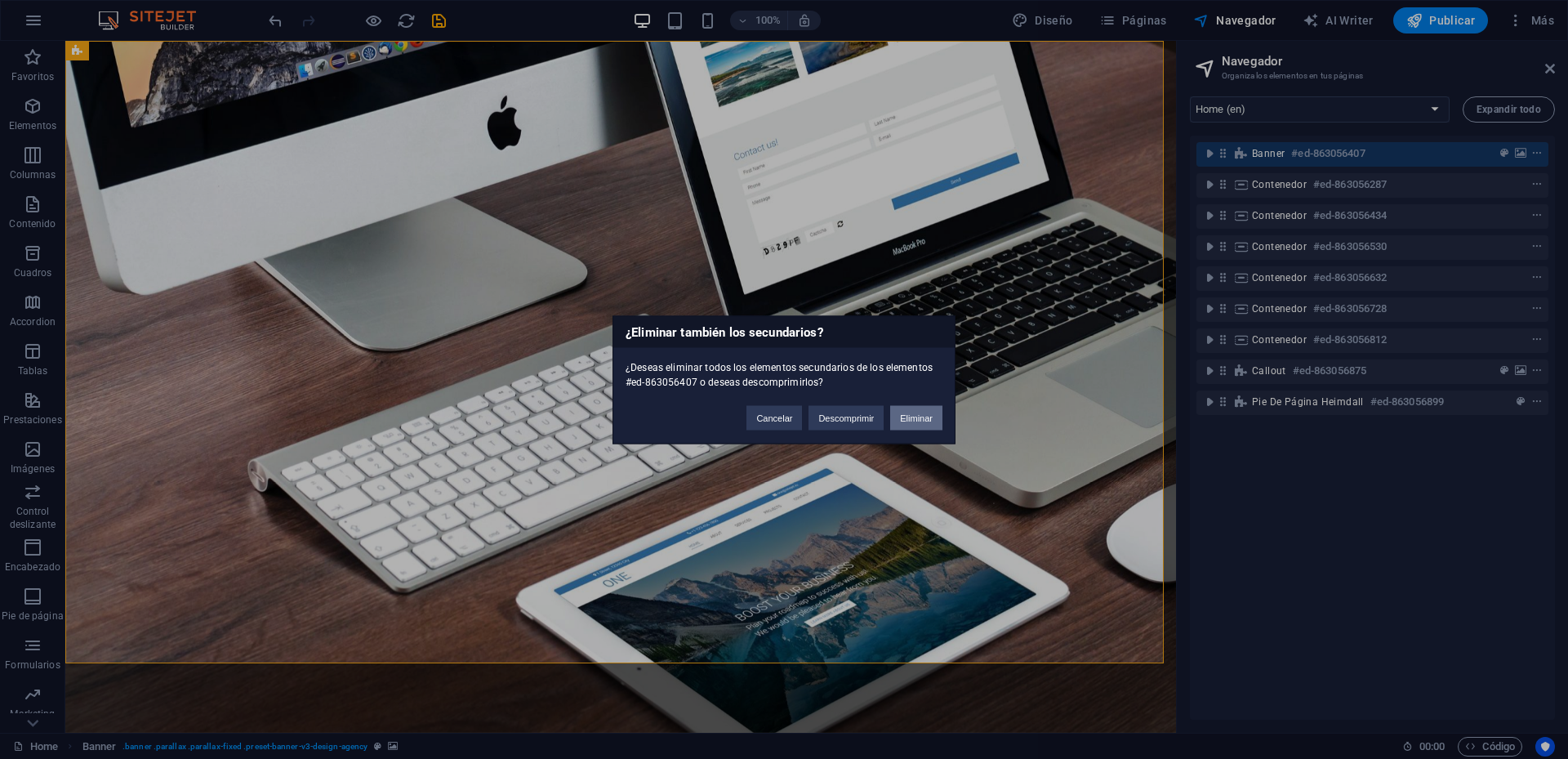
click at [927, 413] on button "Eliminar" at bounding box center [916, 417] width 52 height 25
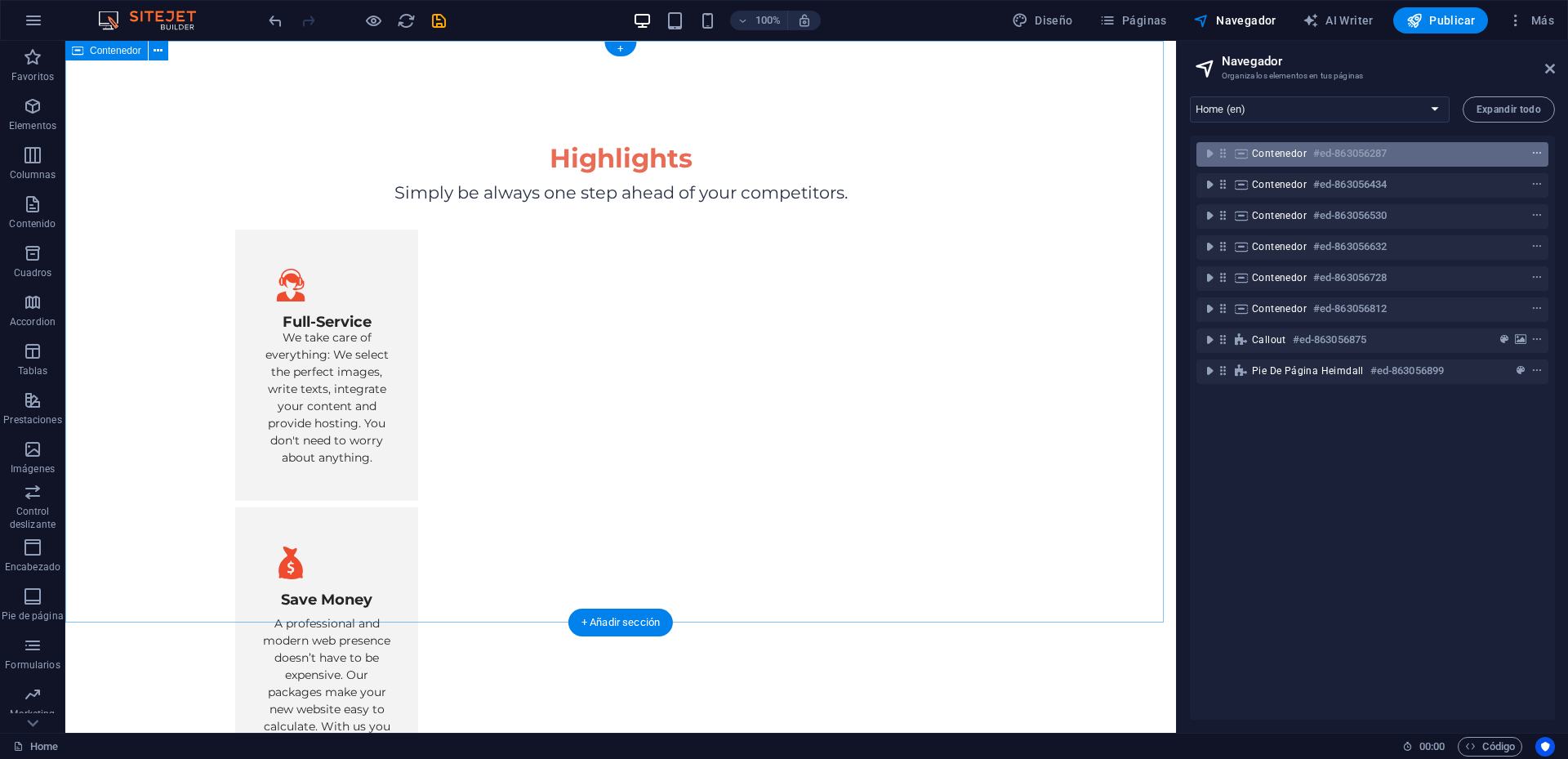
click at [1538, 149] on icon "context-menu" at bounding box center [1536, 153] width 11 height 11
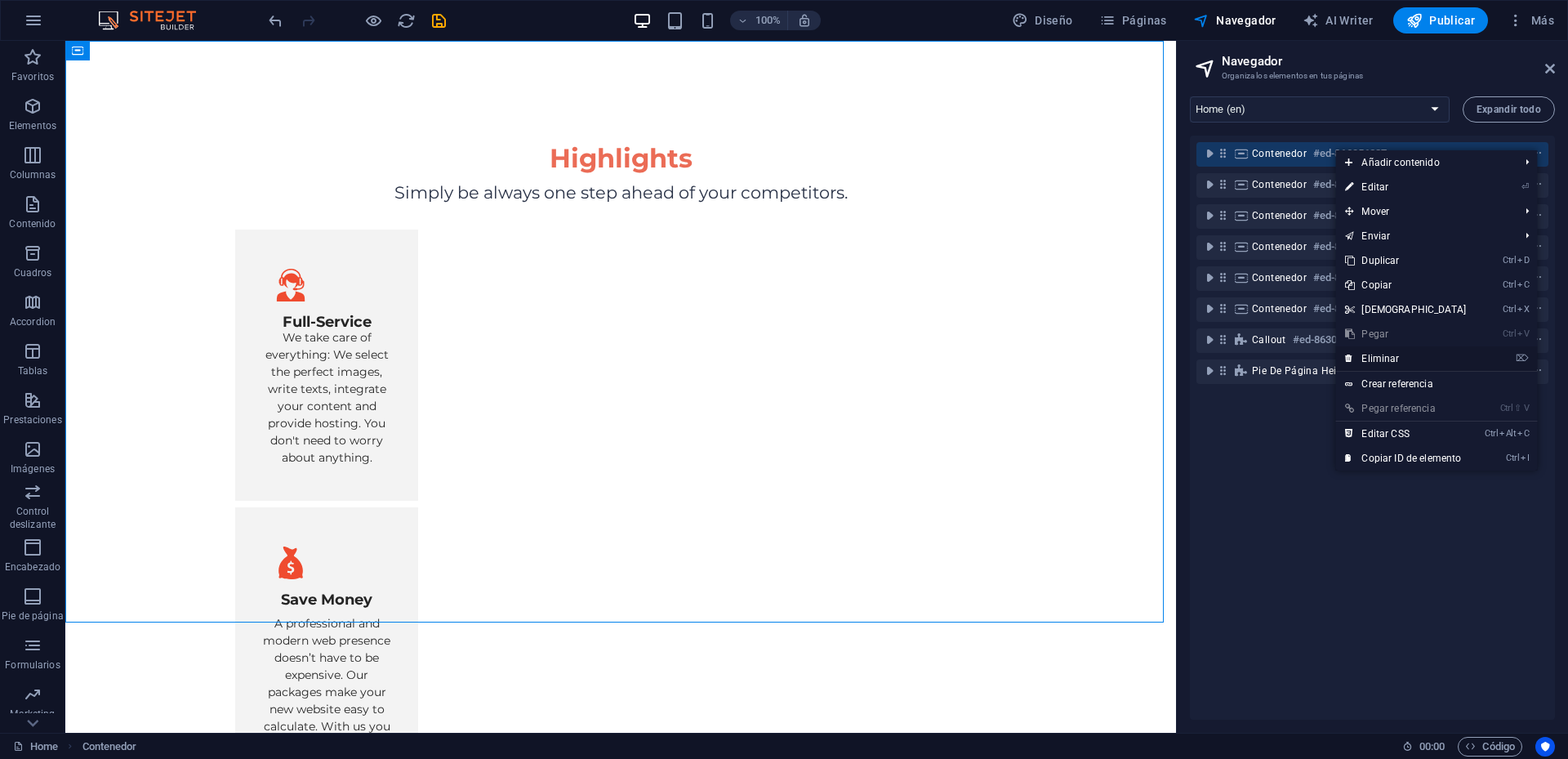
click at [1430, 355] on link "⌦ Eliminar" at bounding box center [1404, 358] width 141 height 25
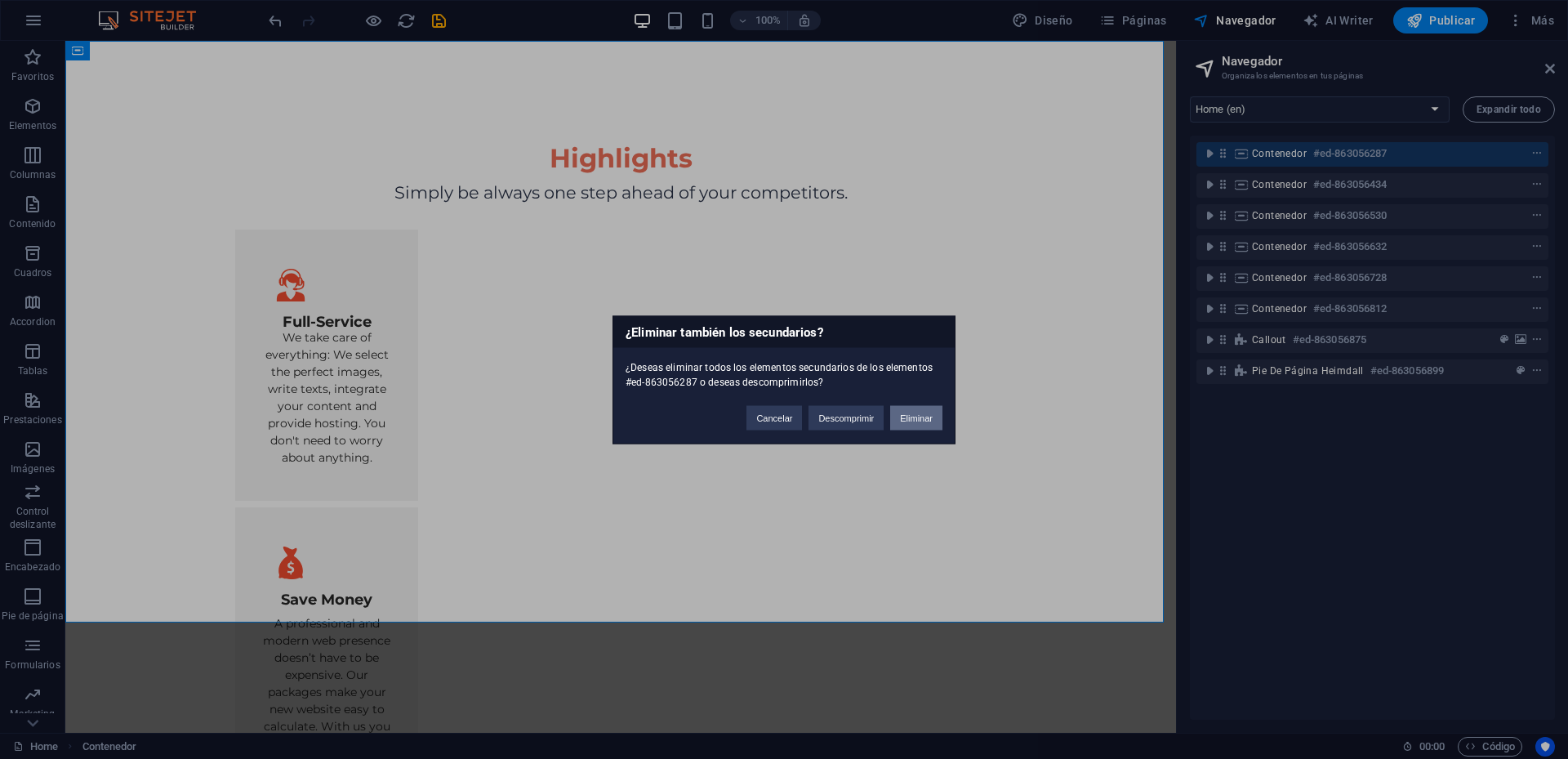
click at [928, 409] on button "Eliminar" at bounding box center [916, 417] width 52 height 25
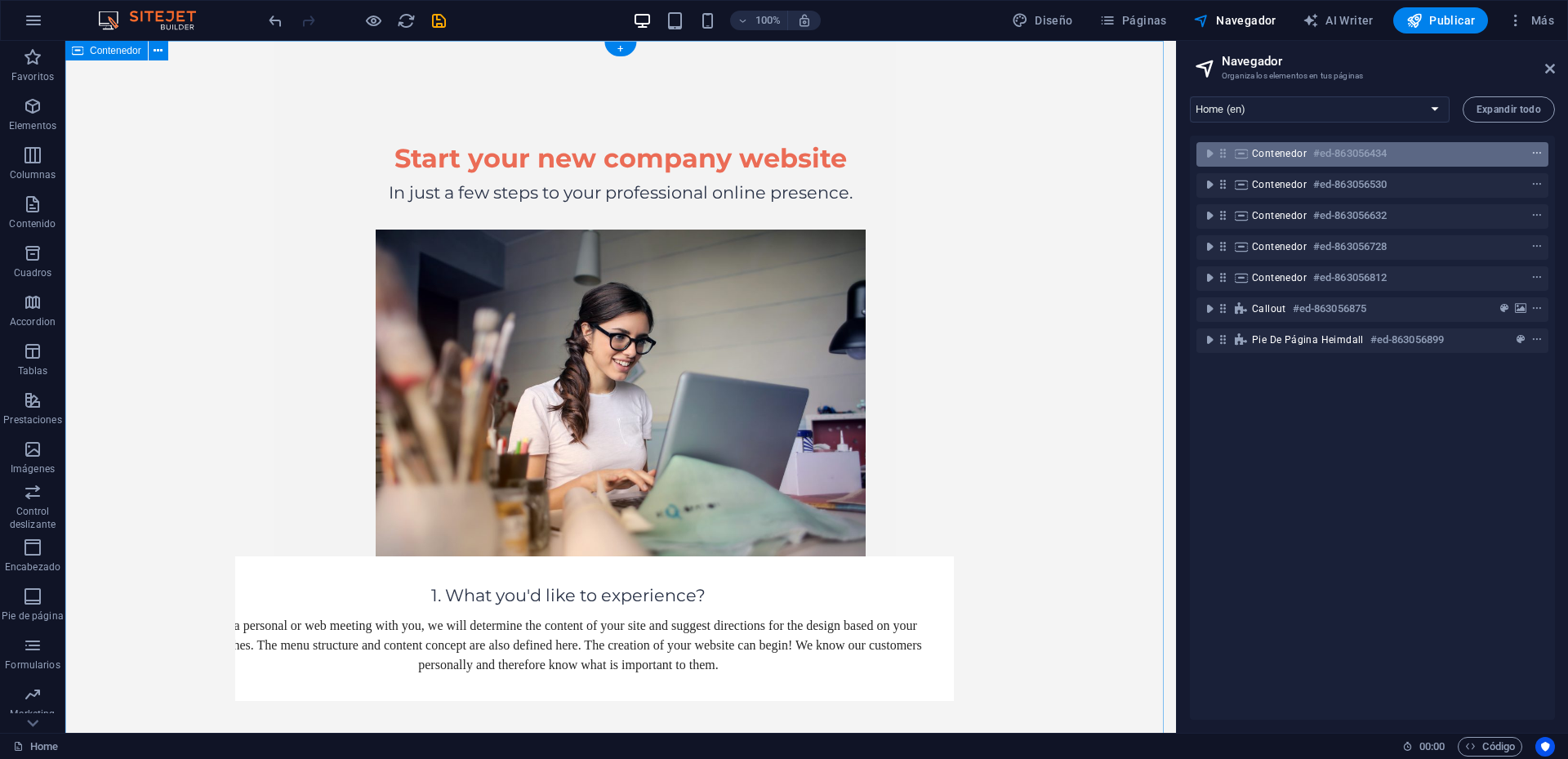
click at [1537, 151] on icon "context-menu" at bounding box center [1536, 153] width 11 height 11
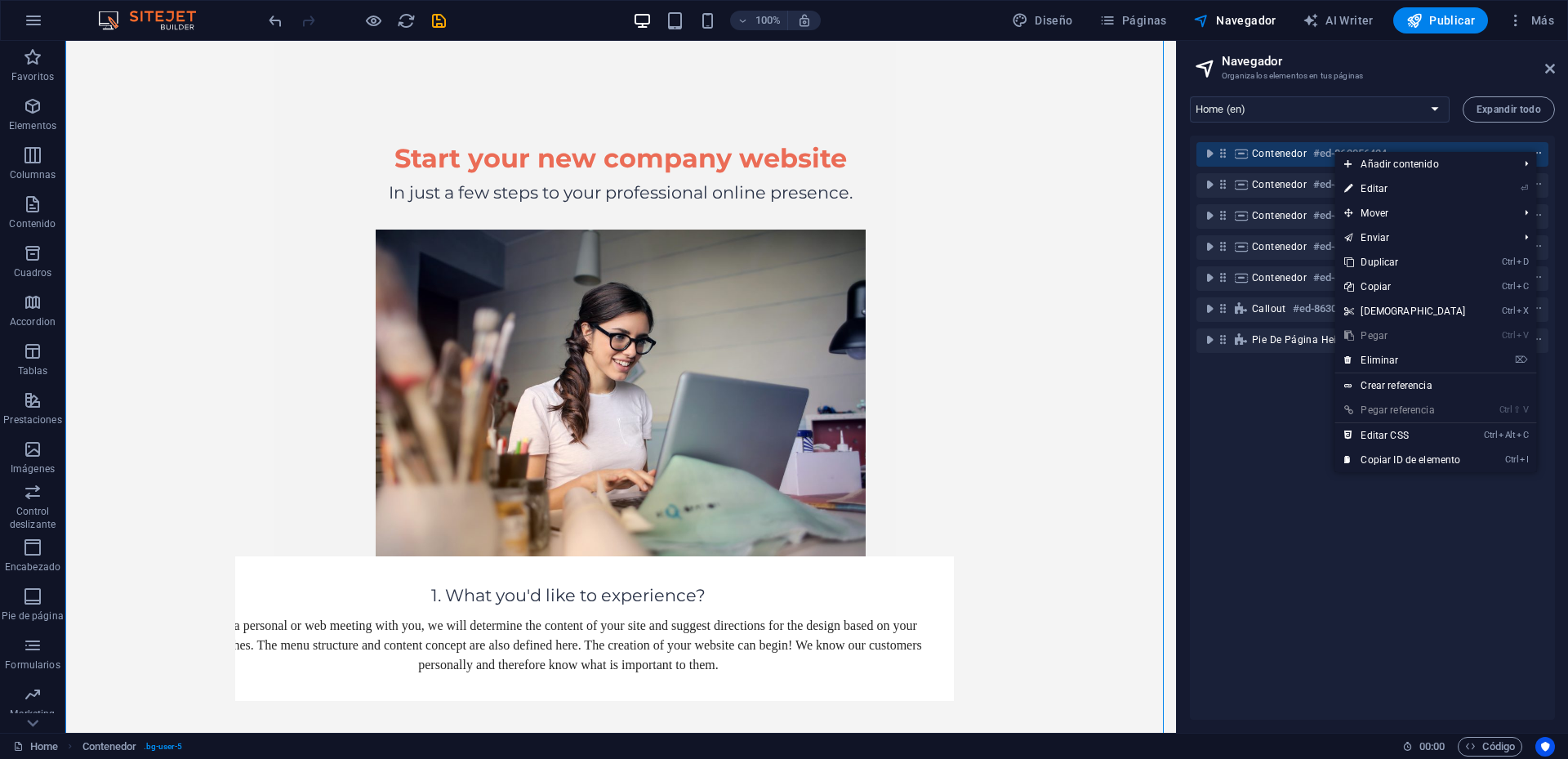
scroll to position [516, 0]
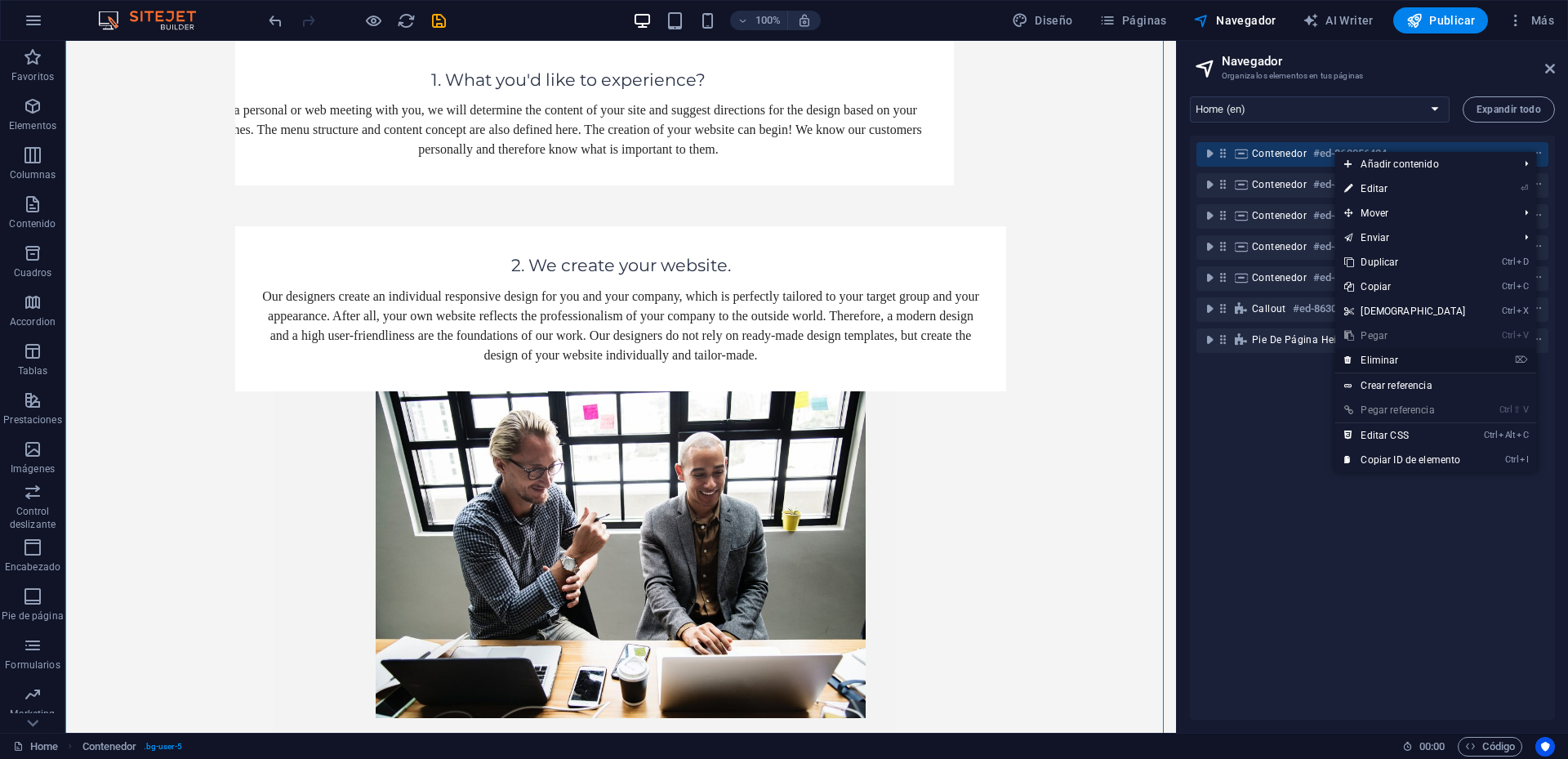
click at [1385, 357] on link "⌦ Eliminar" at bounding box center [1404, 360] width 141 height 25
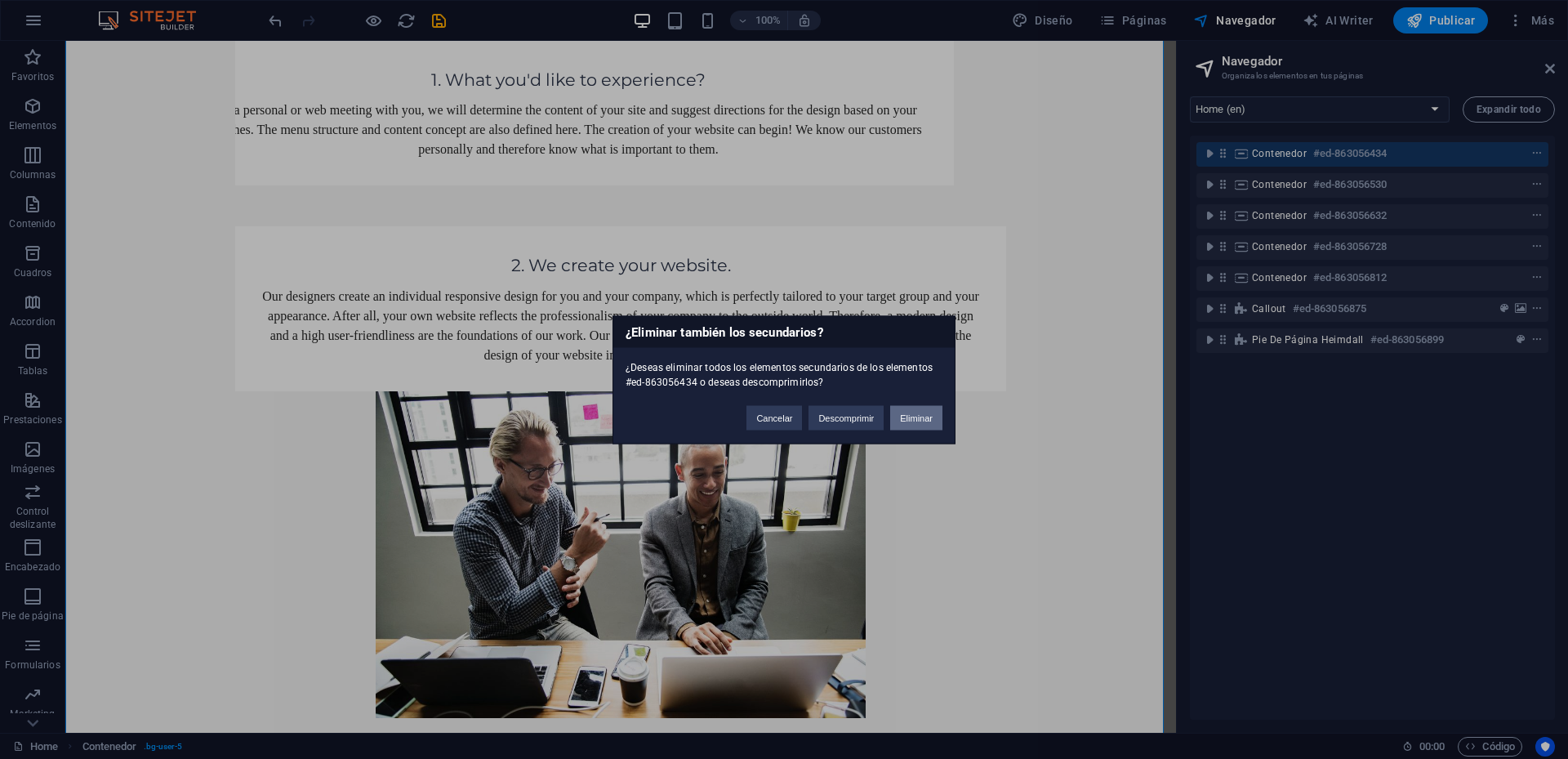
click at [912, 421] on button "Eliminar" at bounding box center [916, 417] width 52 height 25
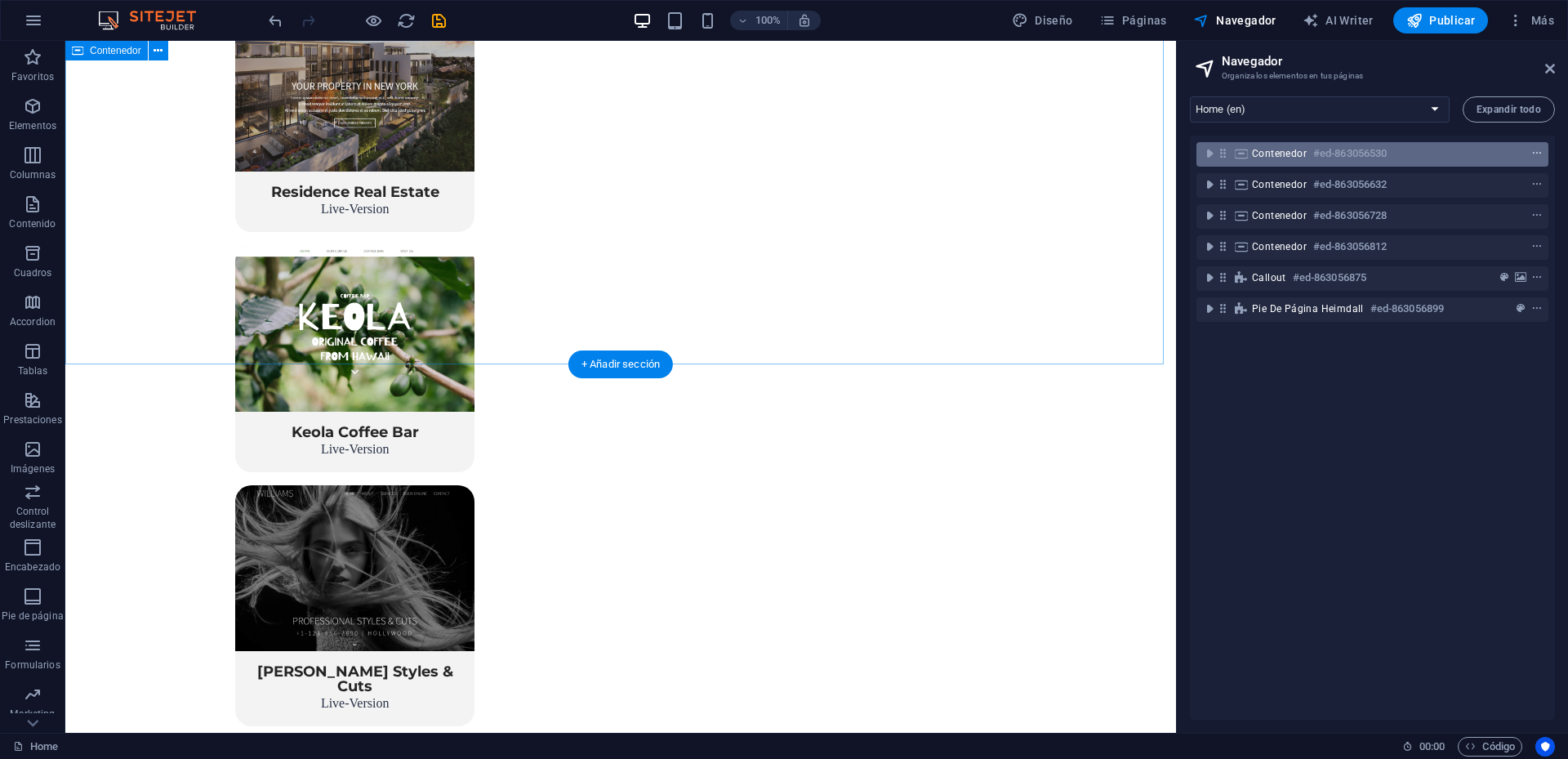
click at [1539, 152] on span "context-menu" at bounding box center [1536, 153] width 16 height 11
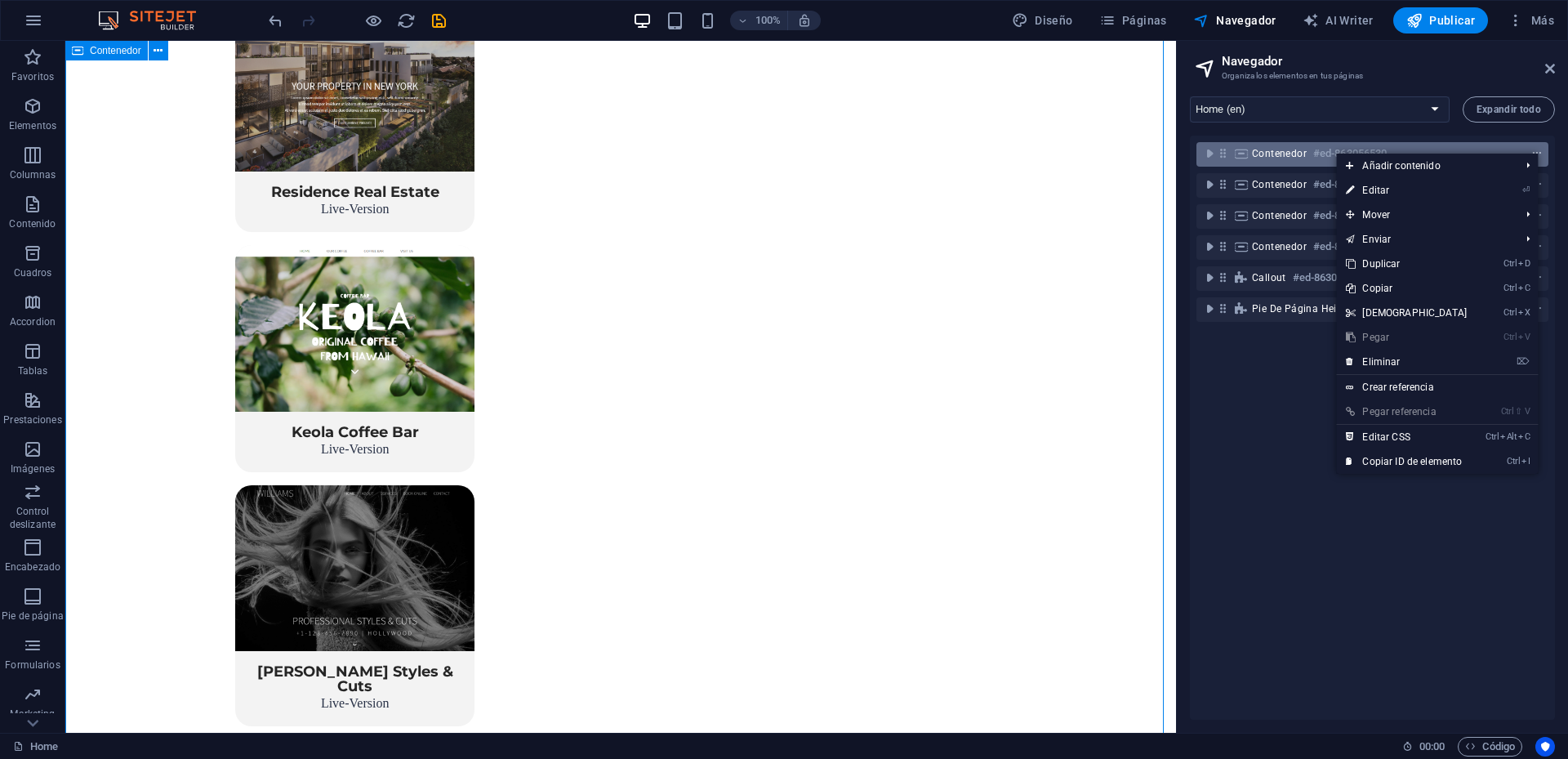
scroll to position [74, 0]
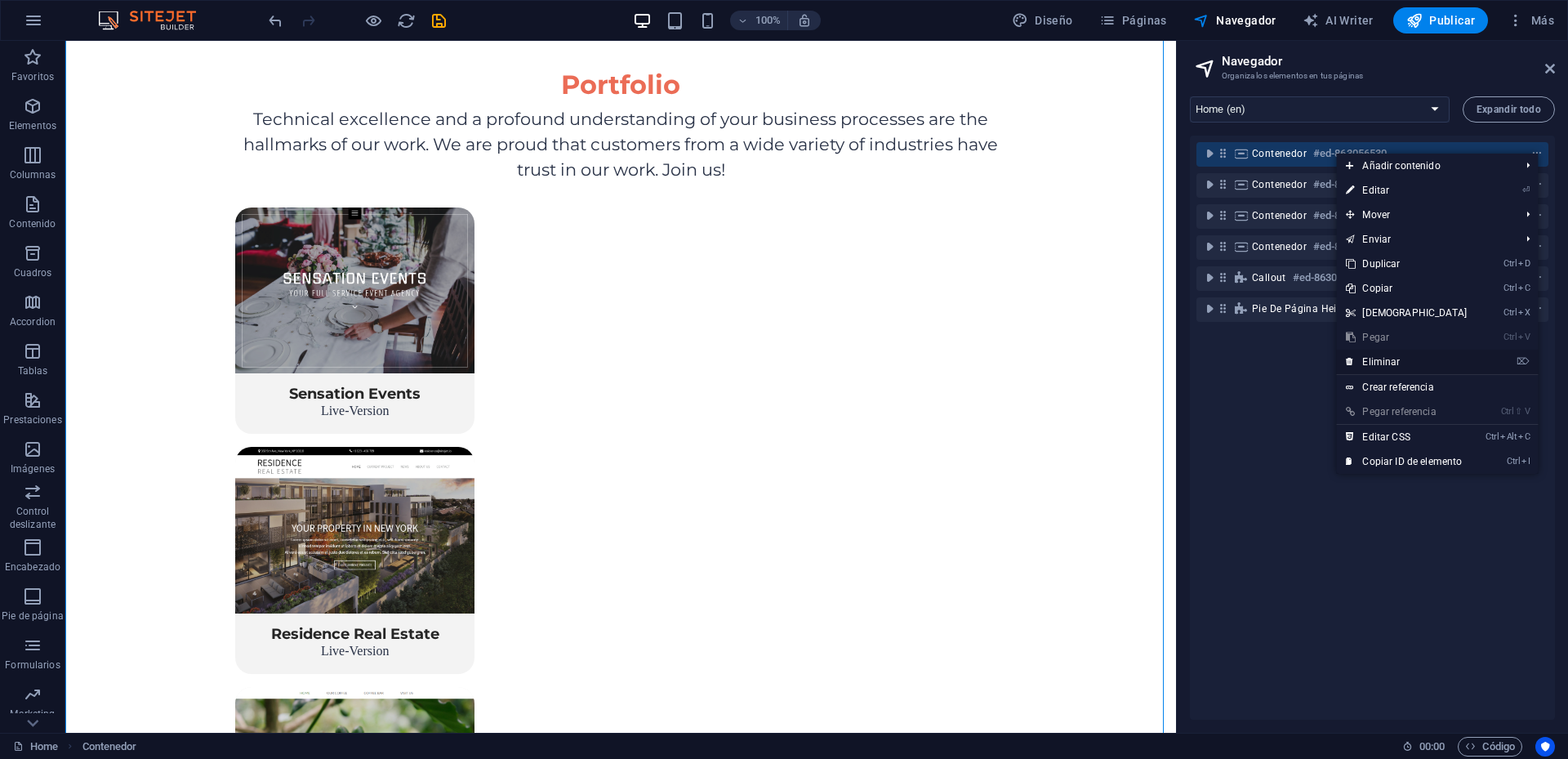
click at [1431, 358] on link "⌦ Eliminar" at bounding box center [1405, 361] width 141 height 25
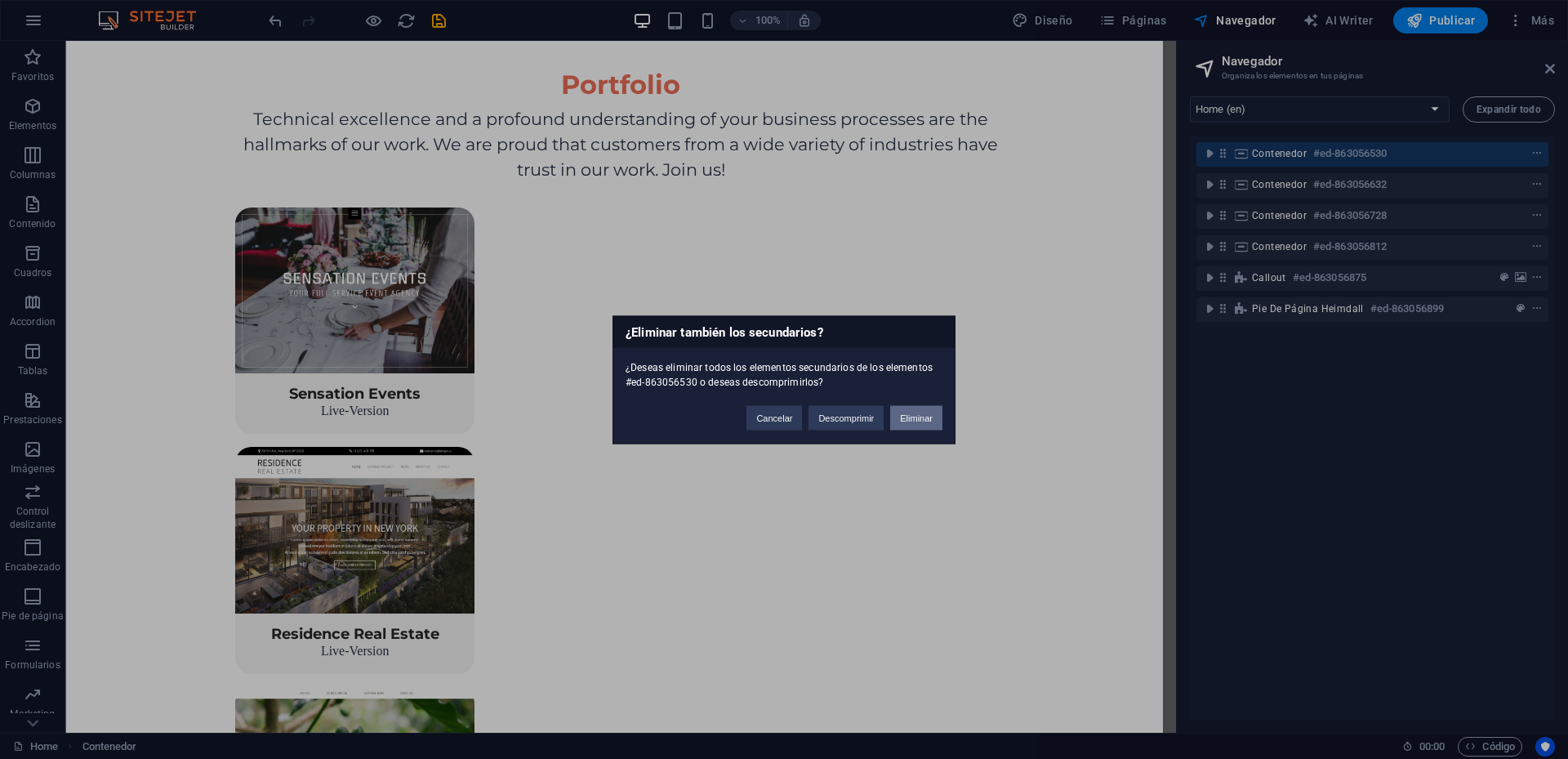
click at [917, 426] on button "Eliminar" at bounding box center [916, 417] width 52 height 25
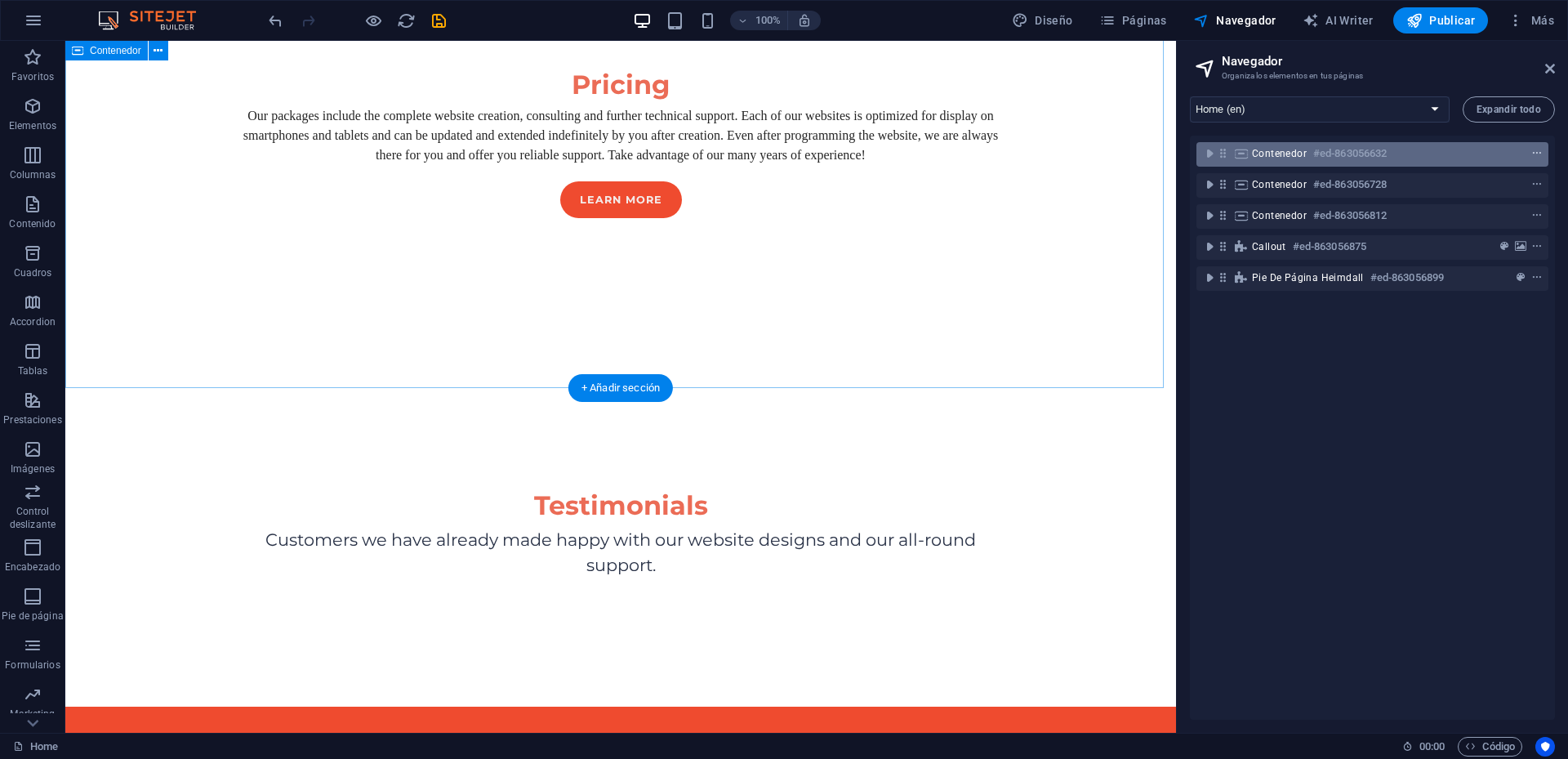
click at [1533, 150] on icon "context-menu" at bounding box center [1536, 153] width 11 height 11
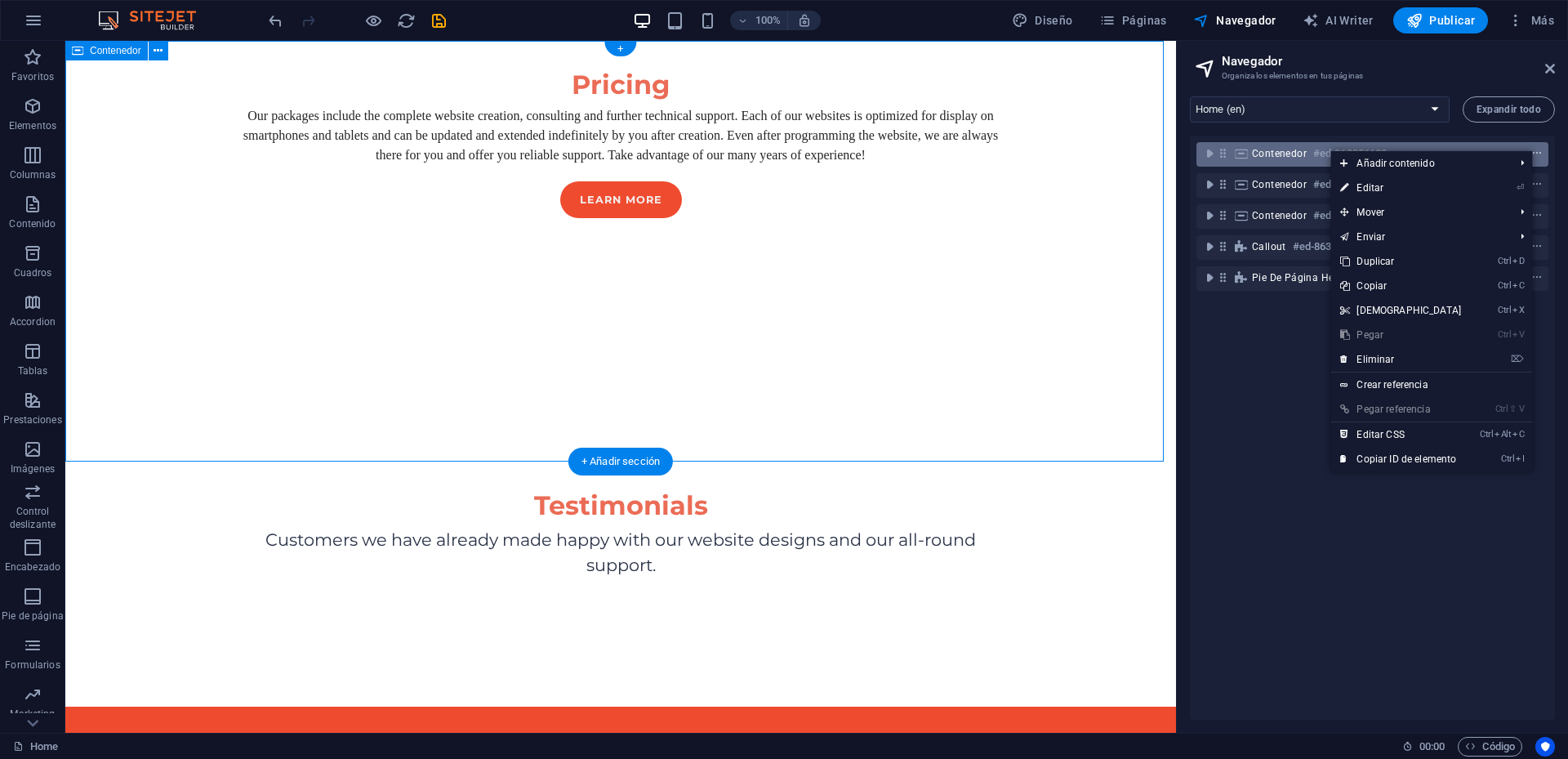
scroll to position [0, 0]
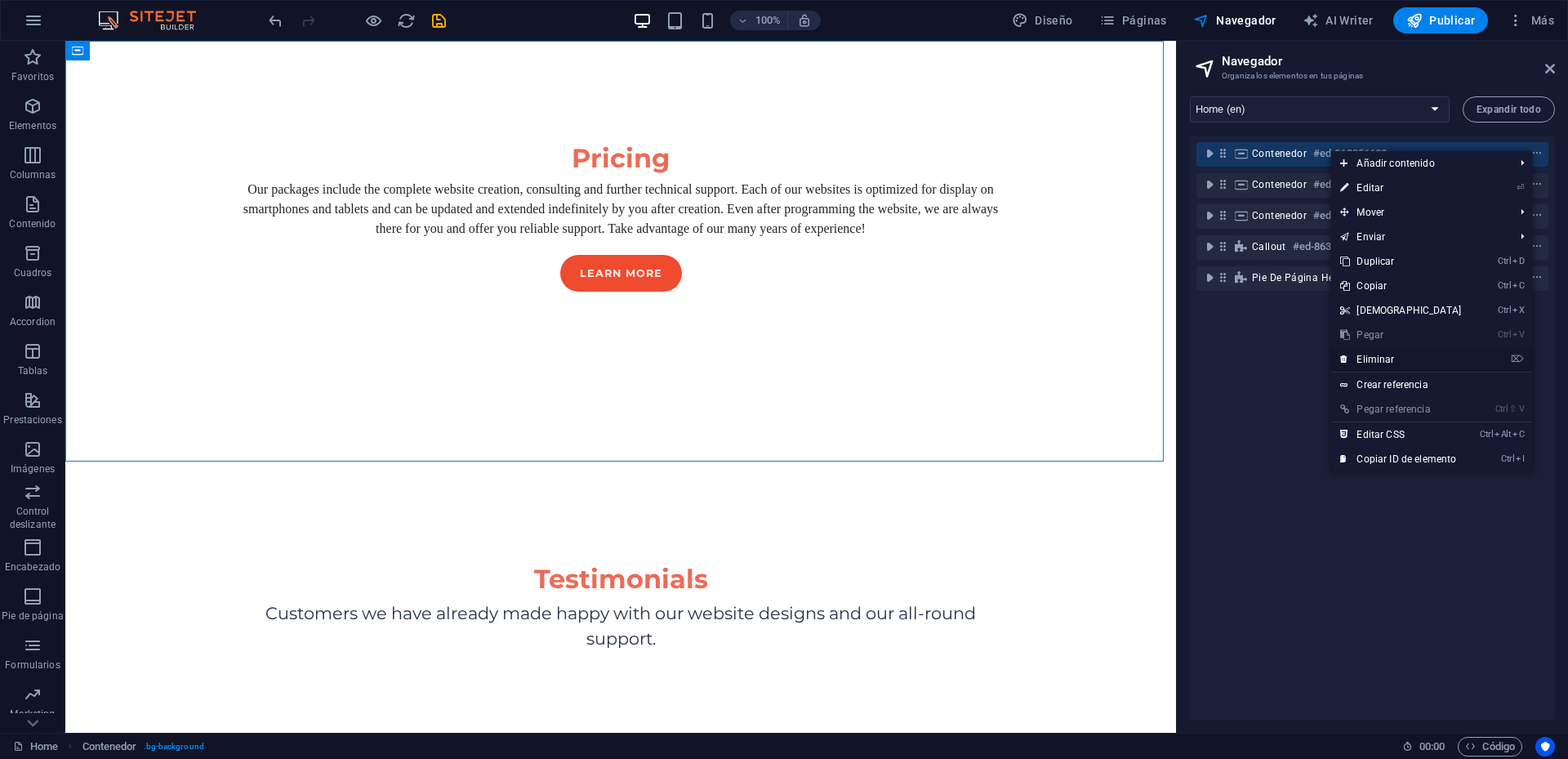
click at [1411, 358] on link "⌦ Eliminar" at bounding box center [1400, 359] width 141 height 25
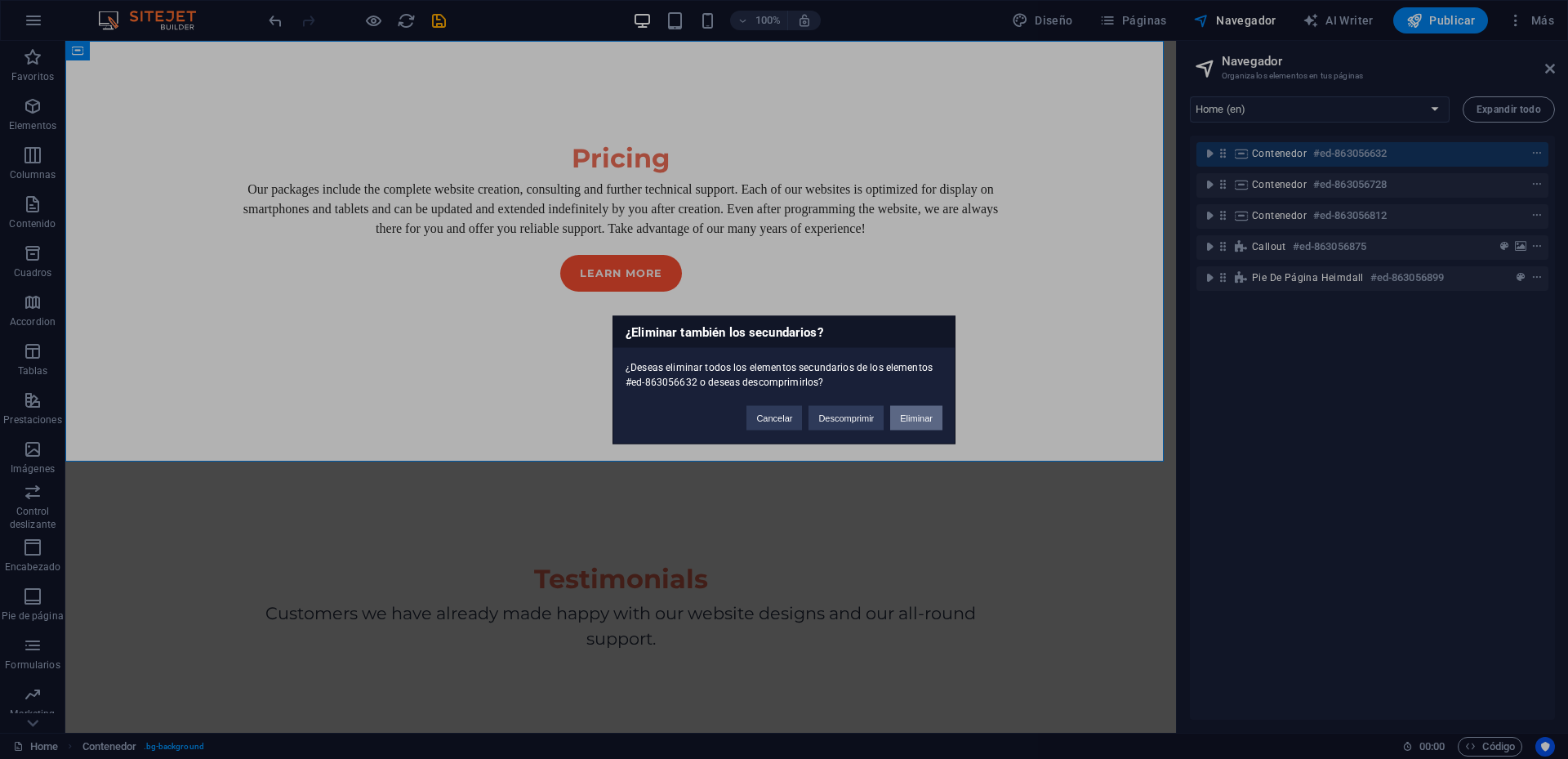
click at [913, 419] on button "Eliminar" at bounding box center [916, 417] width 52 height 25
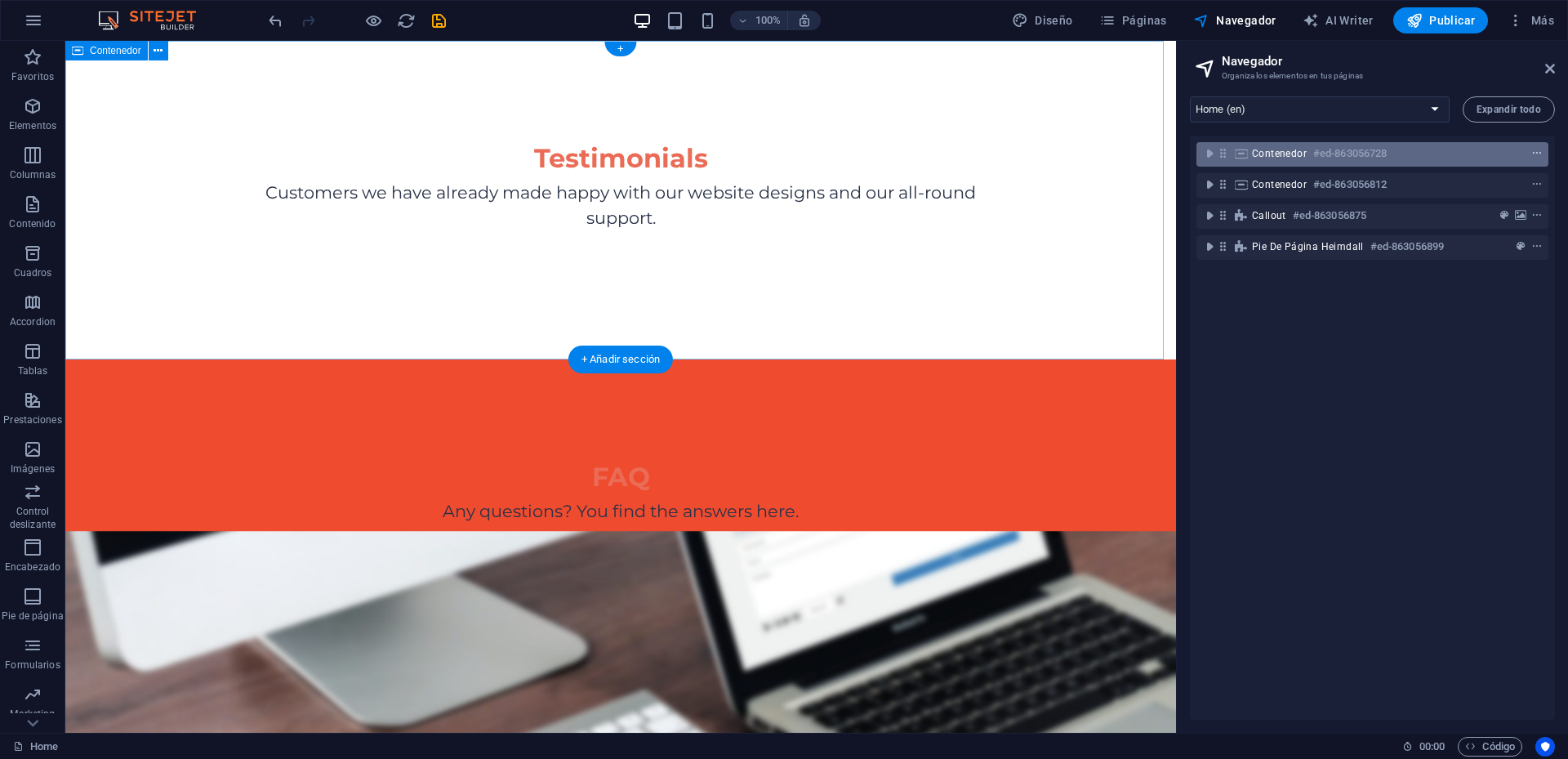
click at [1531, 155] on icon "context-menu" at bounding box center [1536, 153] width 11 height 11
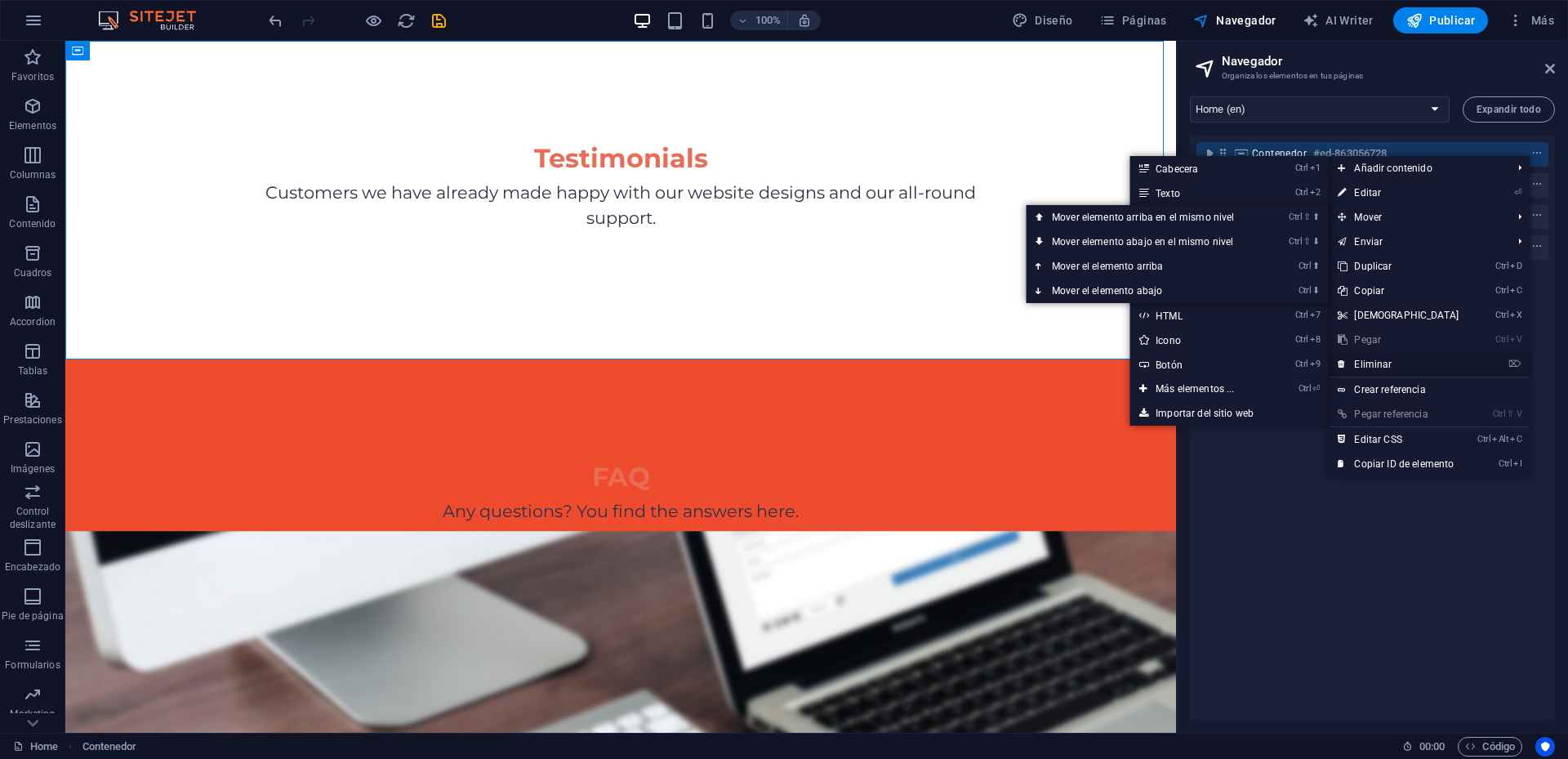
click at [1374, 363] on link "⌦ Eliminar" at bounding box center [1397, 364] width 141 height 25
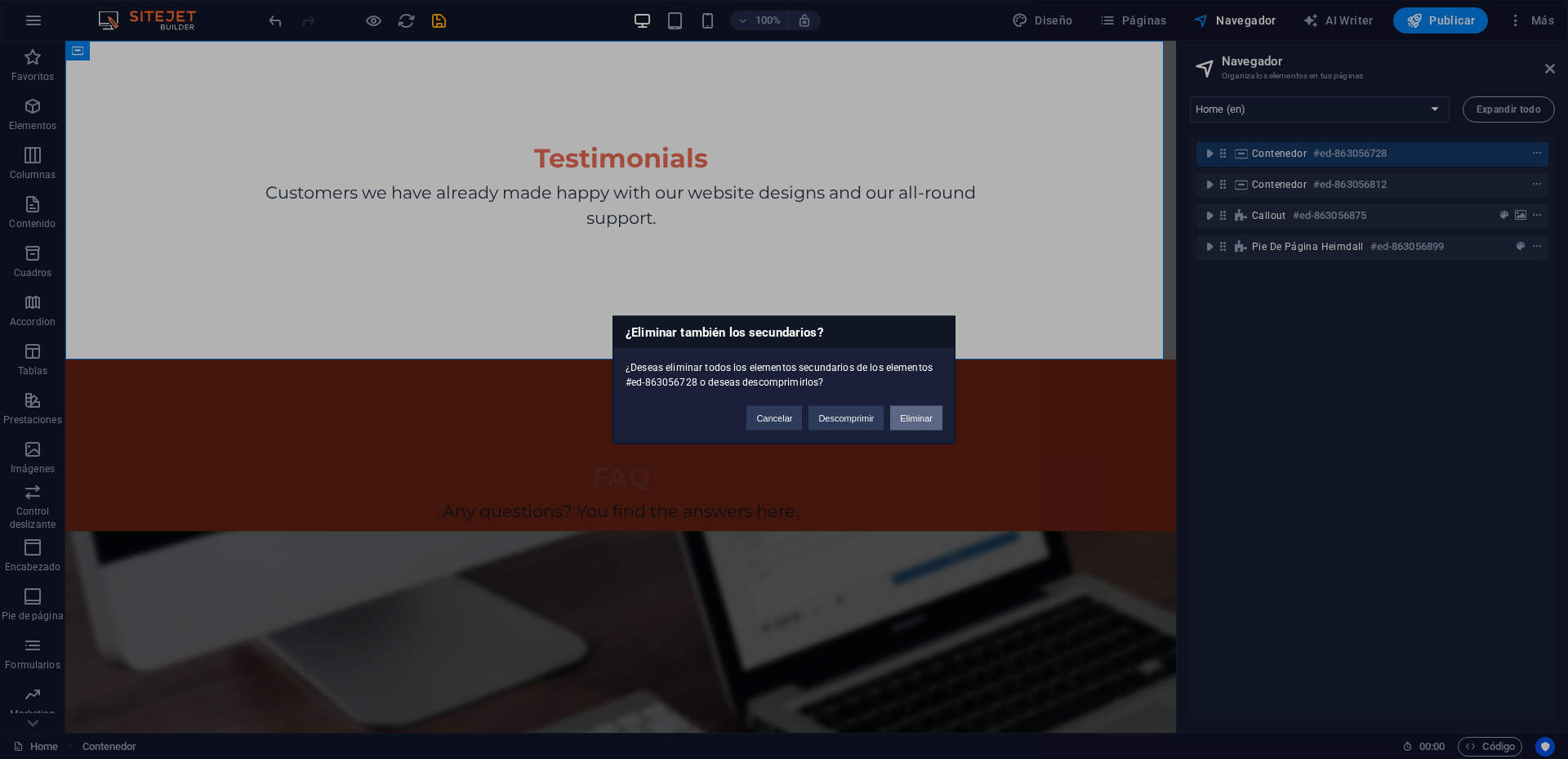
click at [926, 417] on button "Eliminar" at bounding box center [916, 417] width 52 height 25
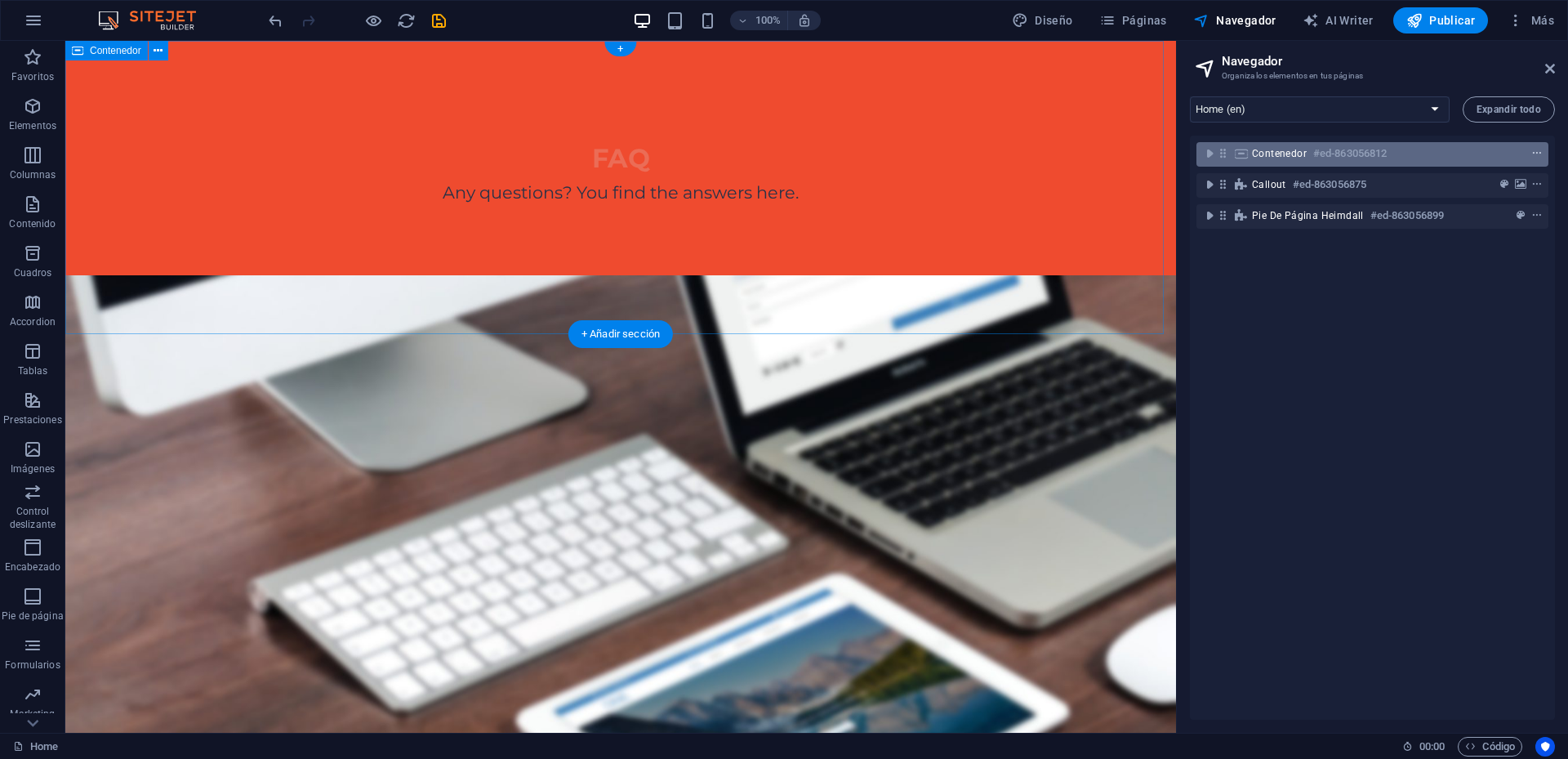
click at [1531, 154] on icon "context-menu" at bounding box center [1536, 153] width 11 height 11
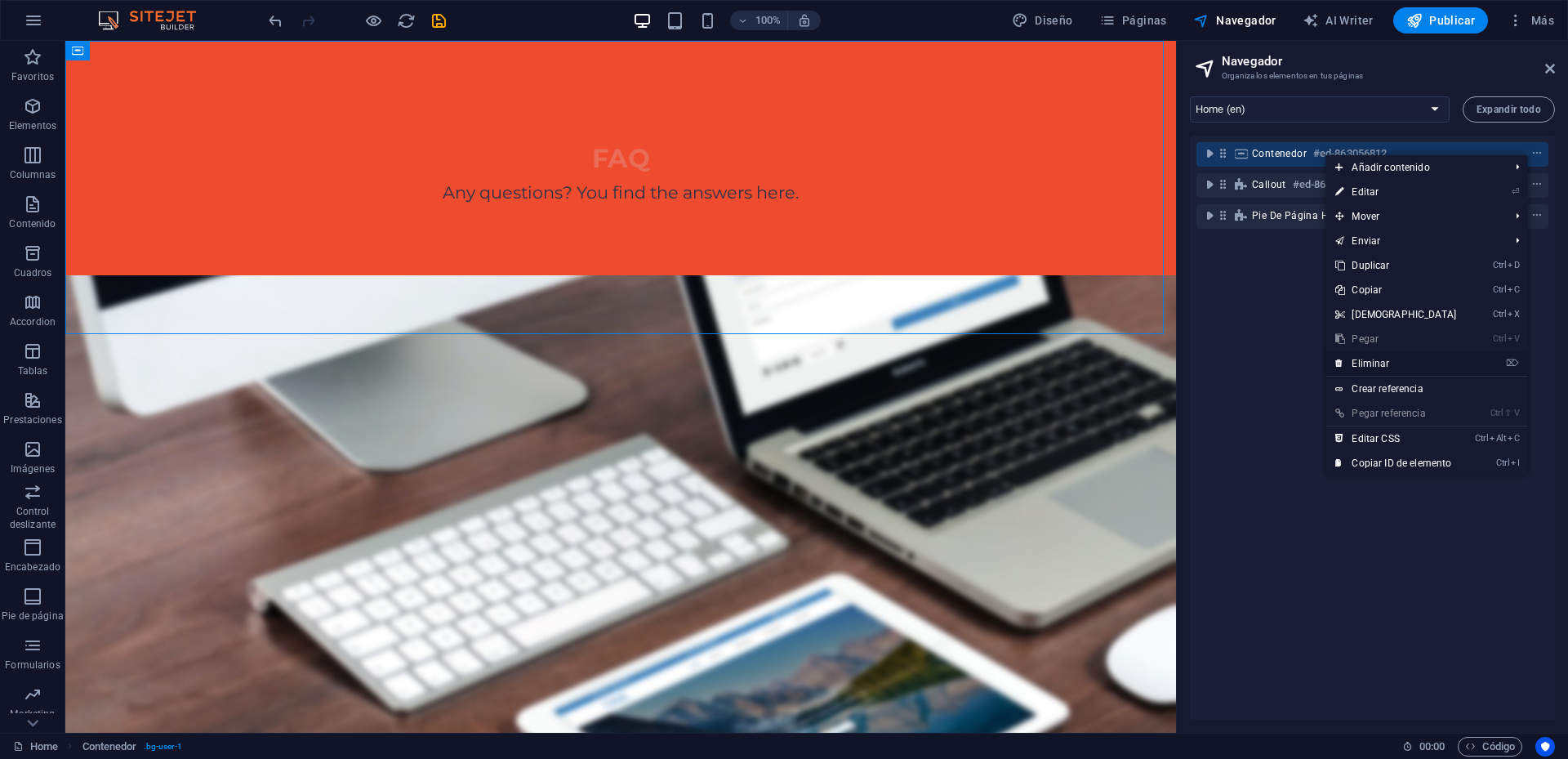
click at [1367, 360] on link "⌦ Eliminar" at bounding box center [1395, 363] width 141 height 25
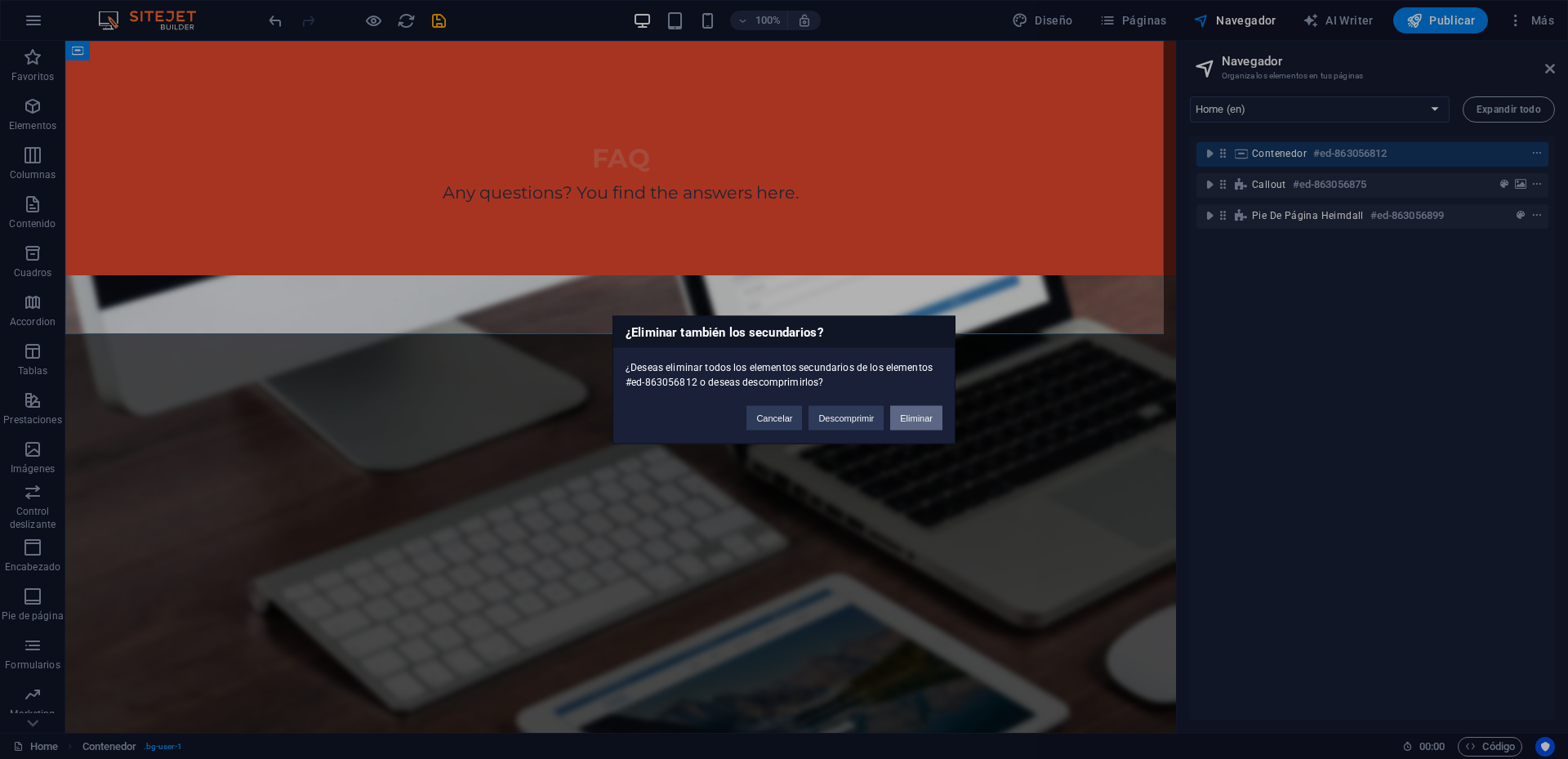
drag, startPoint x: 922, startPoint y: 414, endPoint x: 981, endPoint y: 350, distance: 87.0
click at [922, 414] on button "Eliminar" at bounding box center [916, 417] width 52 height 25
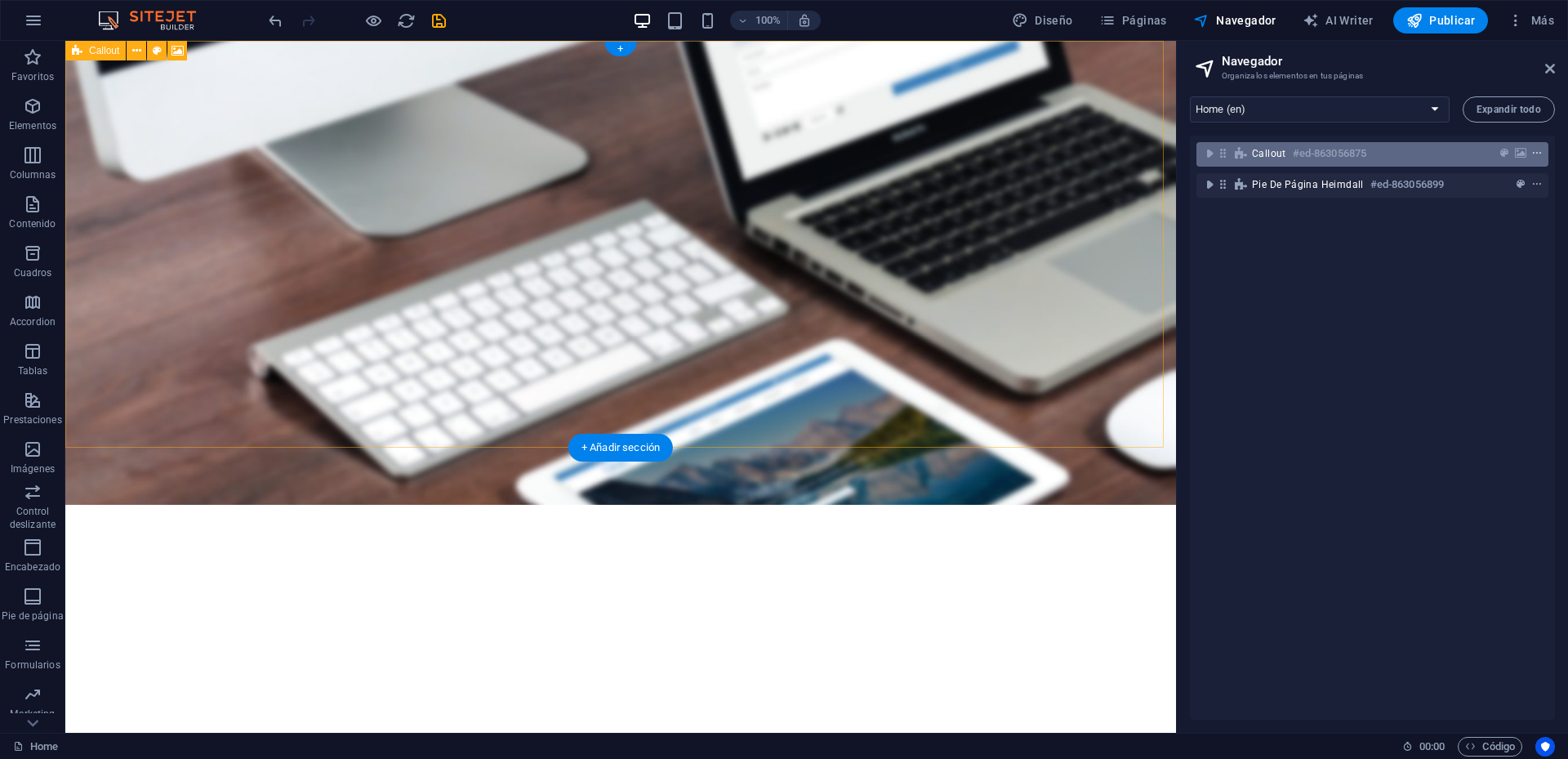
click at [1535, 154] on icon "context-menu" at bounding box center [1536, 153] width 11 height 11
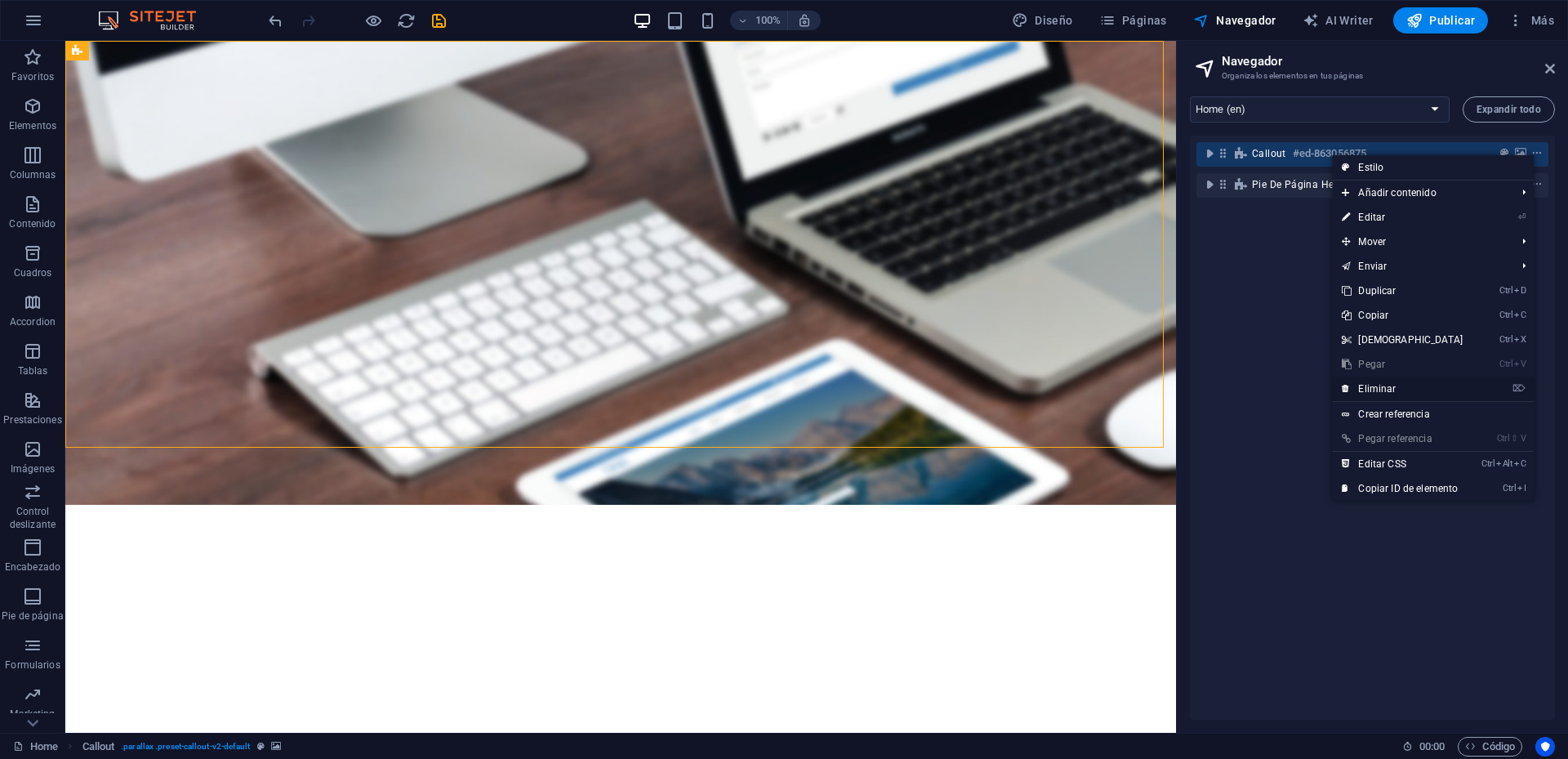
click at [1384, 386] on link "⌦ Eliminar" at bounding box center [1401, 388] width 141 height 25
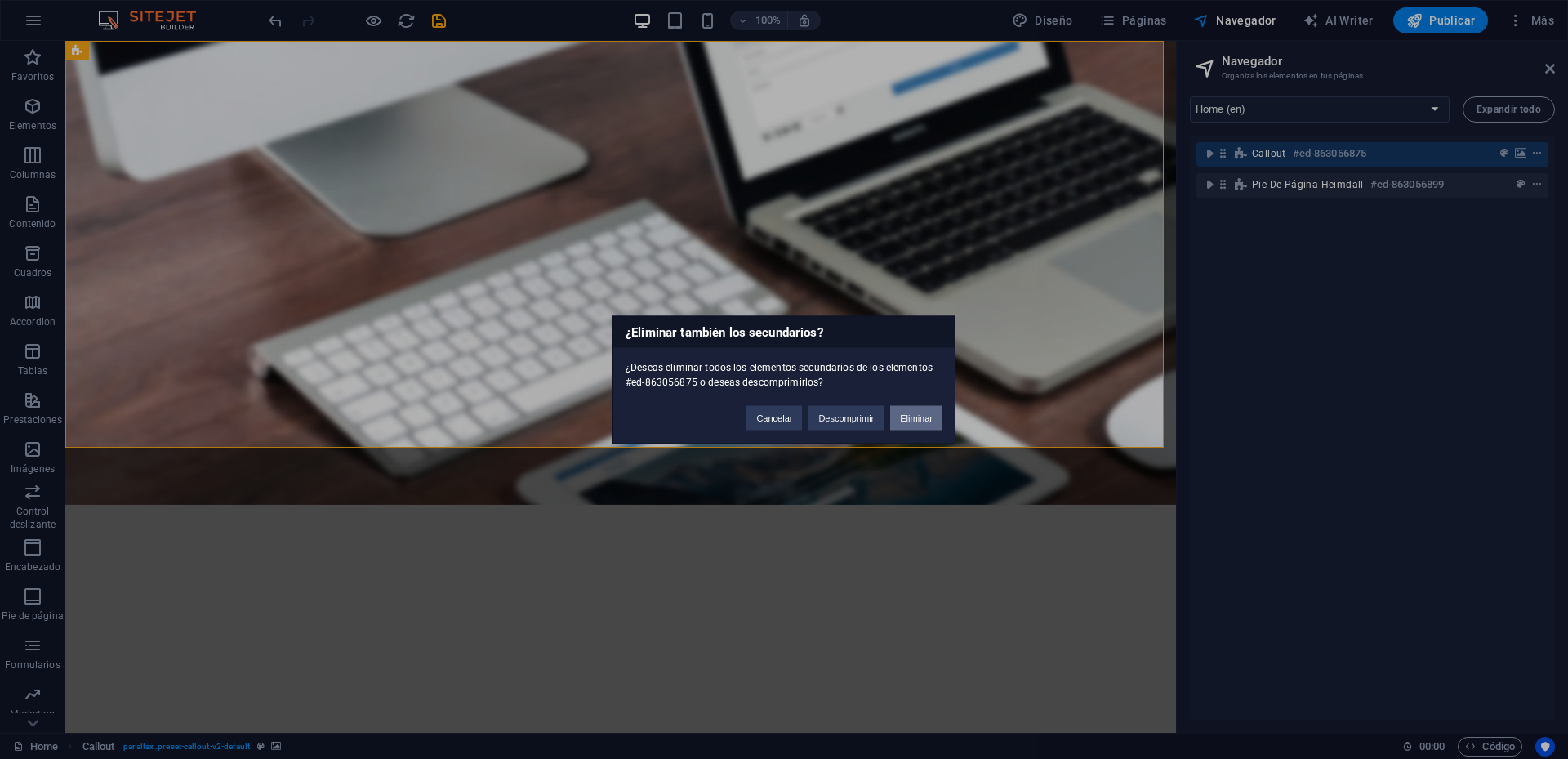
click at [916, 420] on button "Eliminar" at bounding box center [916, 417] width 52 height 25
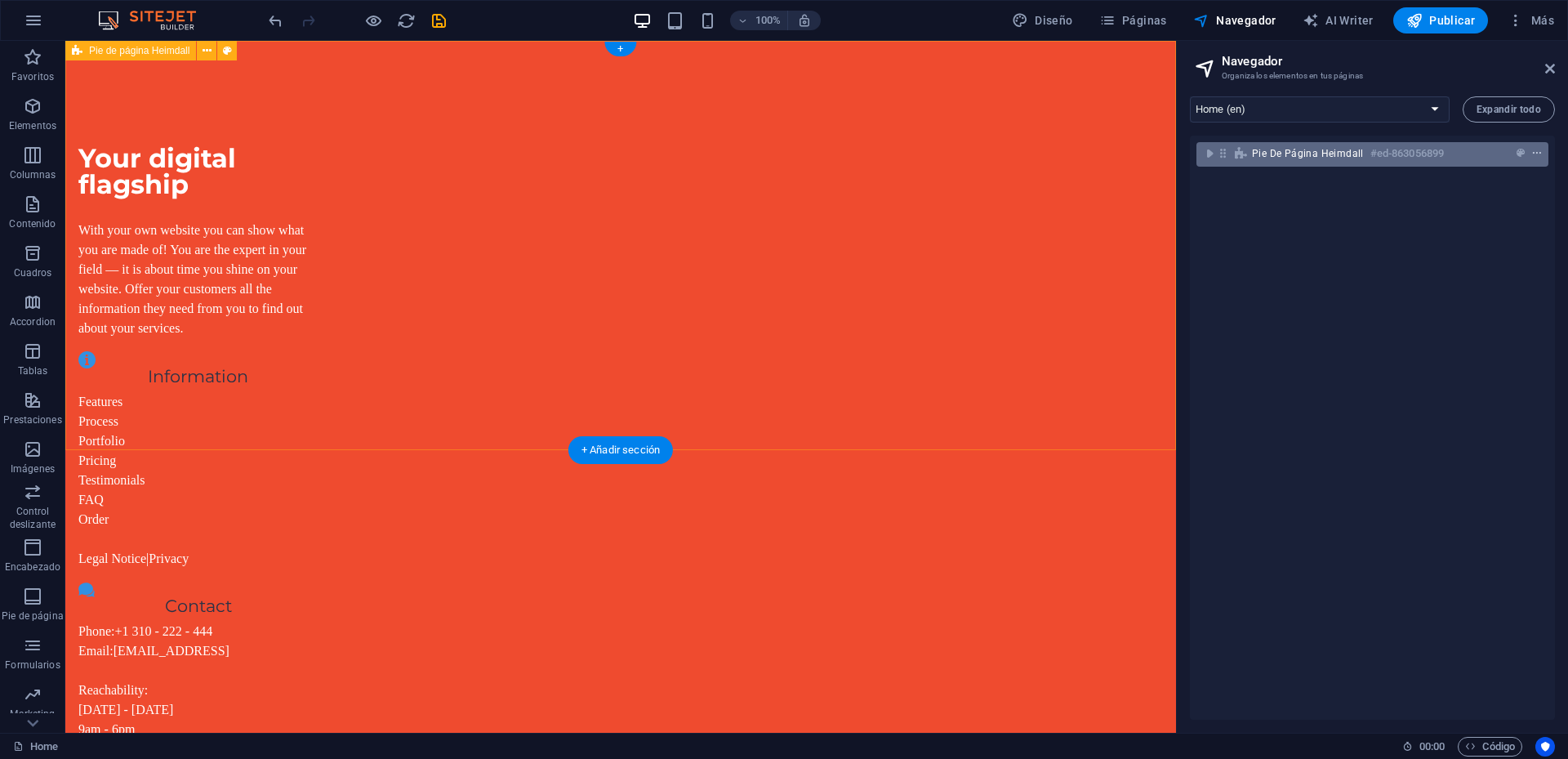
click at [1535, 156] on icon "context-menu" at bounding box center [1536, 153] width 11 height 11
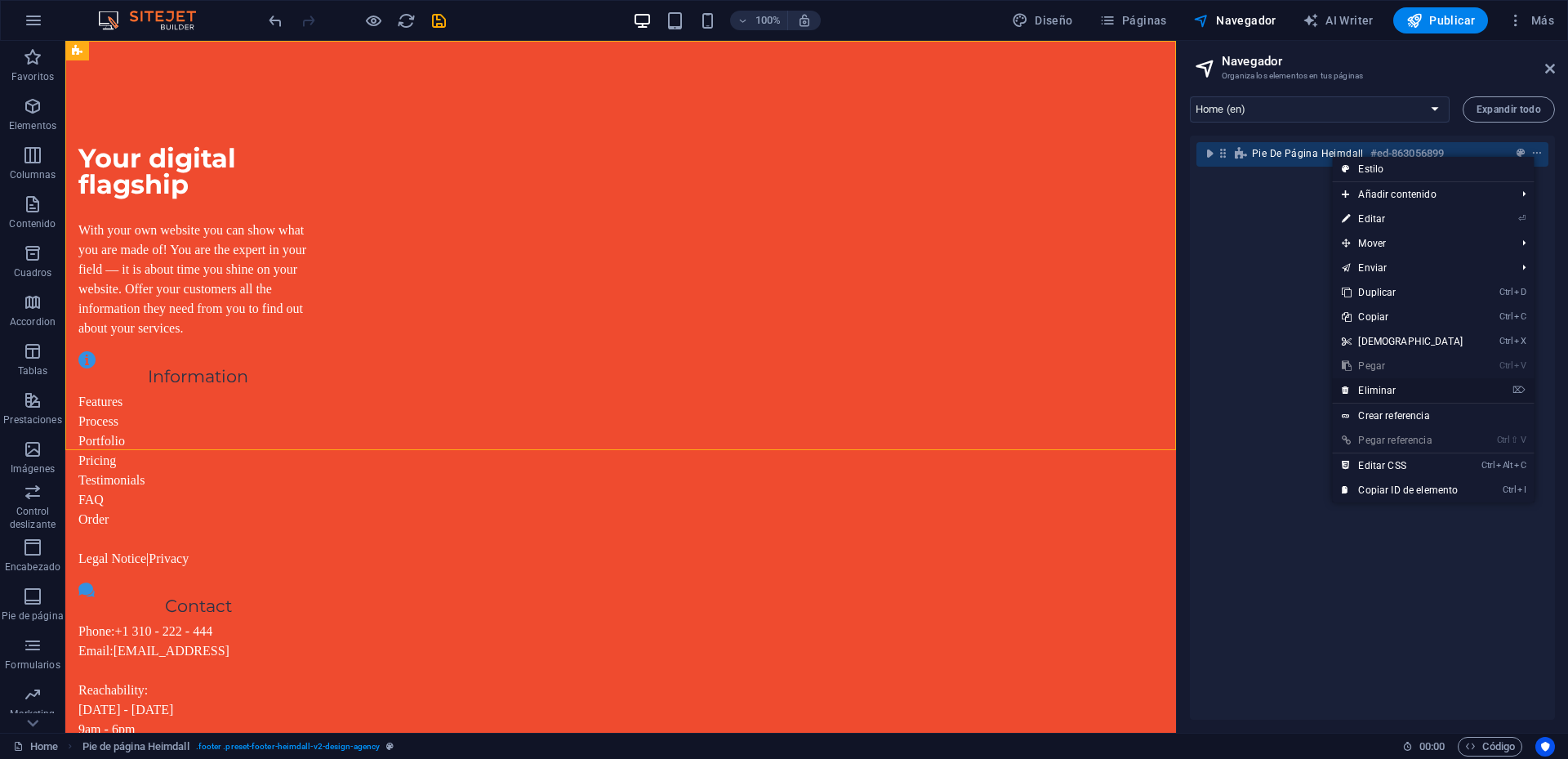
click at [1389, 392] on link "⌦ Eliminar" at bounding box center [1401, 390] width 141 height 25
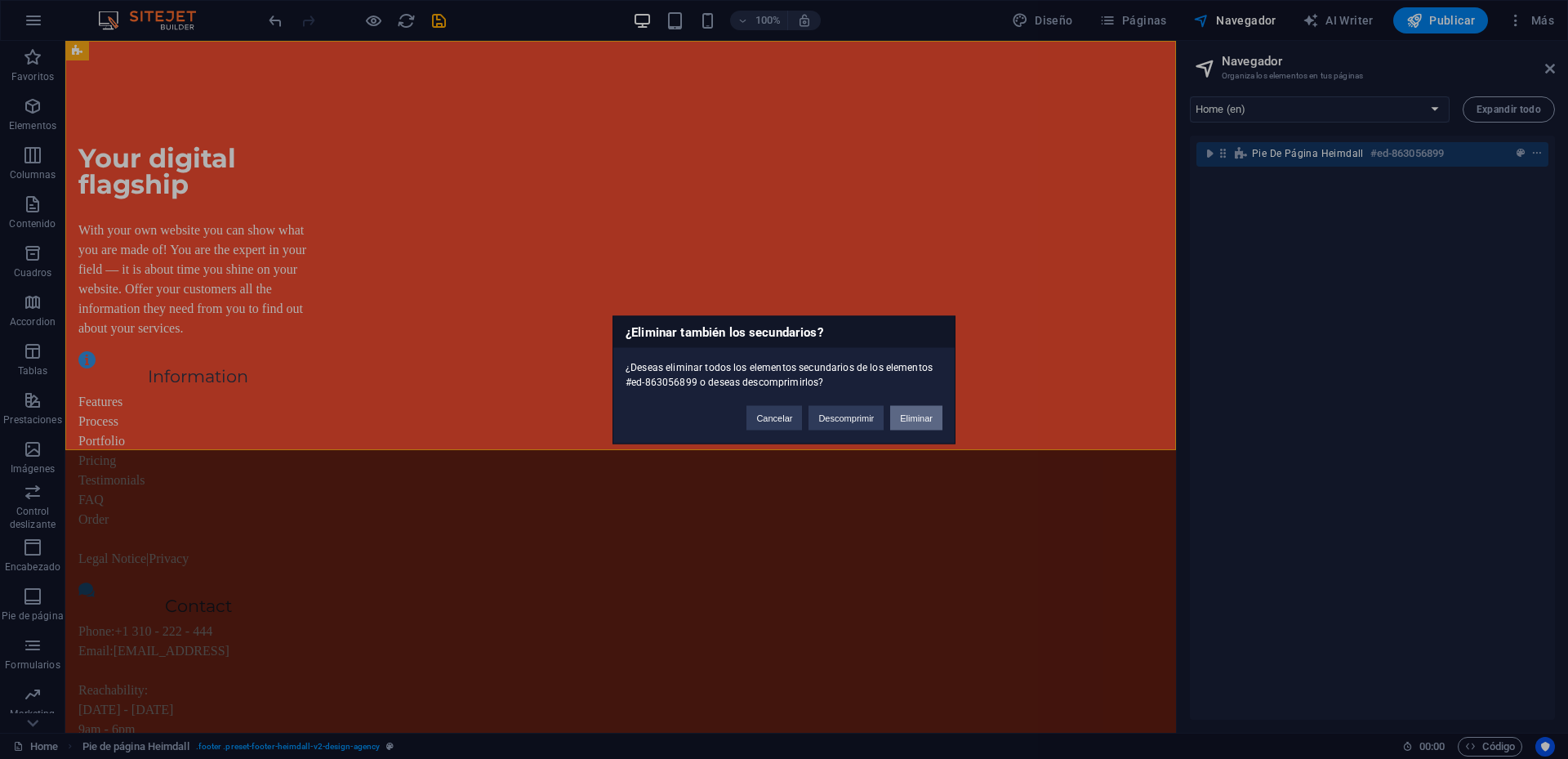
drag, startPoint x: 934, startPoint y: 422, endPoint x: 867, endPoint y: 387, distance: 75.6
click at [934, 422] on button "Eliminar" at bounding box center [916, 417] width 52 height 25
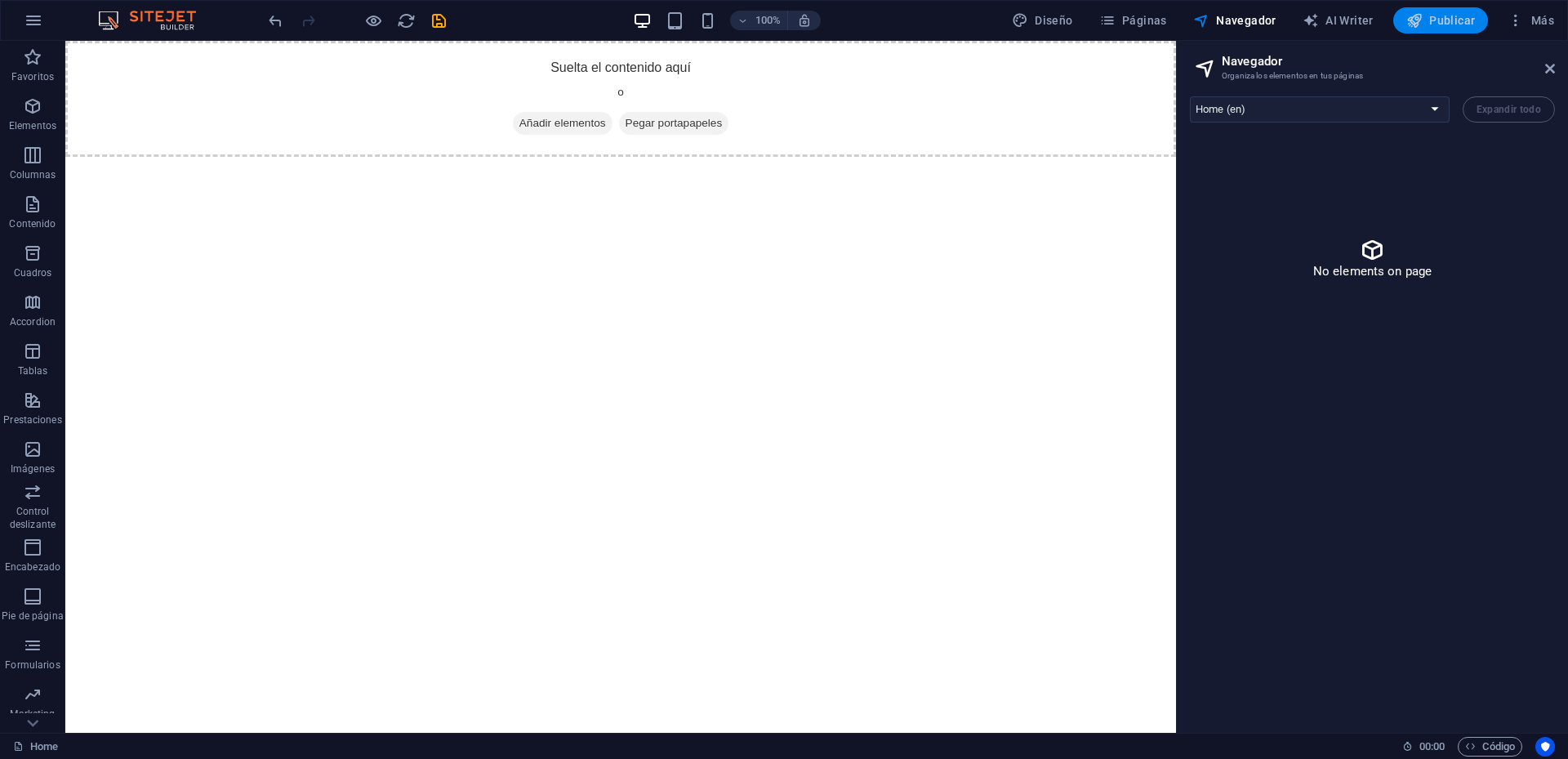
click at [1453, 24] on span "Publicar" at bounding box center [1441, 20] width 70 height 16
